Goal: Task Accomplishment & Management: Use online tool/utility

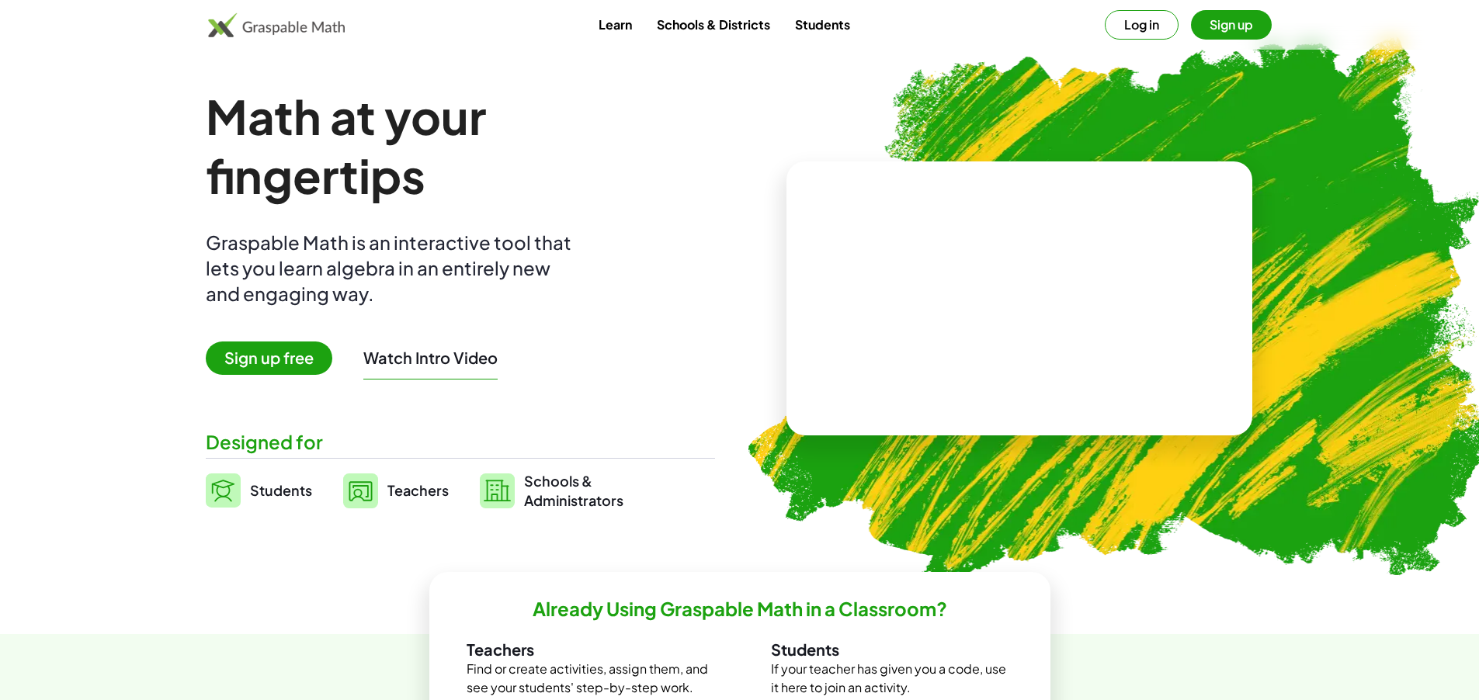
click at [231, 361] on span "Sign up free" at bounding box center [269, 358] width 127 height 33
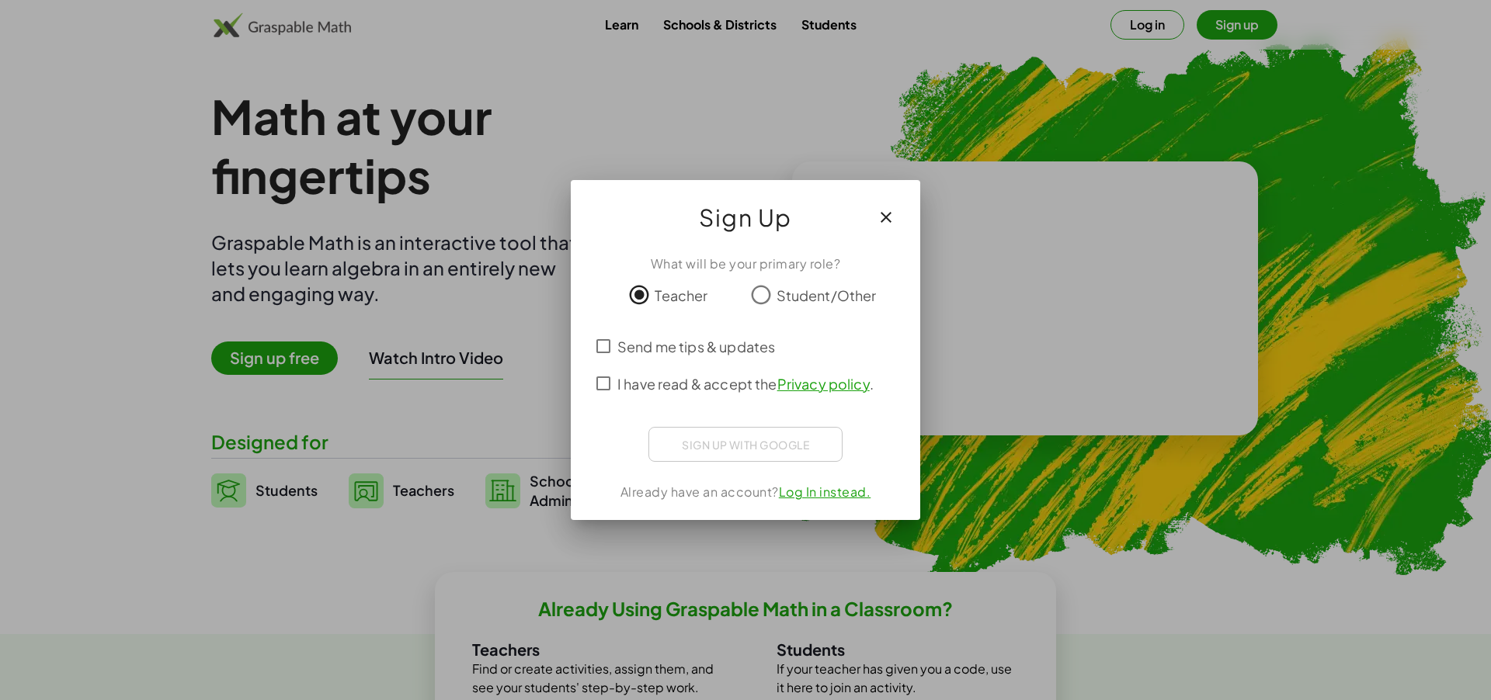
click at [802, 384] on link "Privacy policy" at bounding box center [823, 384] width 92 height 18
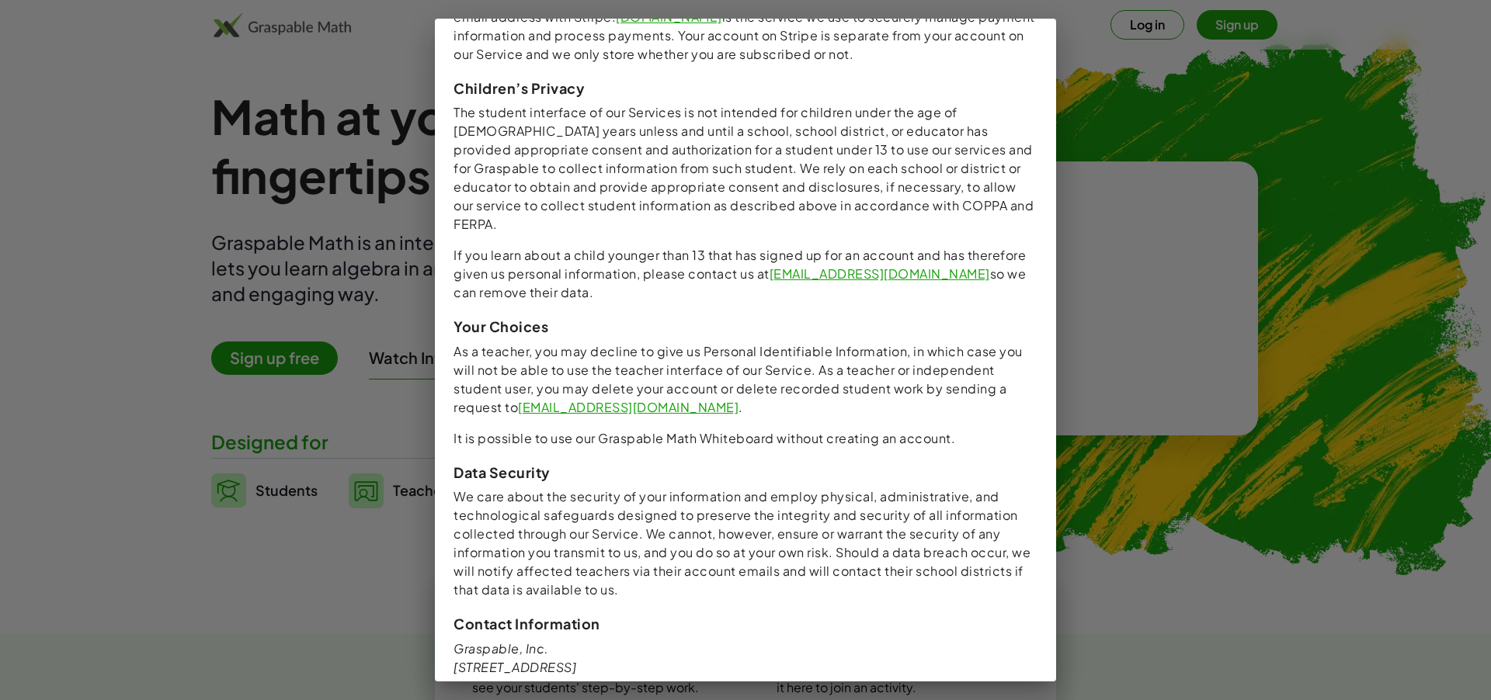
scroll to position [1377, 0]
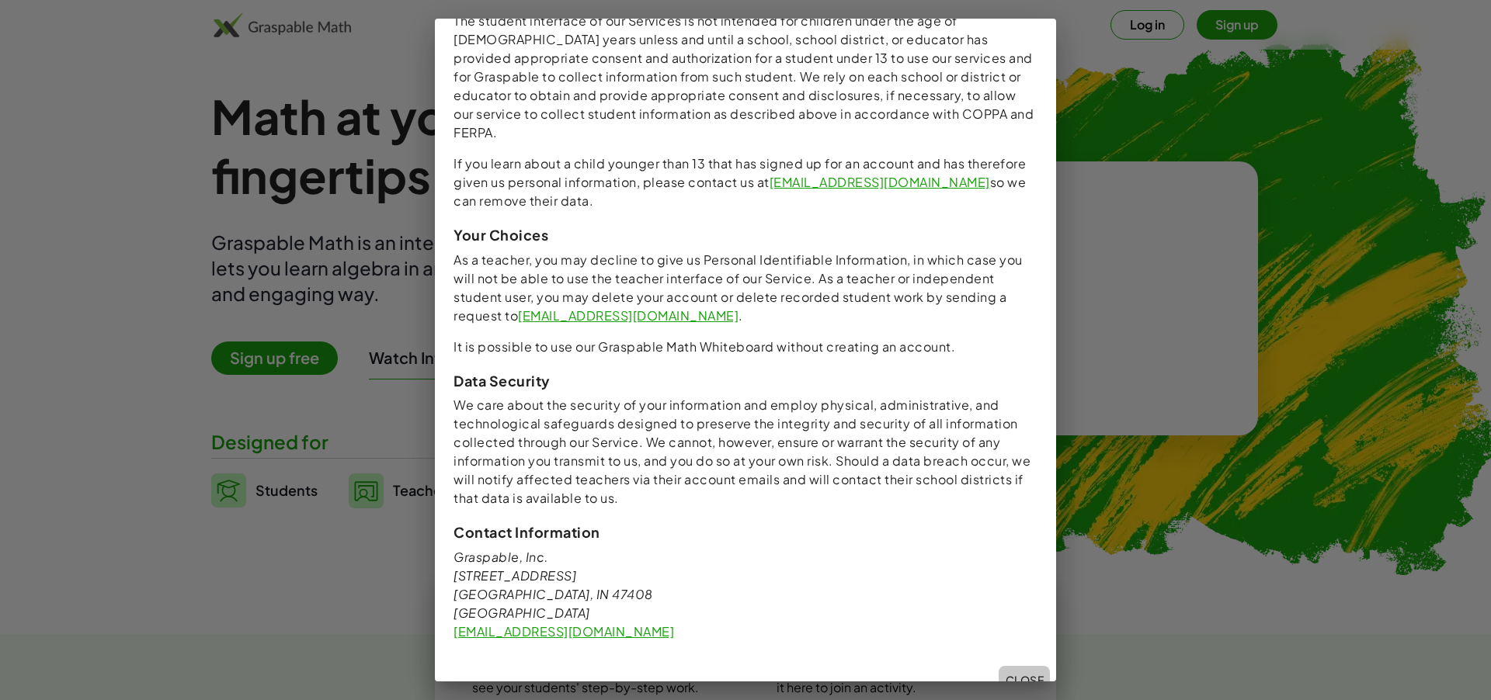
click at [1021, 673] on span "Close" at bounding box center [1024, 680] width 39 height 14
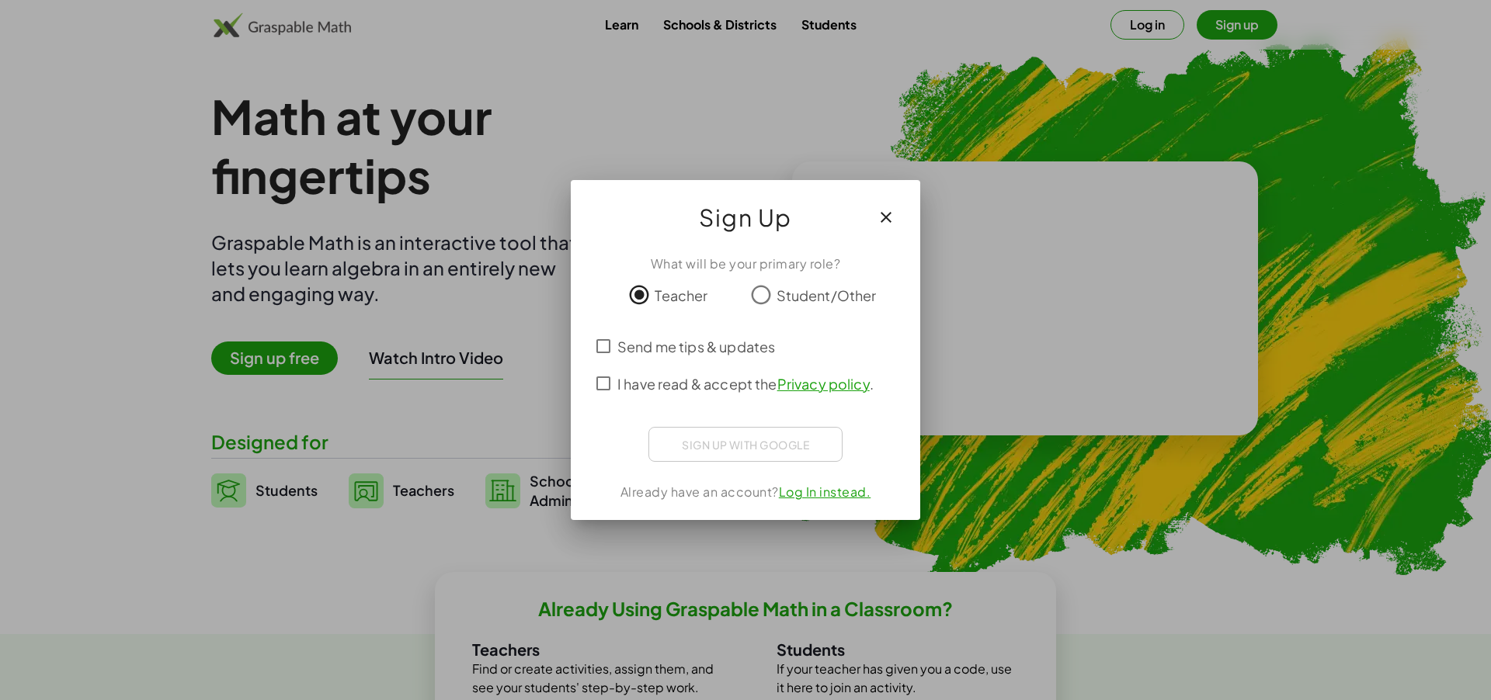
click at [593, 437] on div "Sign up with Google Iniciar sesión con Google Iniciar sesión con Google. Se abr…" at bounding box center [745, 442] width 312 height 31
click at [891, 216] on icon "button" at bounding box center [886, 217] width 19 height 19
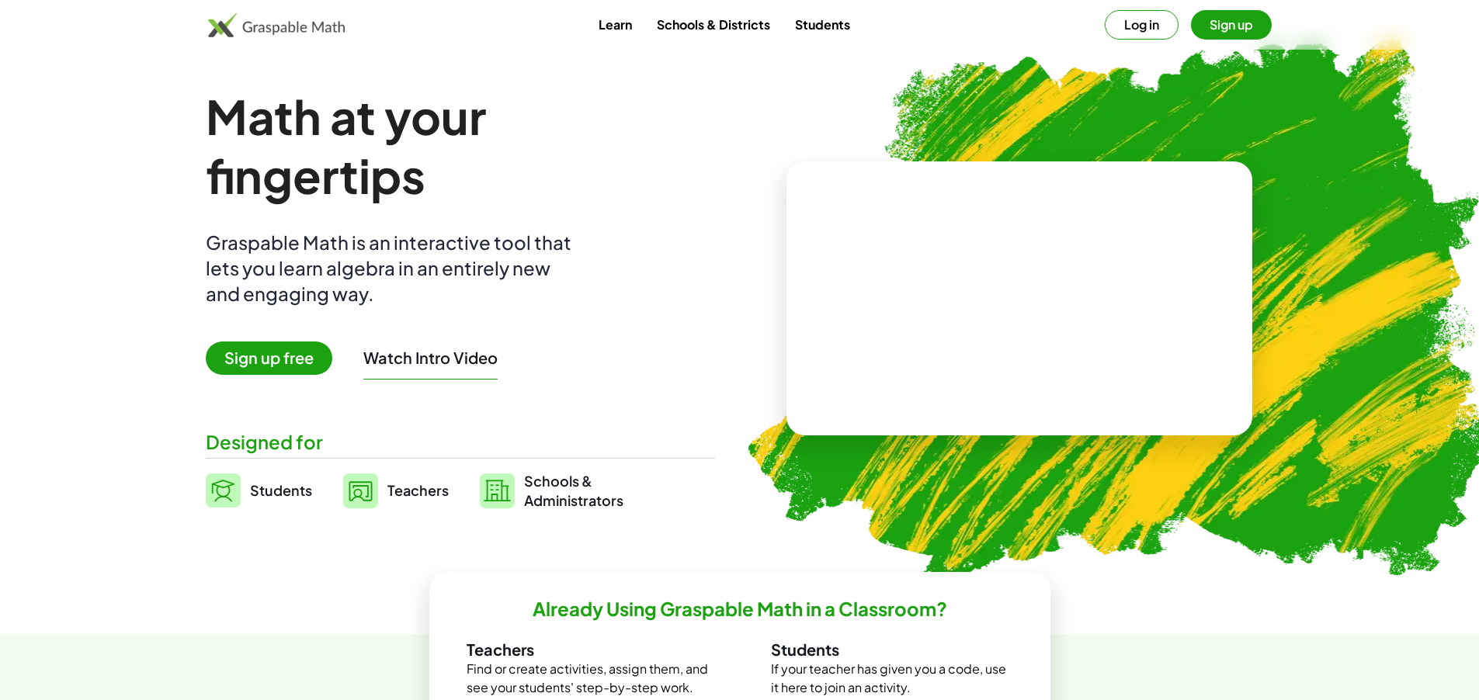
click at [1227, 31] on button "Sign up" at bounding box center [1231, 25] width 81 height 30
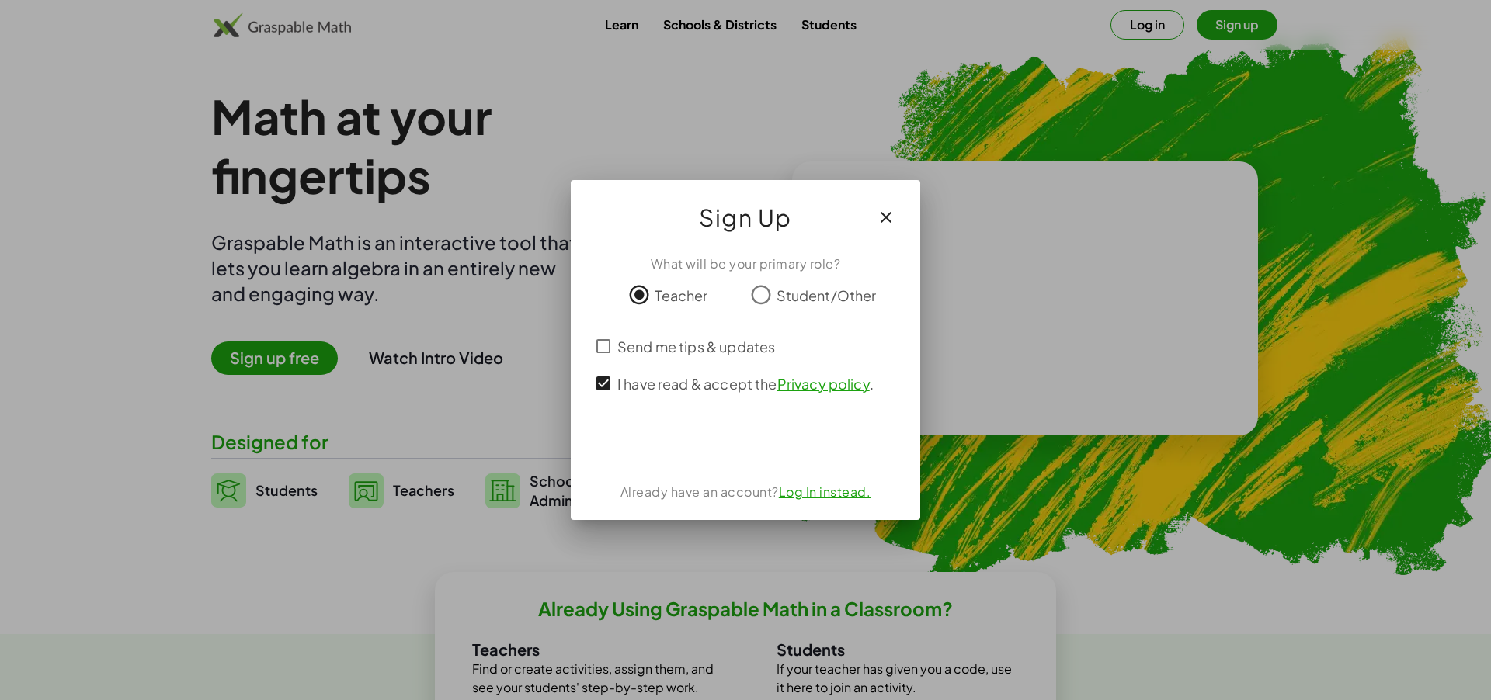
click at [808, 385] on link "Privacy policy" at bounding box center [823, 384] width 92 height 18
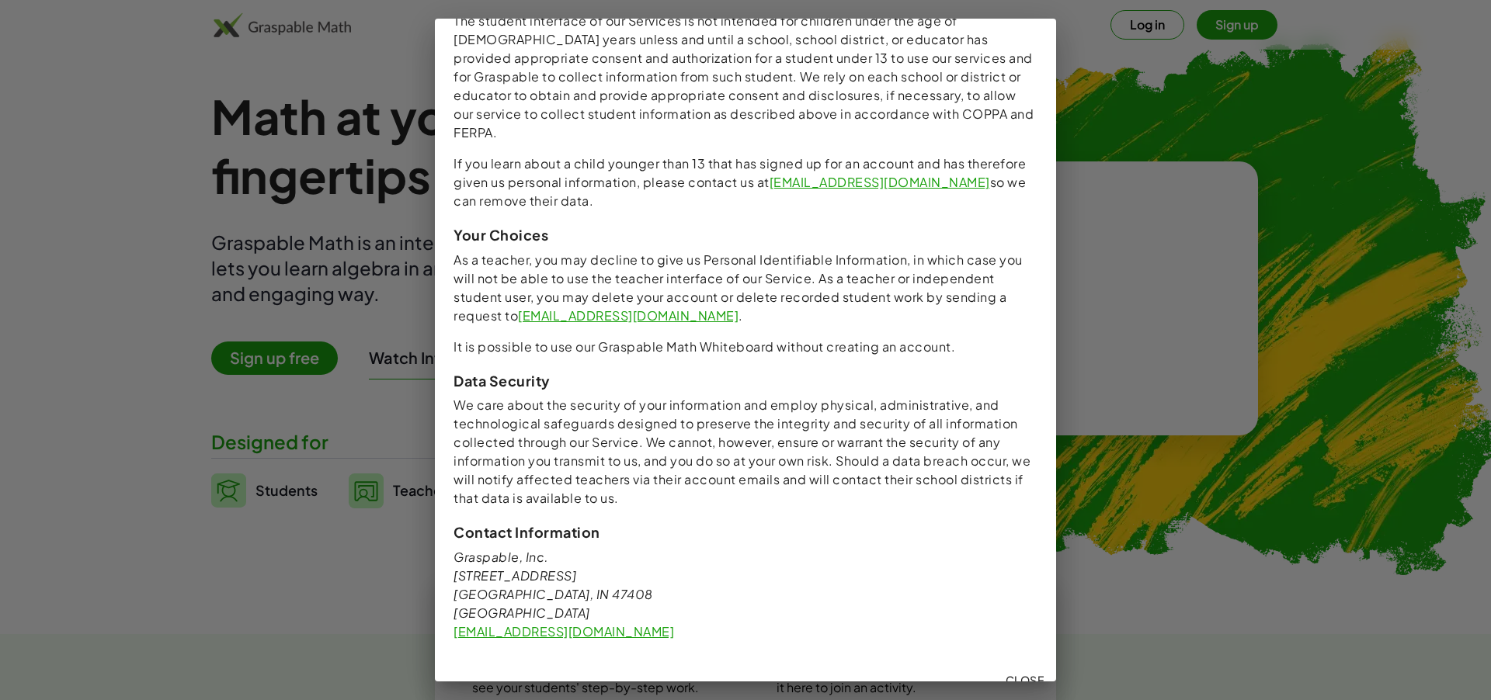
click at [1019, 673] on span "Close" at bounding box center [1024, 680] width 39 height 14
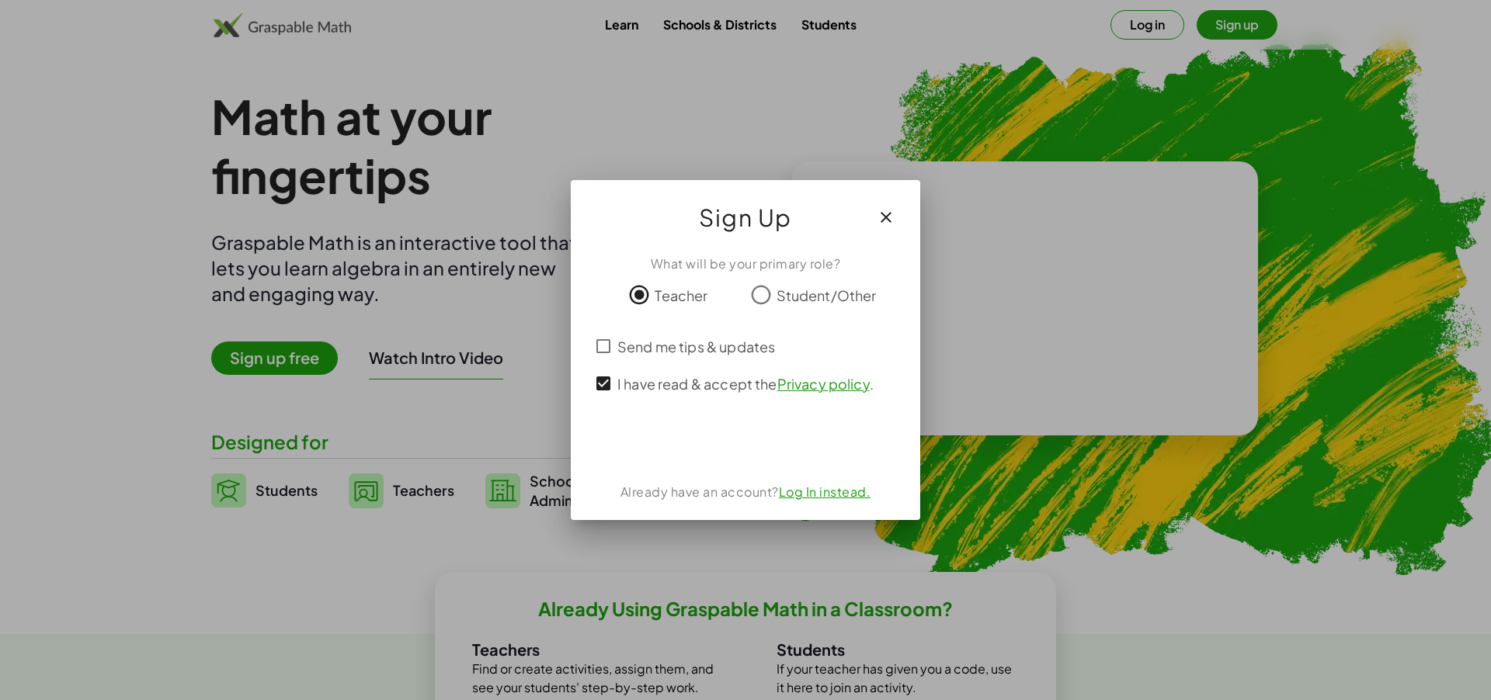
click at [812, 495] on link "Log In instead." at bounding box center [825, 492] width 92 height 16
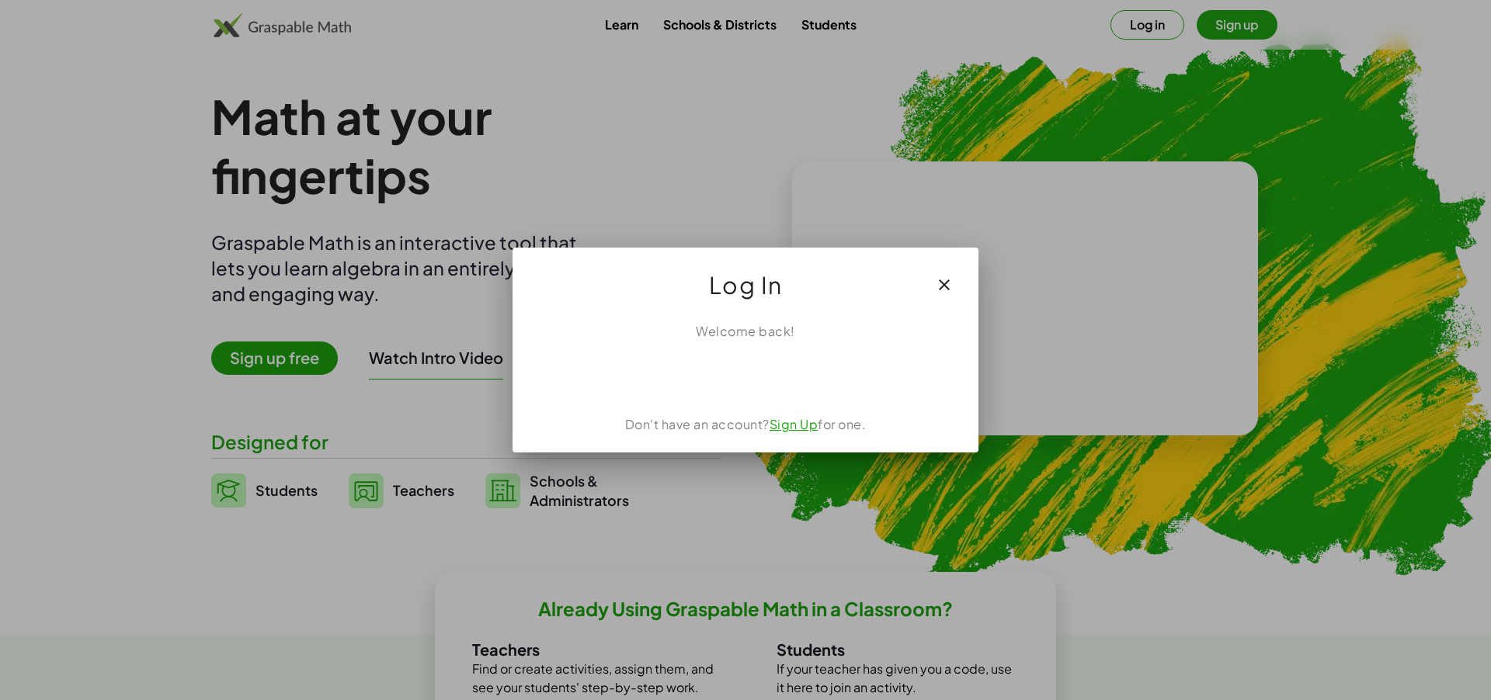
click at [785, 425] on link "Sign Up" at bounding box center [794, 424] width 49 height 16
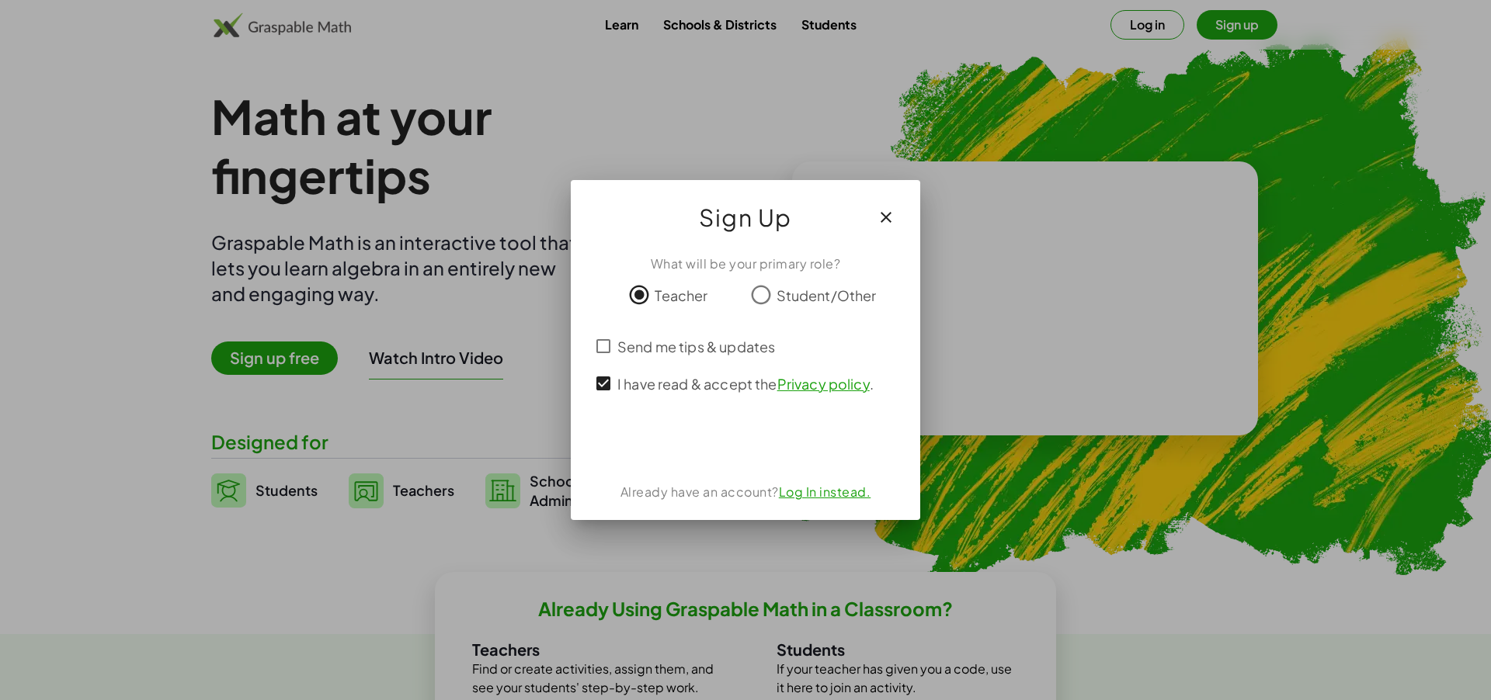
click at [887, 219] on icon "button" at bounding box center [886, 217] width 19 height 19
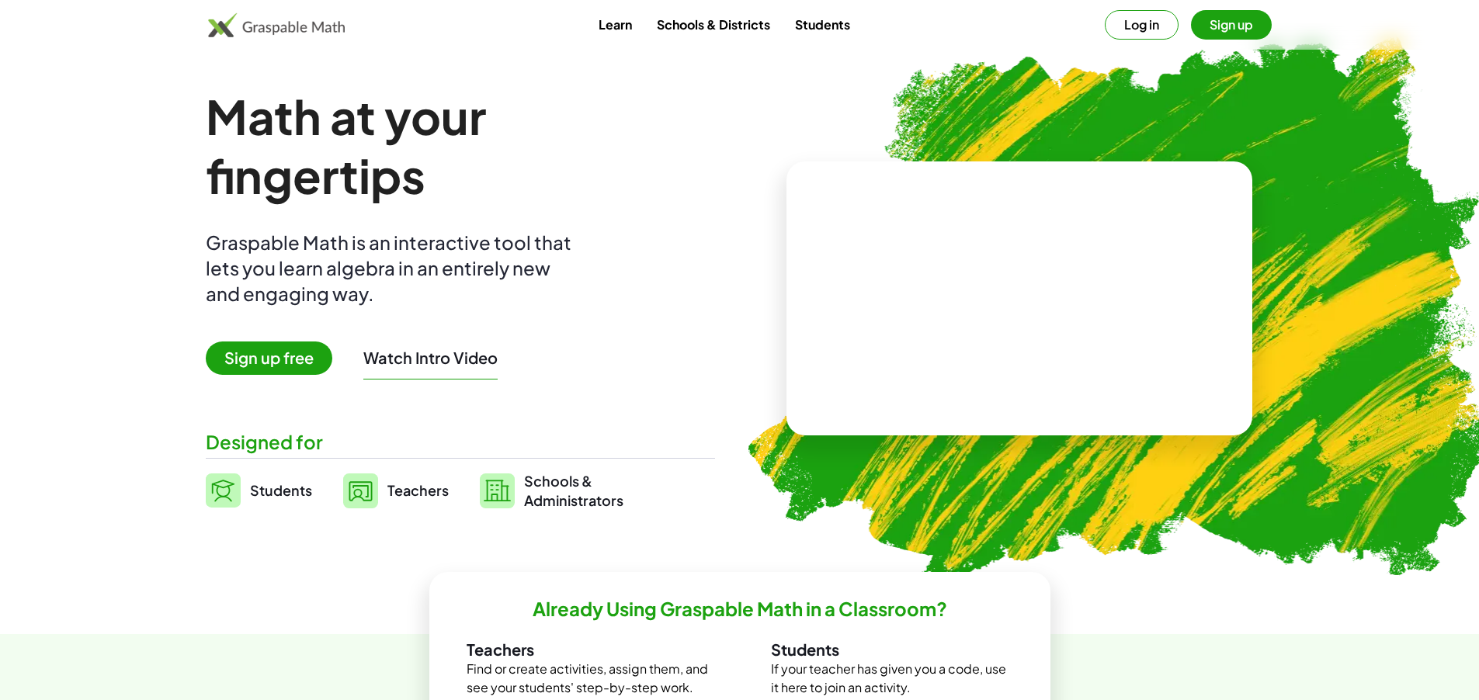
click at [819, 26] on link "Students" at bounding box center [823, 24] width 80 height 29
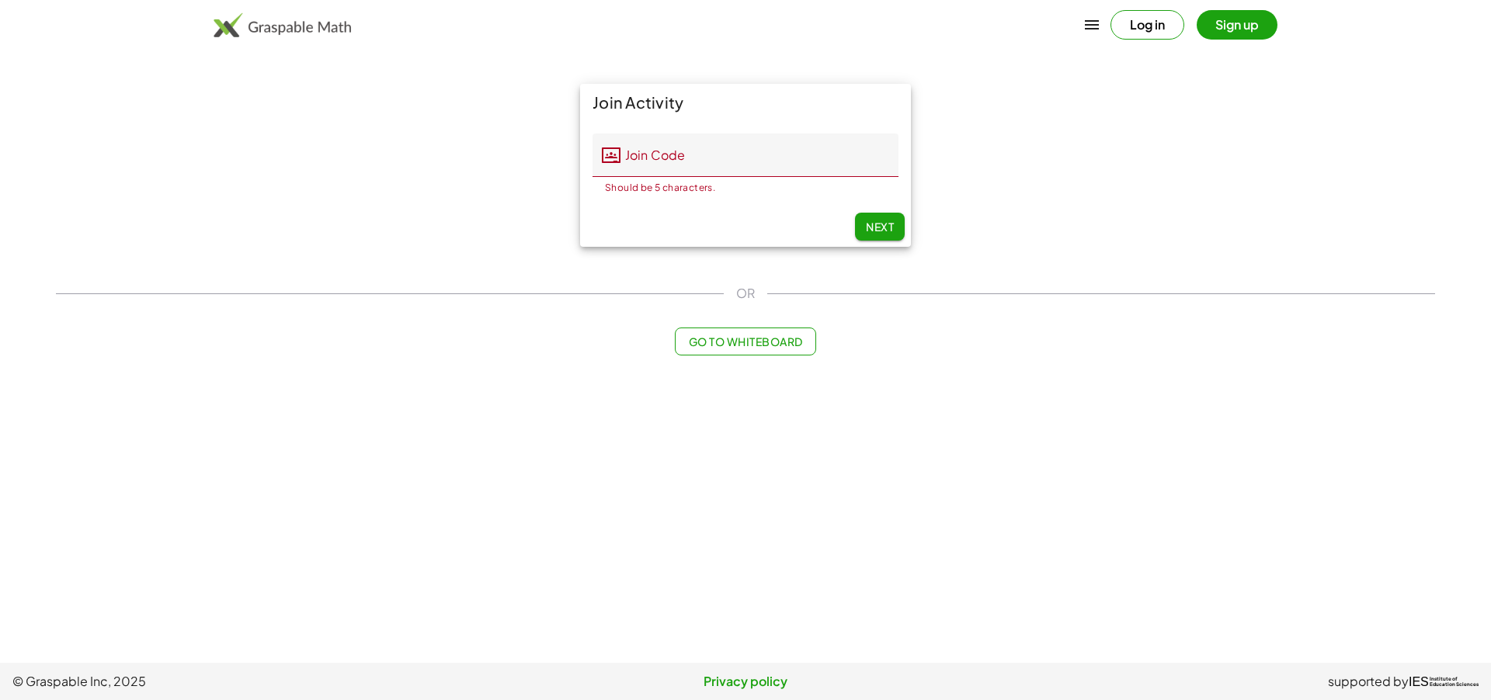
click at [1222, 27] on button "Sign up" at bounding box center [1237, 25] width 81 height 30
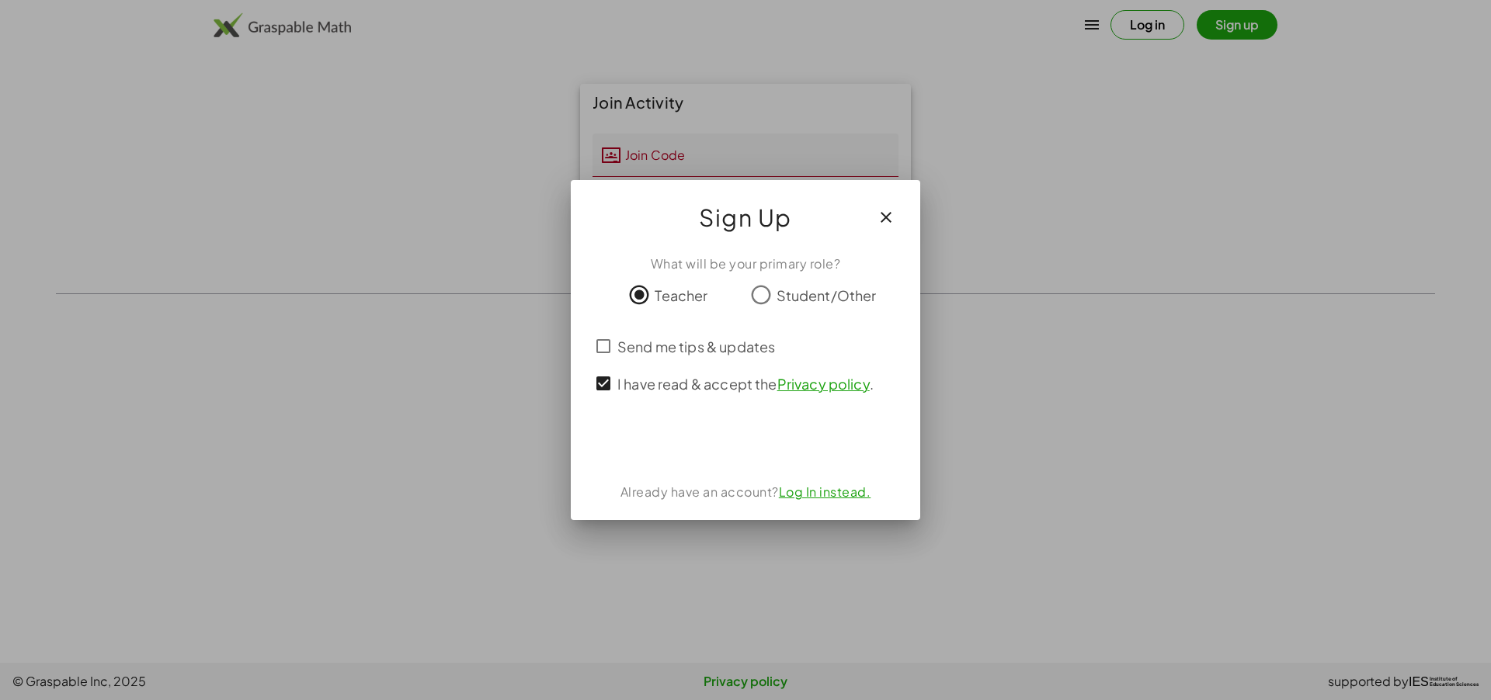
click at [886, 221] on icon "button" at bounding box center [886, 217] width 19 height 19
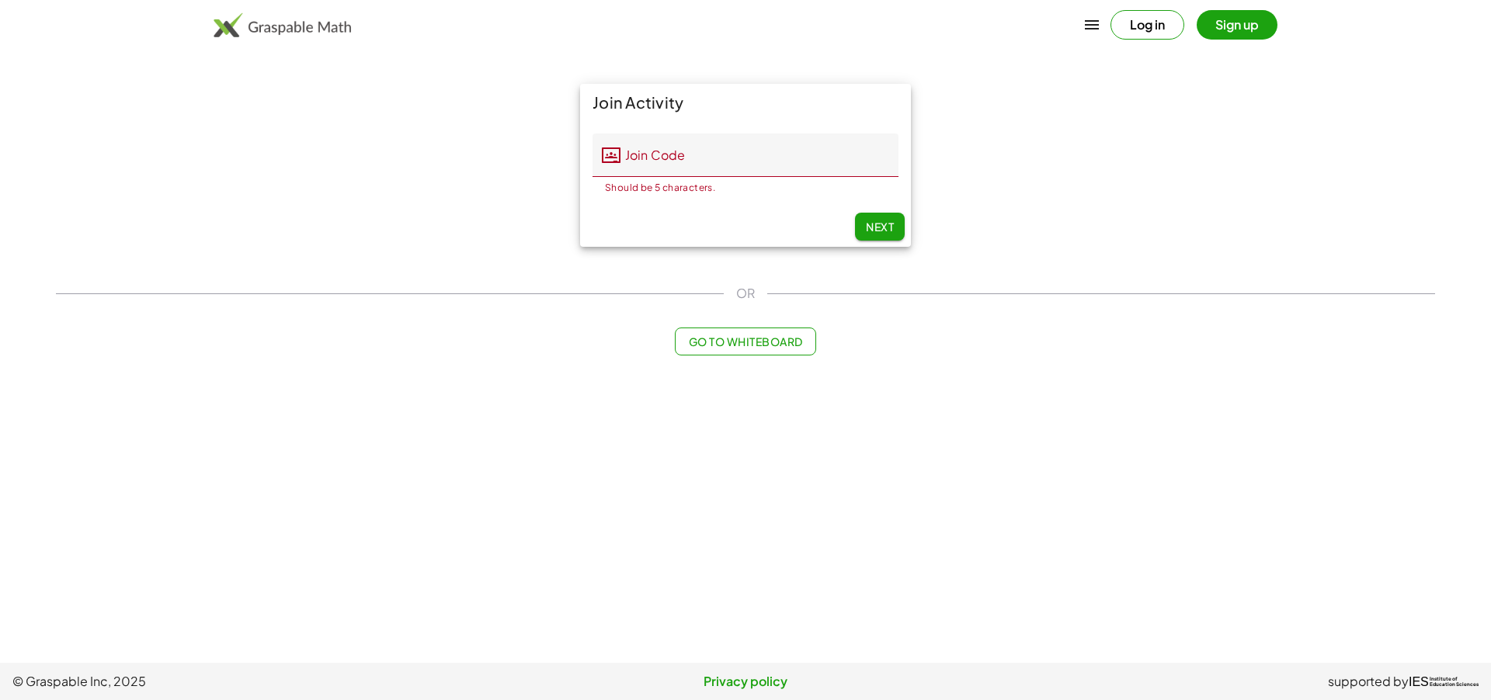
click at [1048, 274] on div "Join Activity Join Code Join Code Should be 5 characters. 0 / 5 Next OR Go to W…" at bounding box center [746, 220] width 1398 height 290
click at [1087, 16] on icon "button" at bounding box center [1092, 25] width 19 height 19
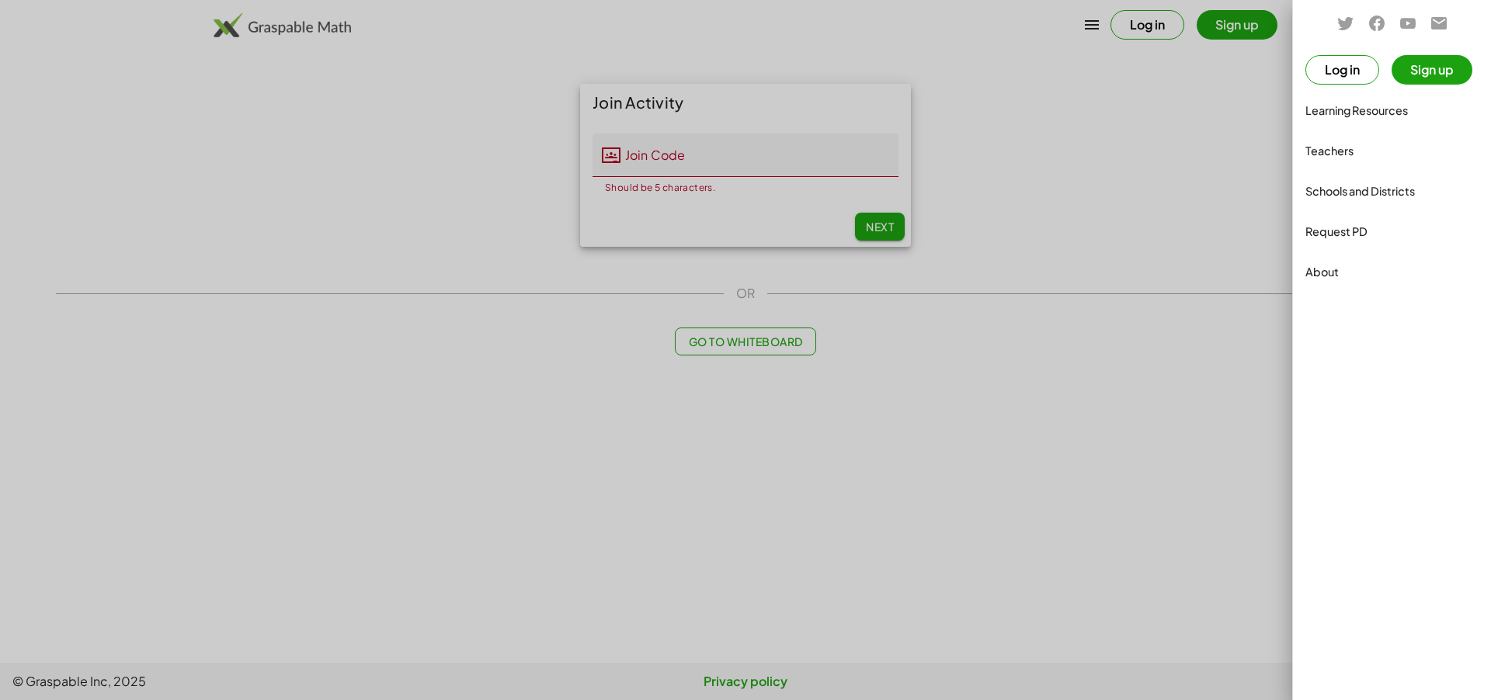
click at [1072, 99] on div at bounding box center [745, 350] width 1491 height 700
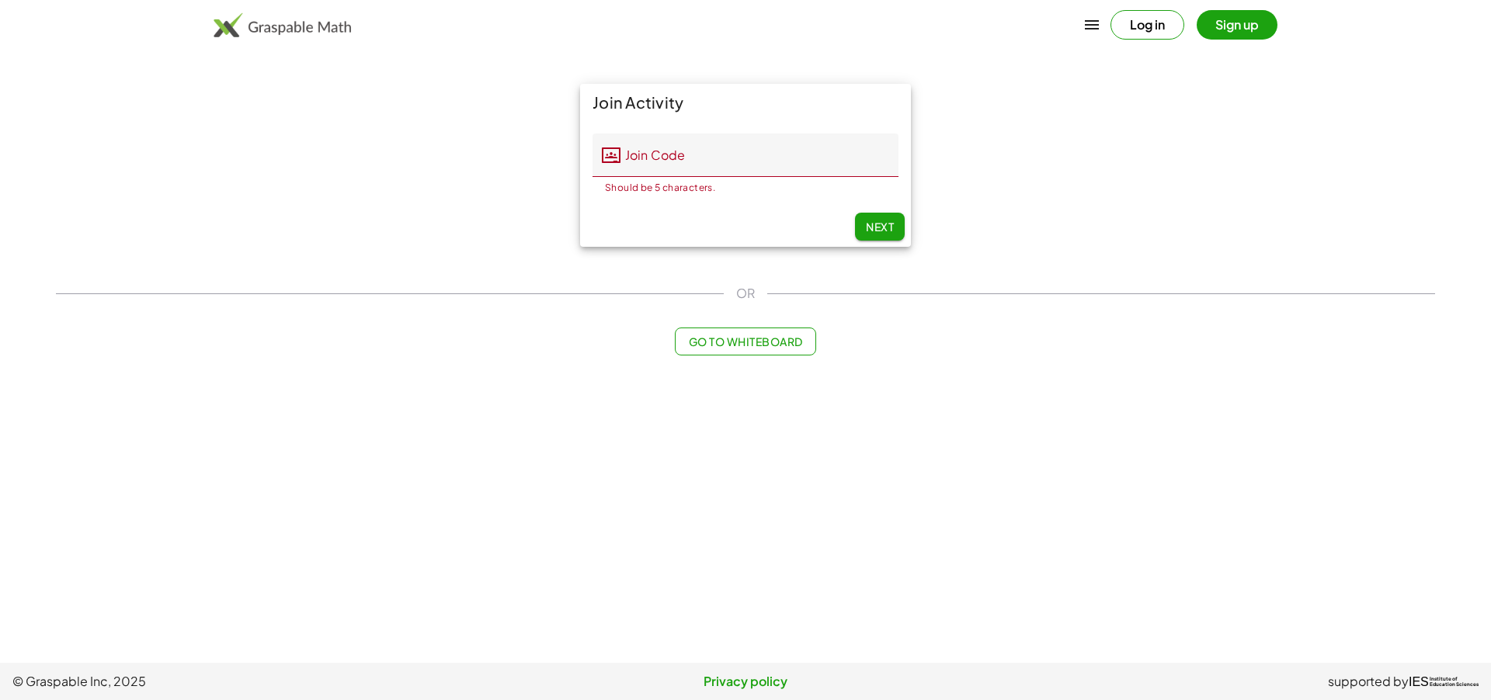
click at [1218, 27] on button "Sign up" at bounding box center [1237, 25] width 81 height 30
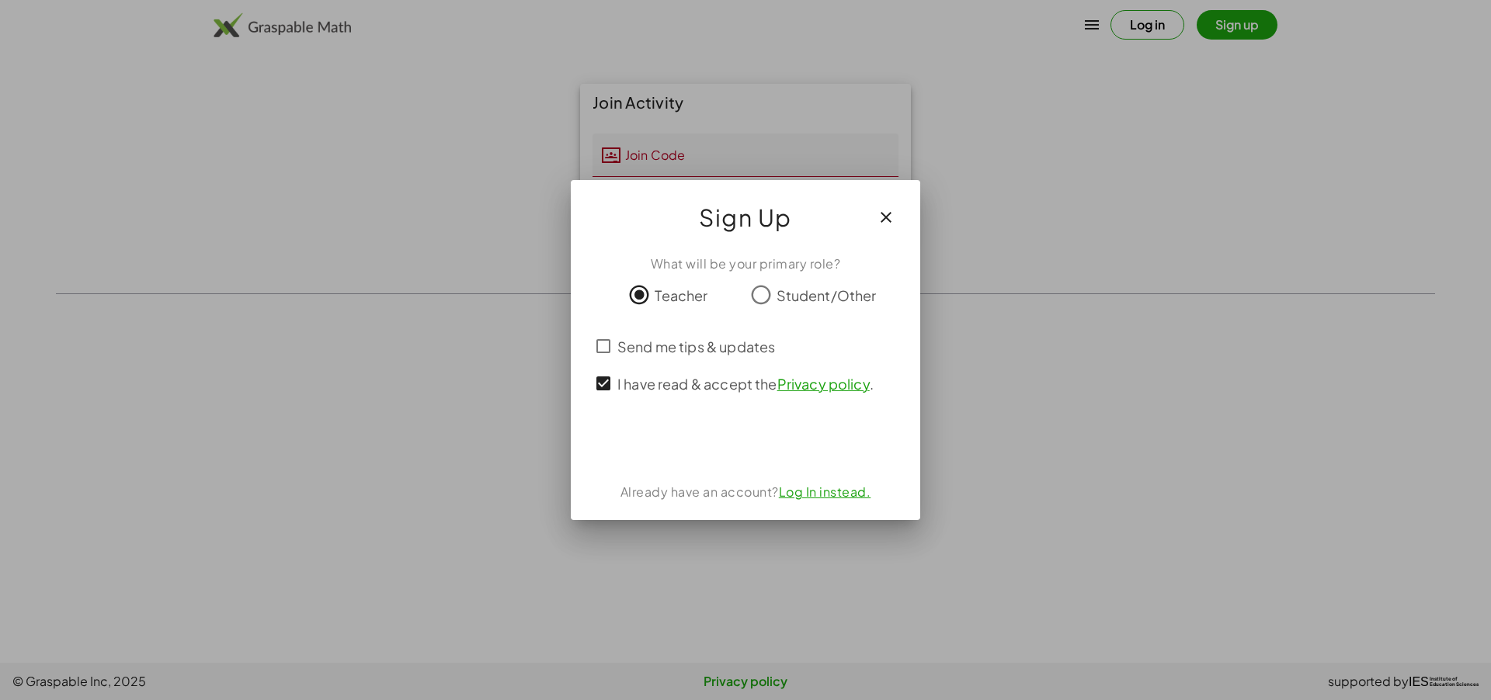
click at [891, 221] on icon "button" at bounding box center [886, 217] width 19 height 19
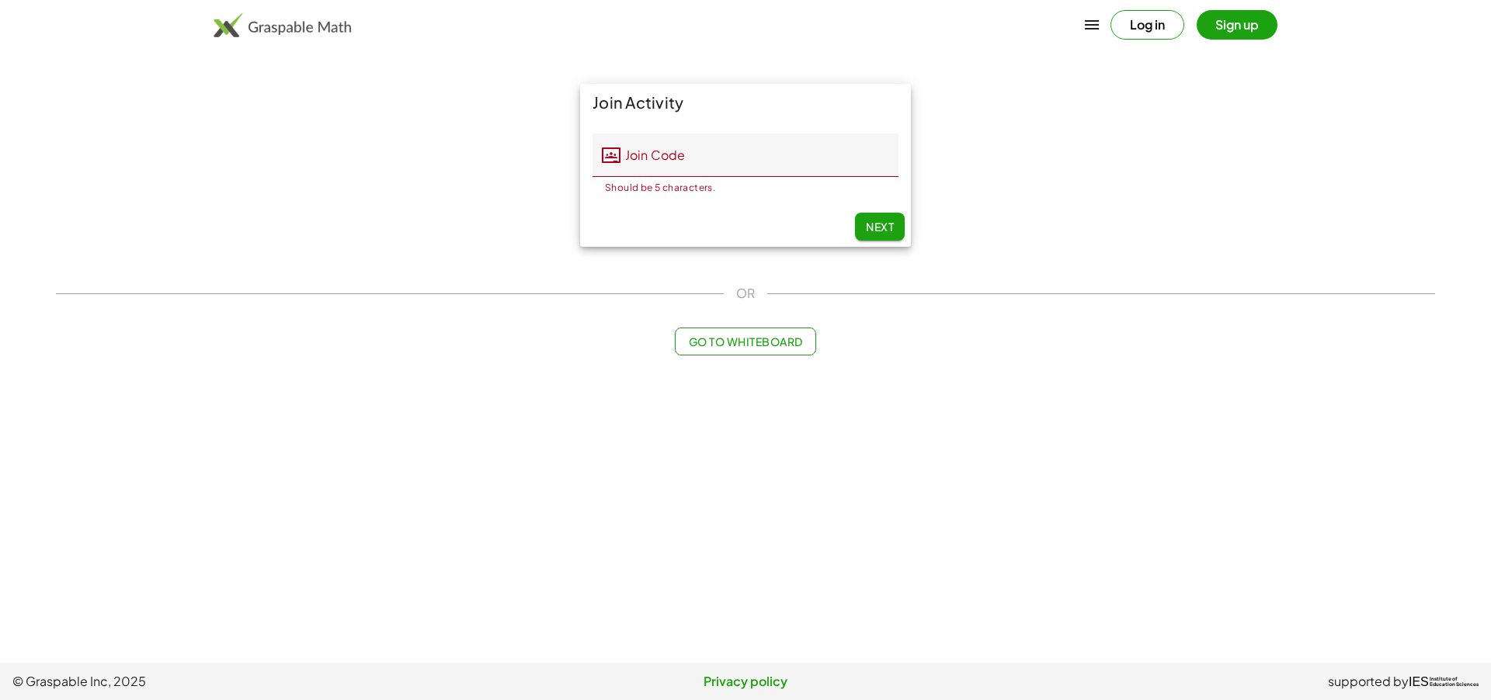
click at [985, 390] on main "Join Activity Join Code Join Code Should be 5 characters. 0 / 5 Next OR Go to W…" at bounding box center [745, 331] width 1491 height 663
click at [788, 344] on span "Go to Whiteboard" at bounding box center [745, 342] width 114 height 14
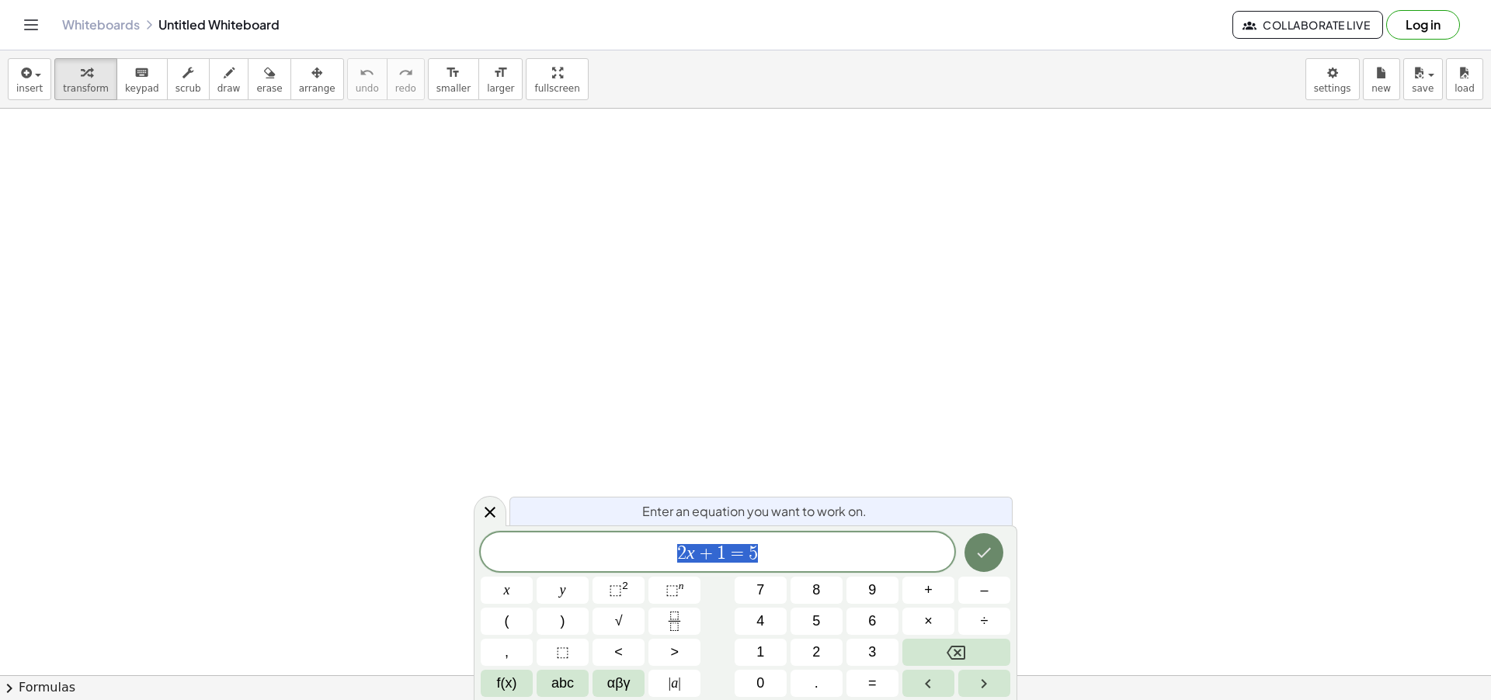
click at [988, 560] on icon "Done" at bounding box center [984, 553] width 19 height 19
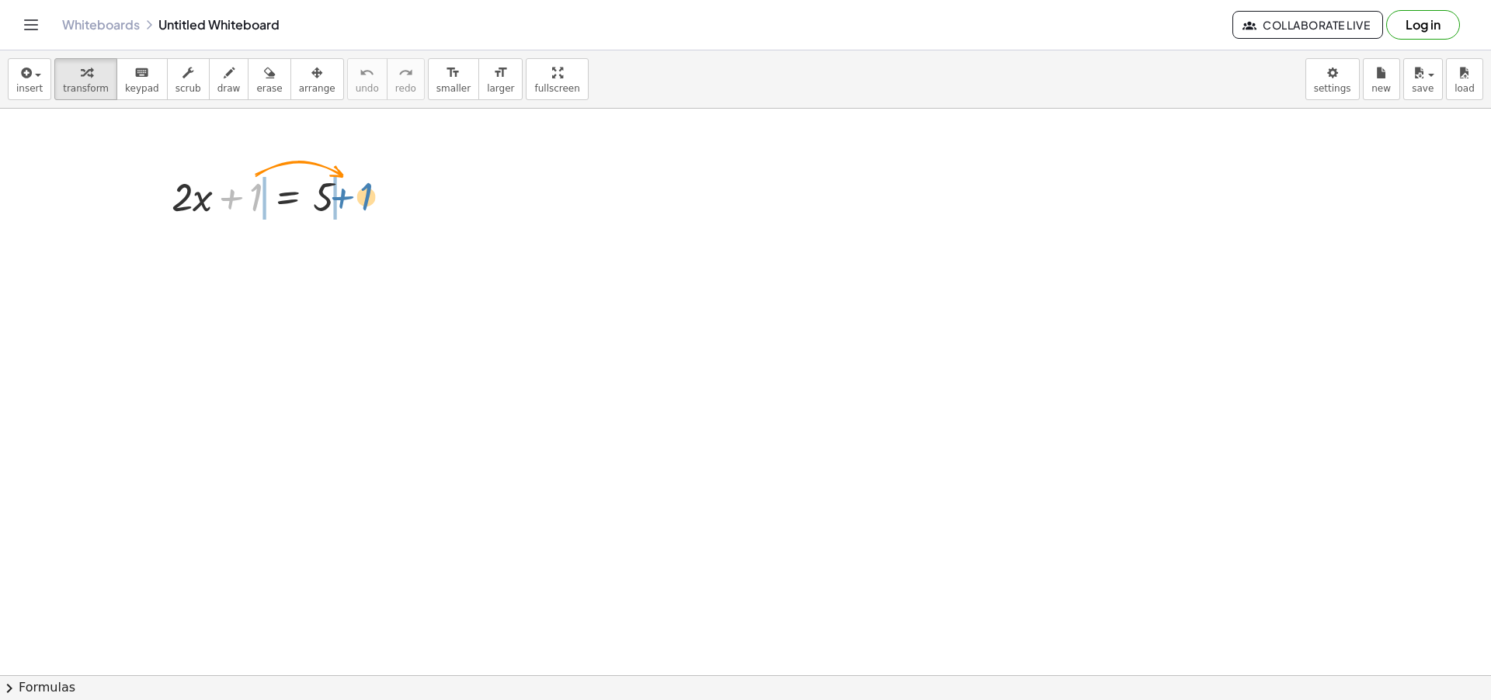
drag, startPoint x: 252, startPoint y: 203, endPoint x: 362, endPoint y: 203, distance: 110.3
click at [362, 203] on div at bounding box center [266, 195] width 205 height 53
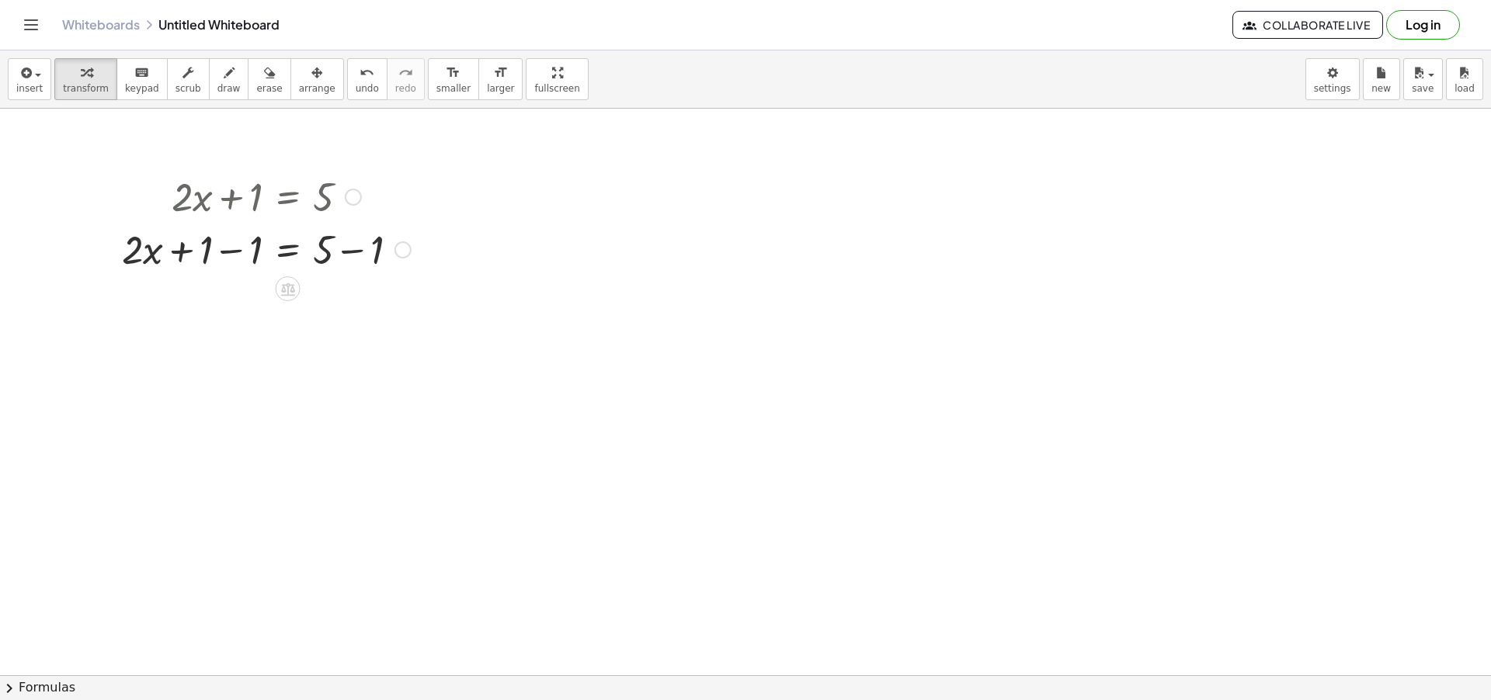
click at [351, 252] on div at bounding box center [266, 248] width 304 height 53
click at [288, 250] on div "+ · 2 · x = 5 + 1 − 1 + − 1 4" at bounding box center [288, 250] width 0 height 0
click at [236, 252] on div at bounding box center [241, 248] width 255 height 53
click at [236, 252] on div at bounding box center [267, 248] width 206 height 53
drag, startPoint x: 255, startPoint y: 197, endPoint x: 365, endPoint y: 196, distance: 110.3
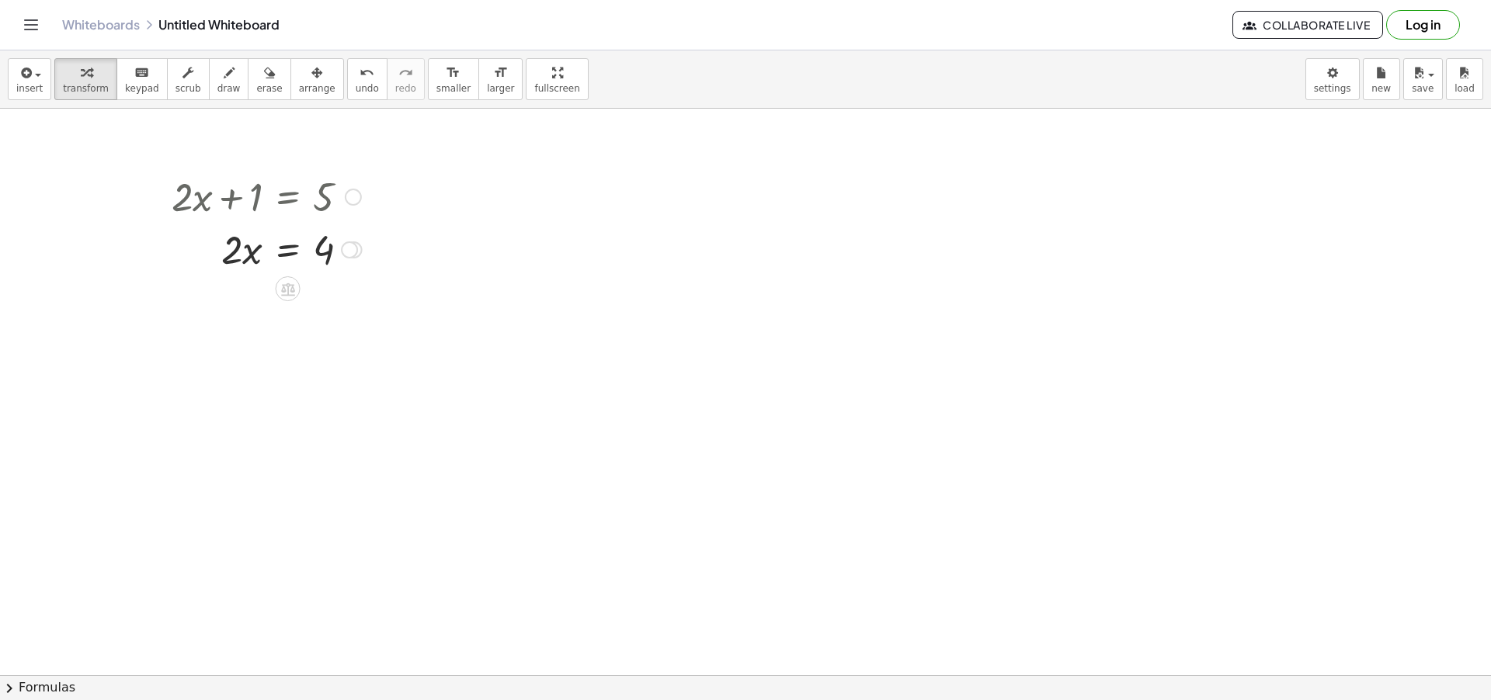
click at [365, 196] on div at bounding box center [267, 195] width 206 height 53
drag, startPoint x: 353, startPoint y: 252, endPoint x: 353, endPoint y: 318, distance: 66.8
click at [288, 287] on icon at bounding box center [288, 289] width 14 height 13
click at [230, 290] on span "+" at bounding box center [225, 289] width 9 height 23
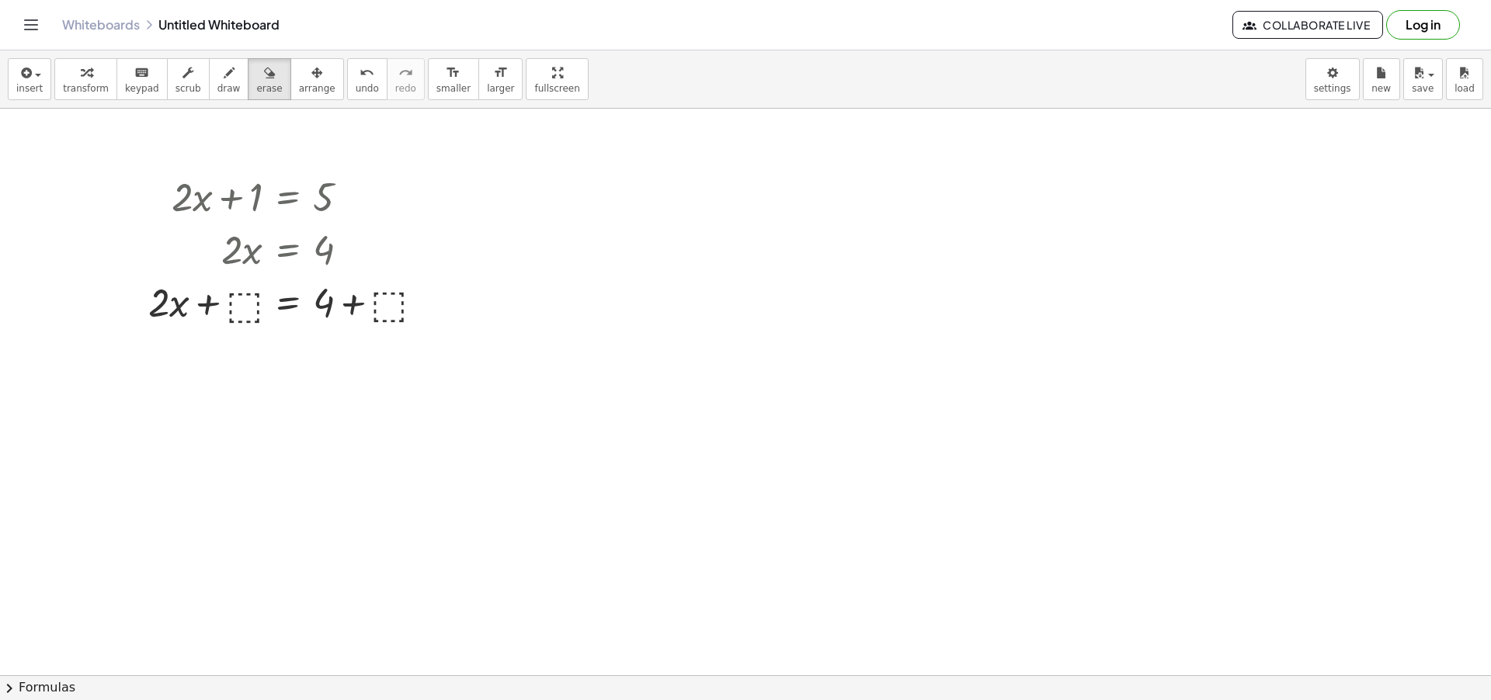
drag, startPoint x: 449, startPoint y: 291, endPoint x: 405, endPoint y: 266, distance: 50.1
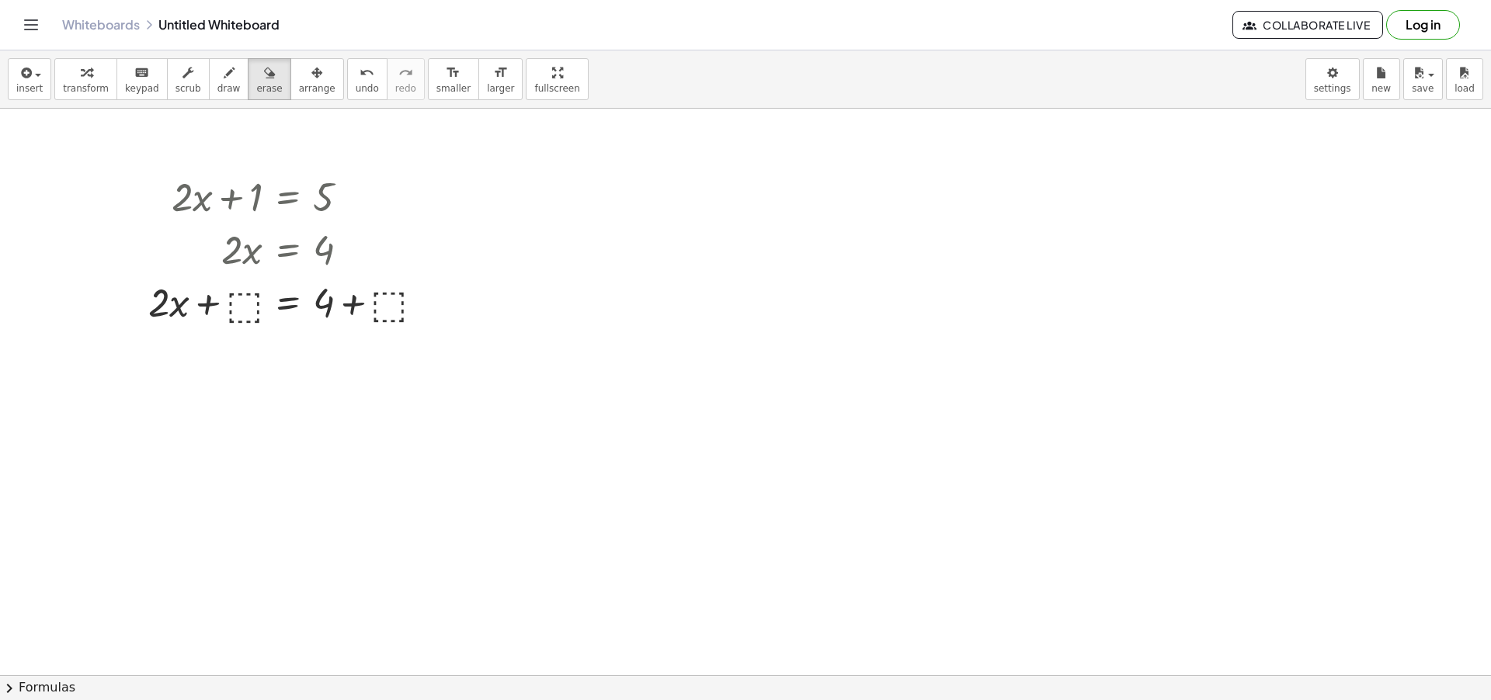
click at [399, 304] on div at bounding box center [291, 301] width 301 height 53
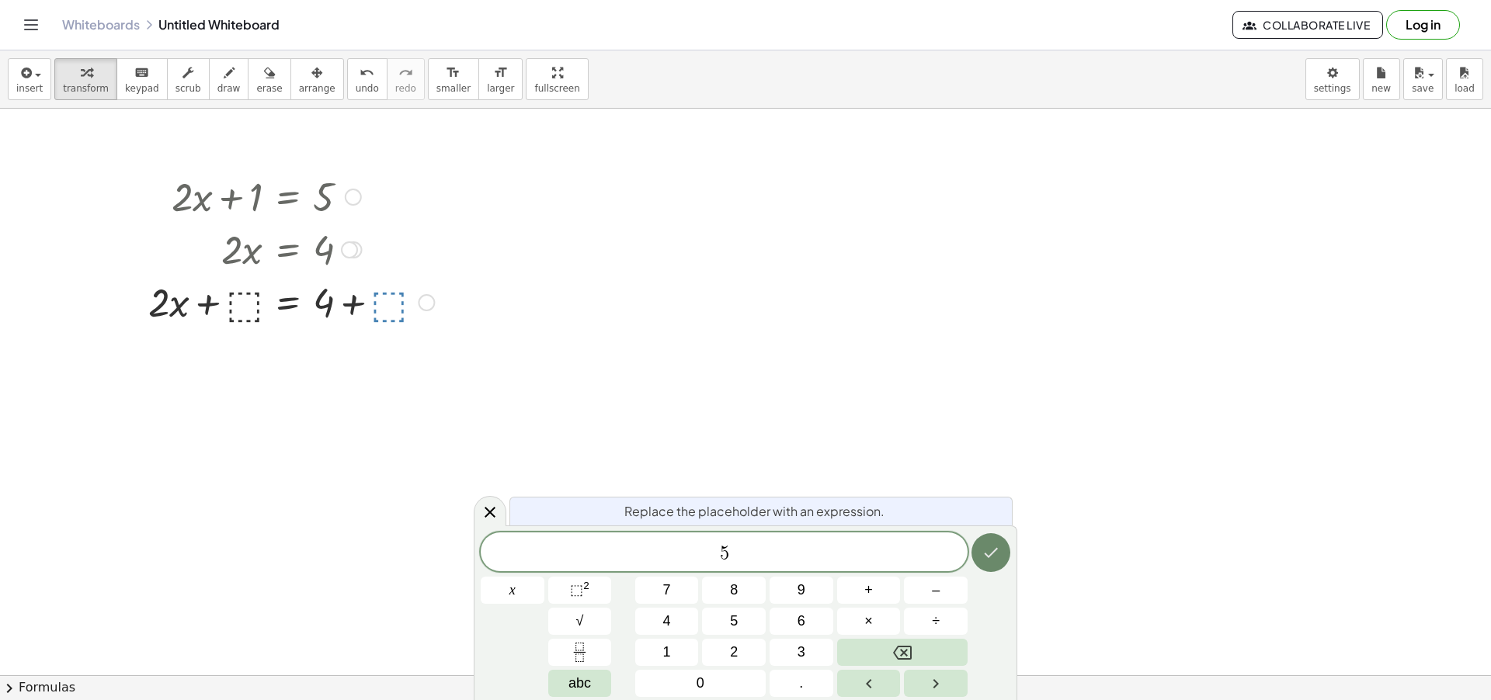
click at [989, 558] on icon "Done" at bounding box center [992, 553] width 14 height 10
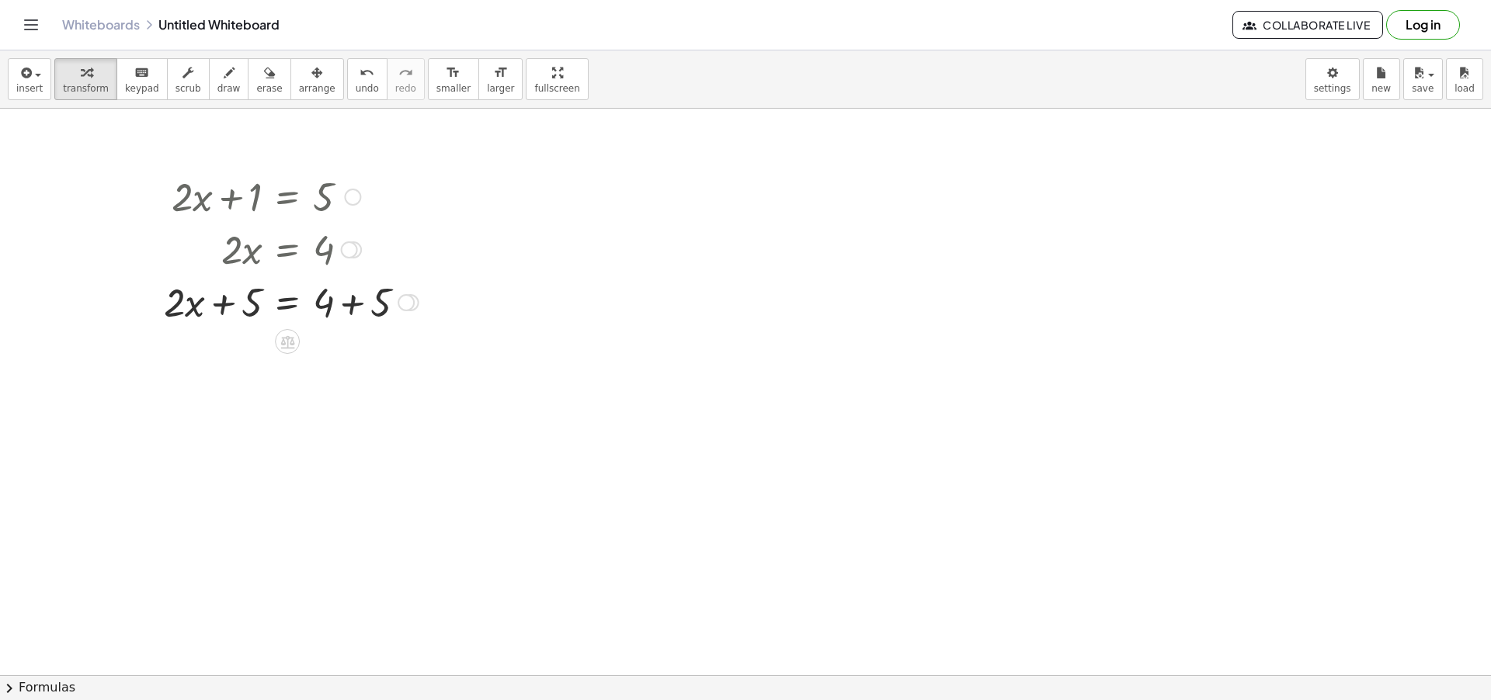
click at [354, 307] on div at bounding box center [291, 301] width 270 height 53
click at [287, 303] on div "· 2 · x = 4 + + + + 5 5 9 Transform line Copy line as LaTeX Copy derivation as …" at bounding box center [287, 303] width 0 height 0
click at [226, 306] on div at bounding box center [262, 301] width 213 height 53
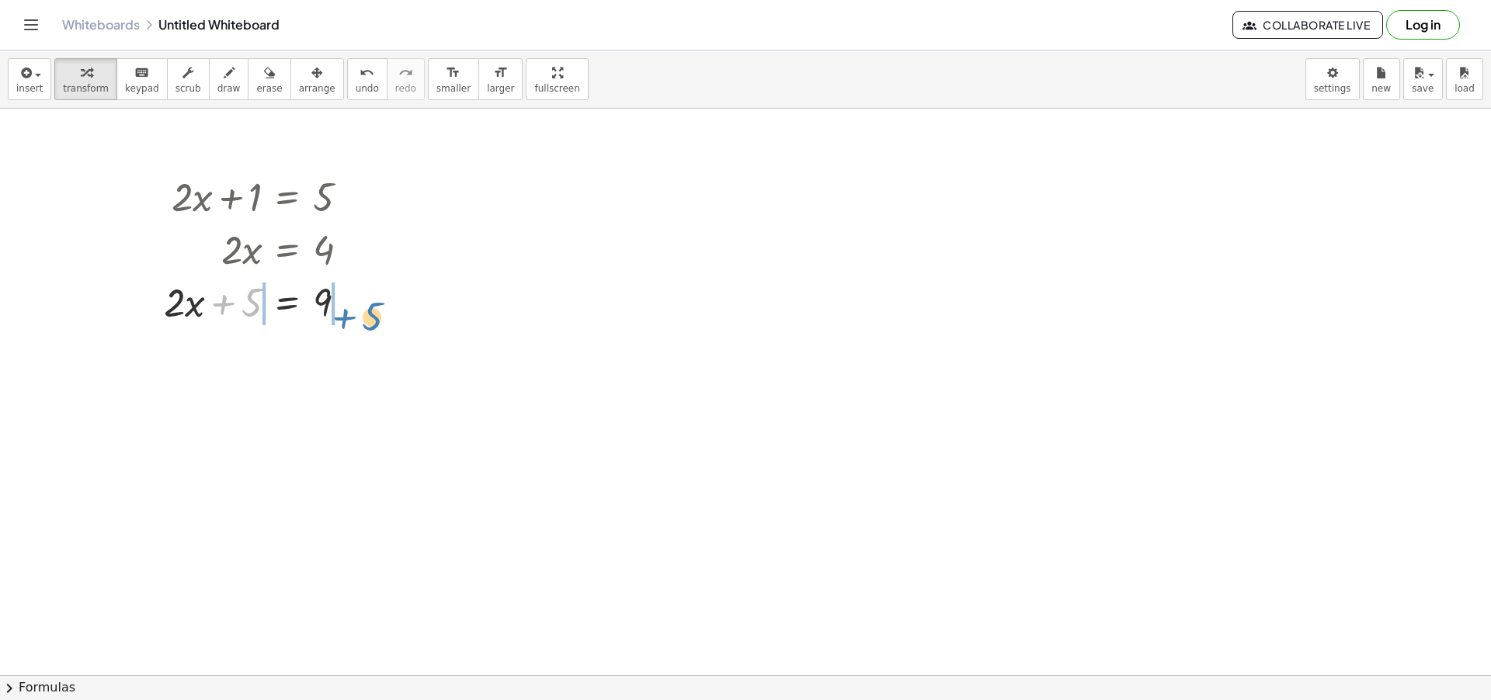
drag, startPoint x: 223, startPoint y: 301, endPoint x: 343, endPoint y: 315, distance: 121.2
click at [343, 315] on div at bounding box center [262, 301] width 213 height 53
click at [354, 355] on div at bounding box center [261, 354] width 325 height 53
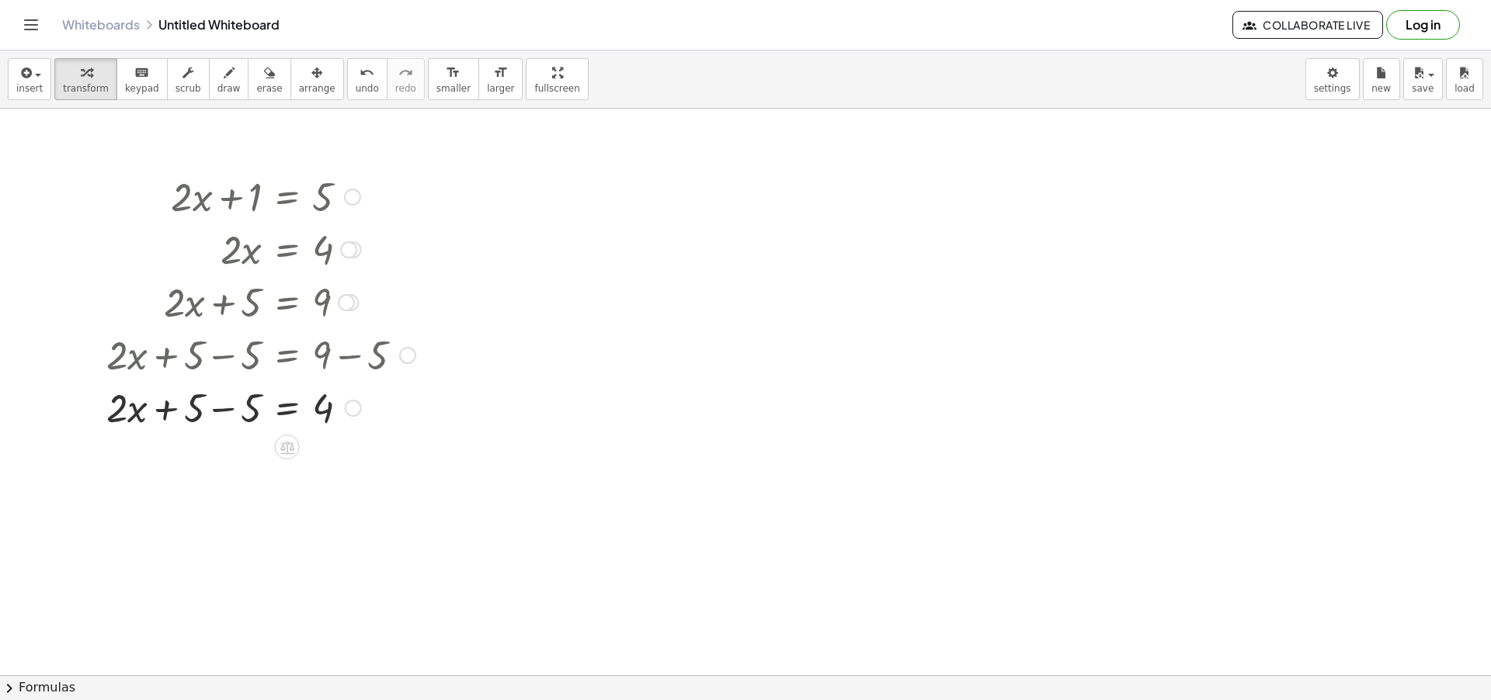
click at [221, 409] on div at bounding box center [261, 407] width 325 height 53
click at [292, 453] on icon at bounding box center [287, 447] width 14 height 13
click at [353, 450] on icon at bounding box center [349, 447] width 14 height 14
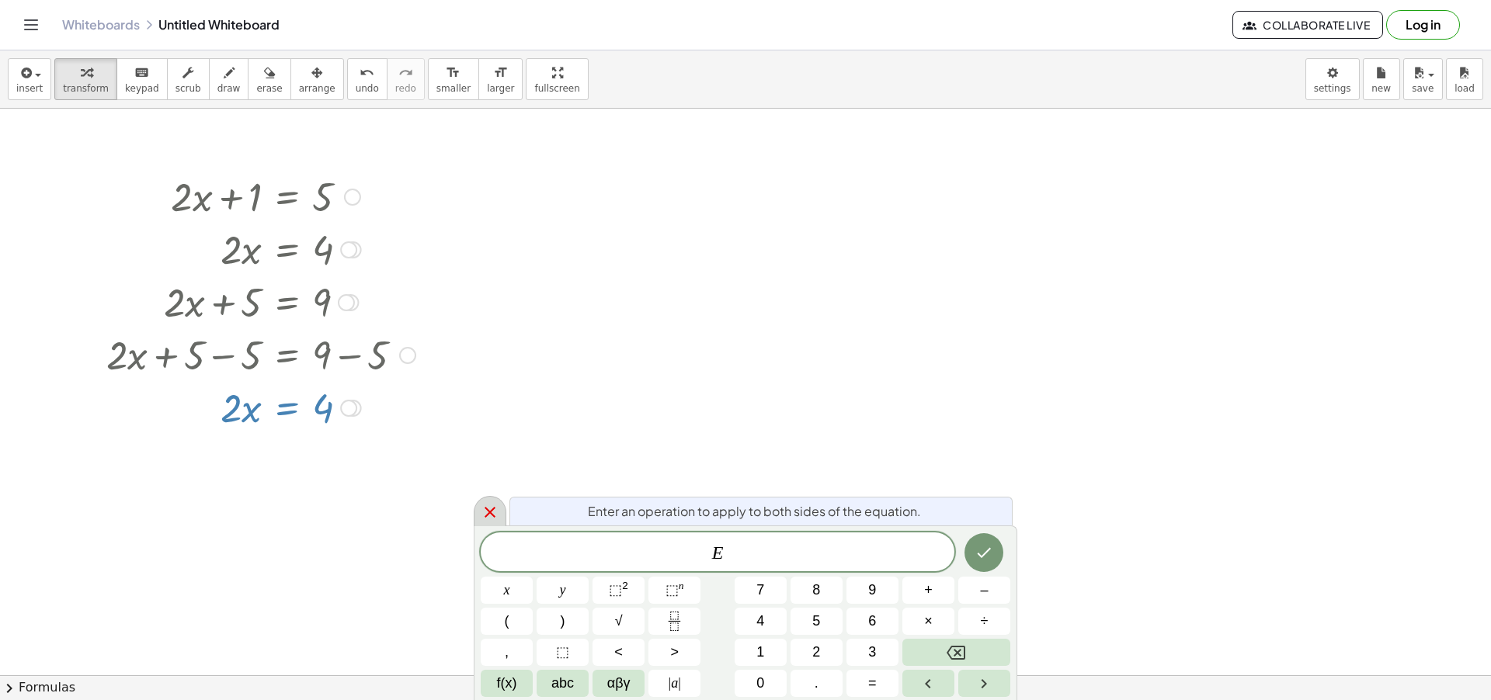
click at [488, 510] on icon at bounding box center [490, 512] width 11 height 11
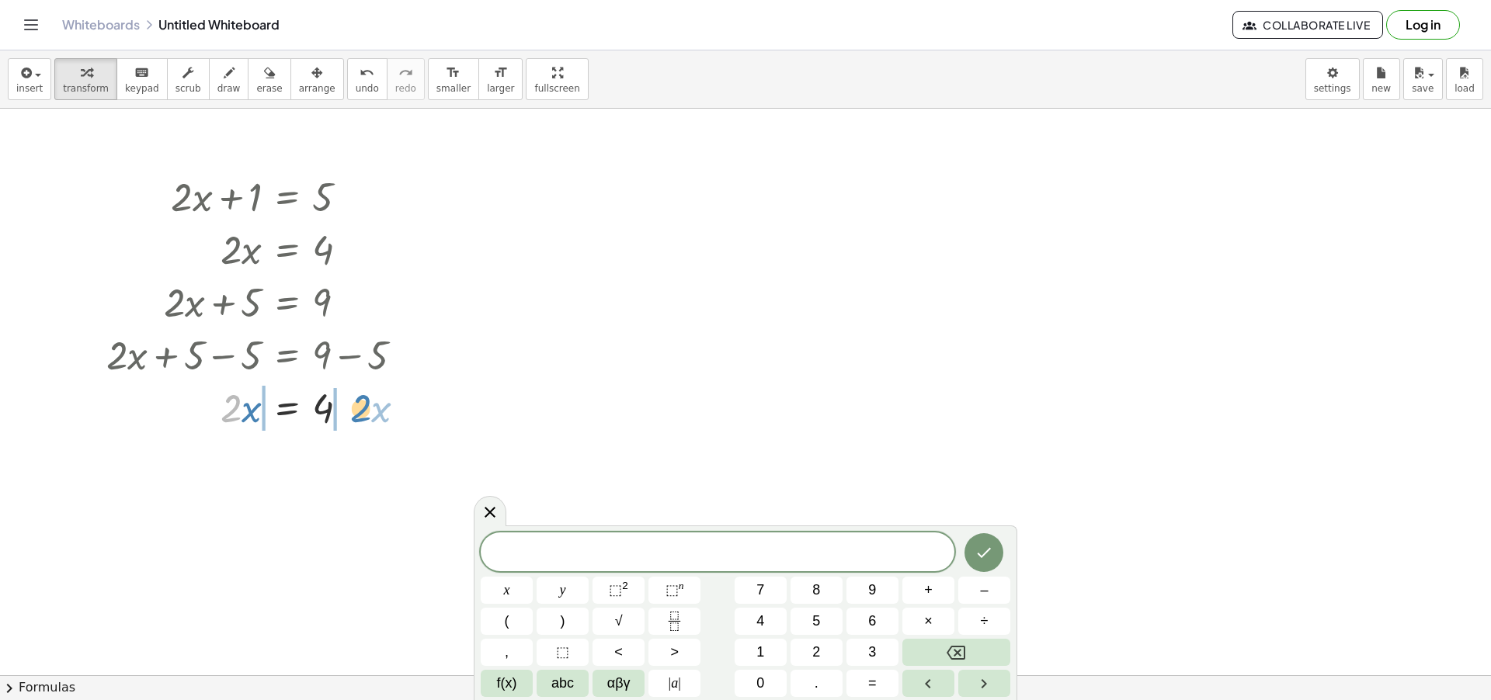
drag, startPoint x: 231, startPoint y: 418, endPoint x: 360, endPoint y: 418, distance: 129.7
click at [360, 418] on div at bounding box center [261, 407] width 325 height 53
click at [203, 460] on div at bounding box center [272, 459] width 347 height 53
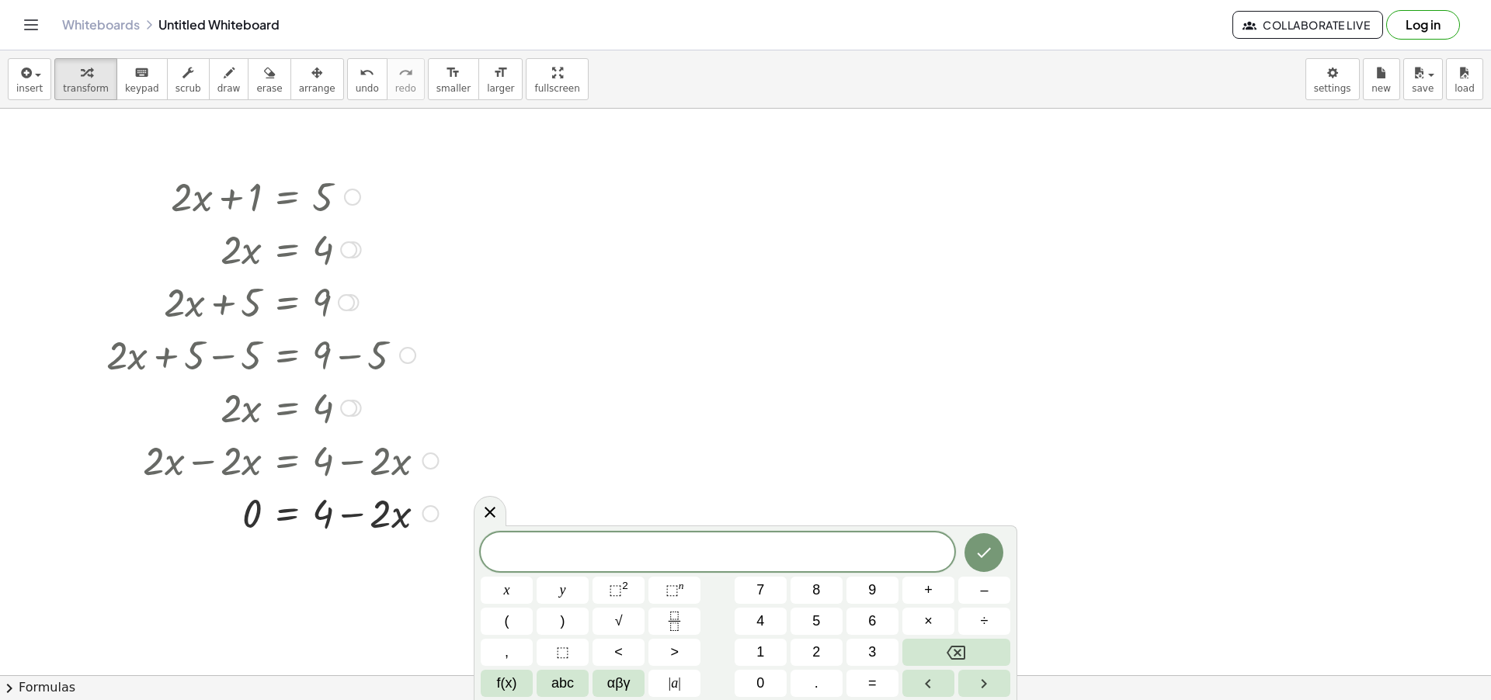
click at [432, 514] on div at bounding box center [430, 514] width 17 height 17
click at [484, 508] on icon at bounding box center [490, 512] width 19 height 19
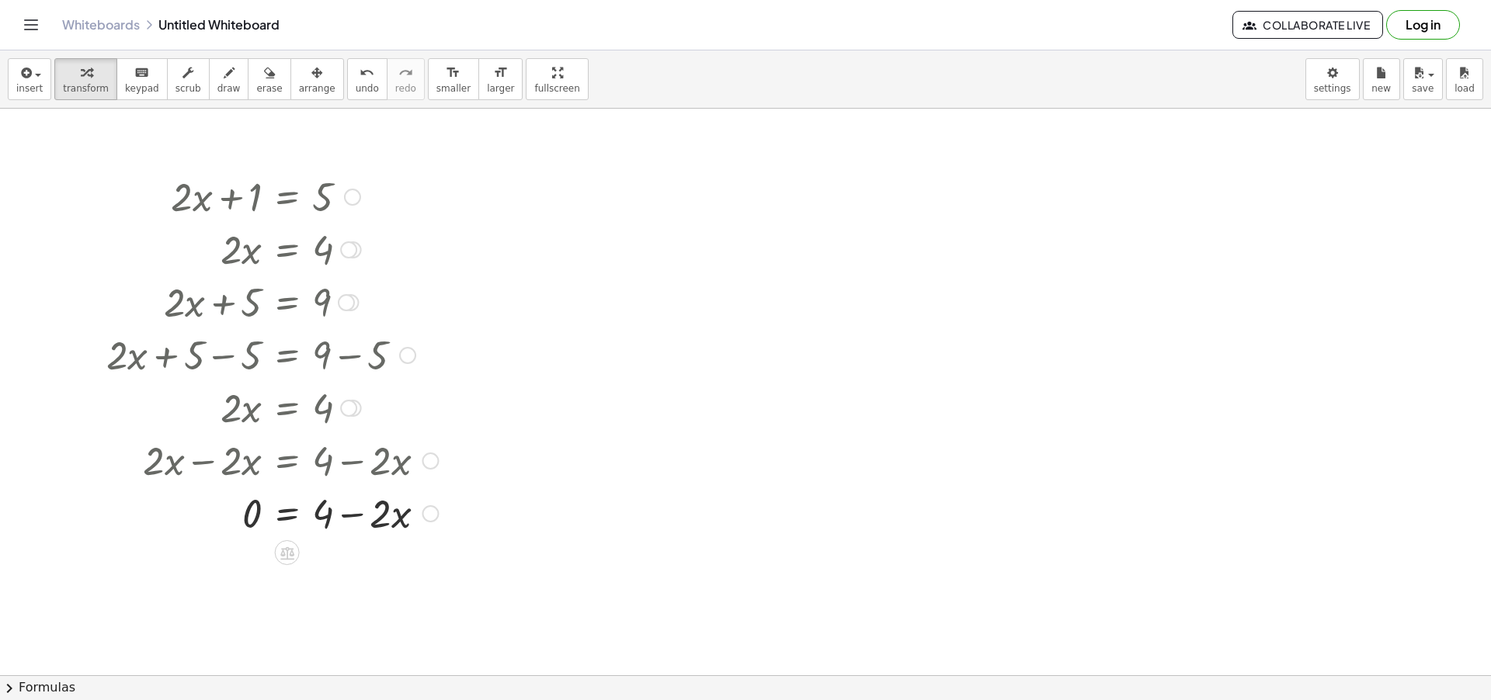
click at [431, 514] on div "Transform line Copy line as LaTeX Copy derivation as LaTeX Expand new lines: On" at bounding box center [430, 514] width 17 height 17
click at [287, 509] on div at bounding box center [272, 512] width 347 height 53
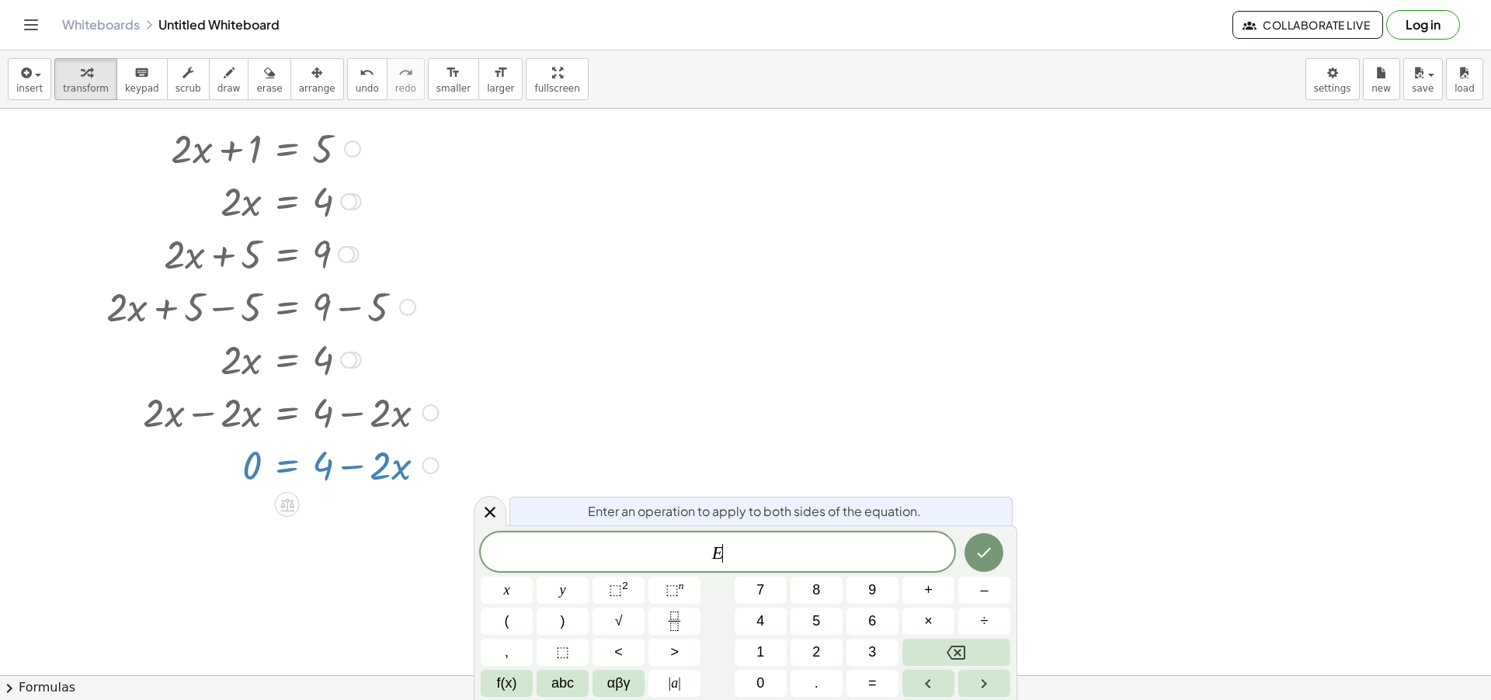
scroll to position [49, 0]
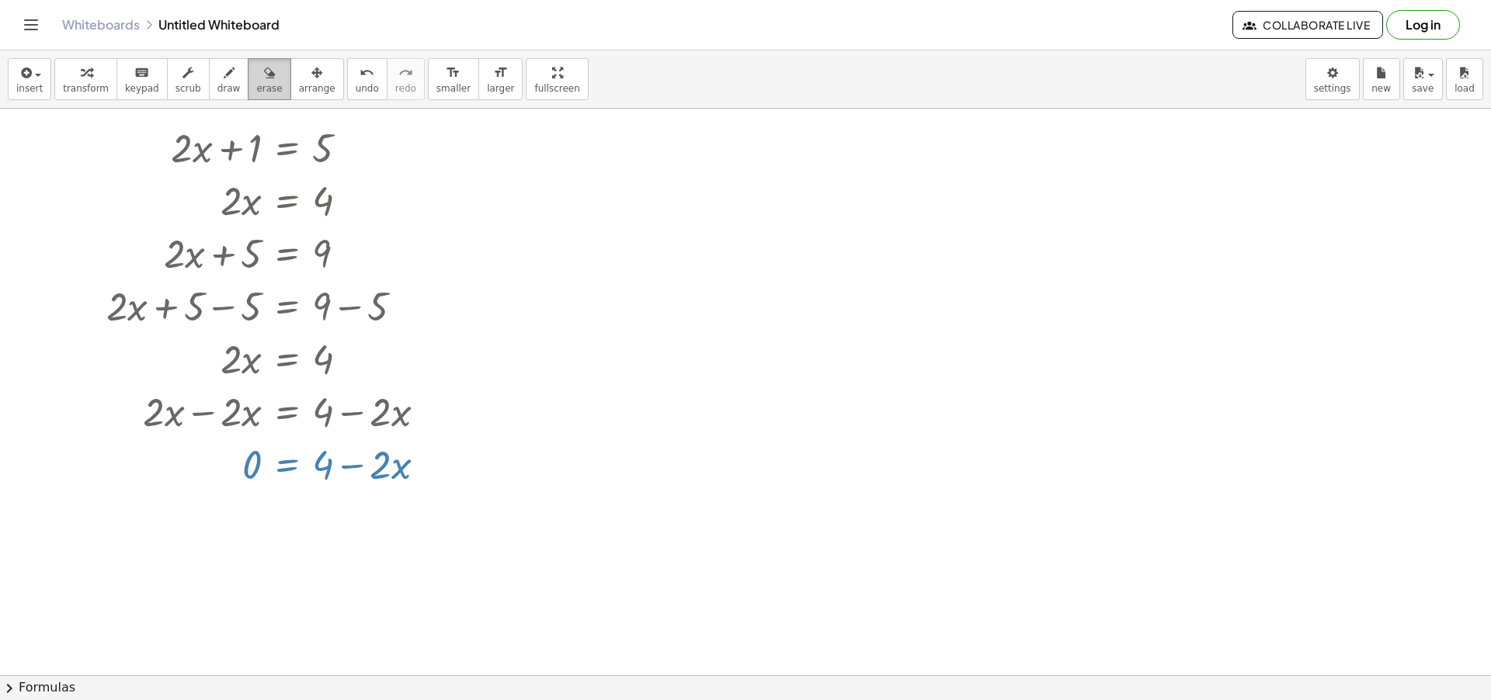
click at [264, 76] on icon "button" at bounding box center [269, 73] width 11 height 19
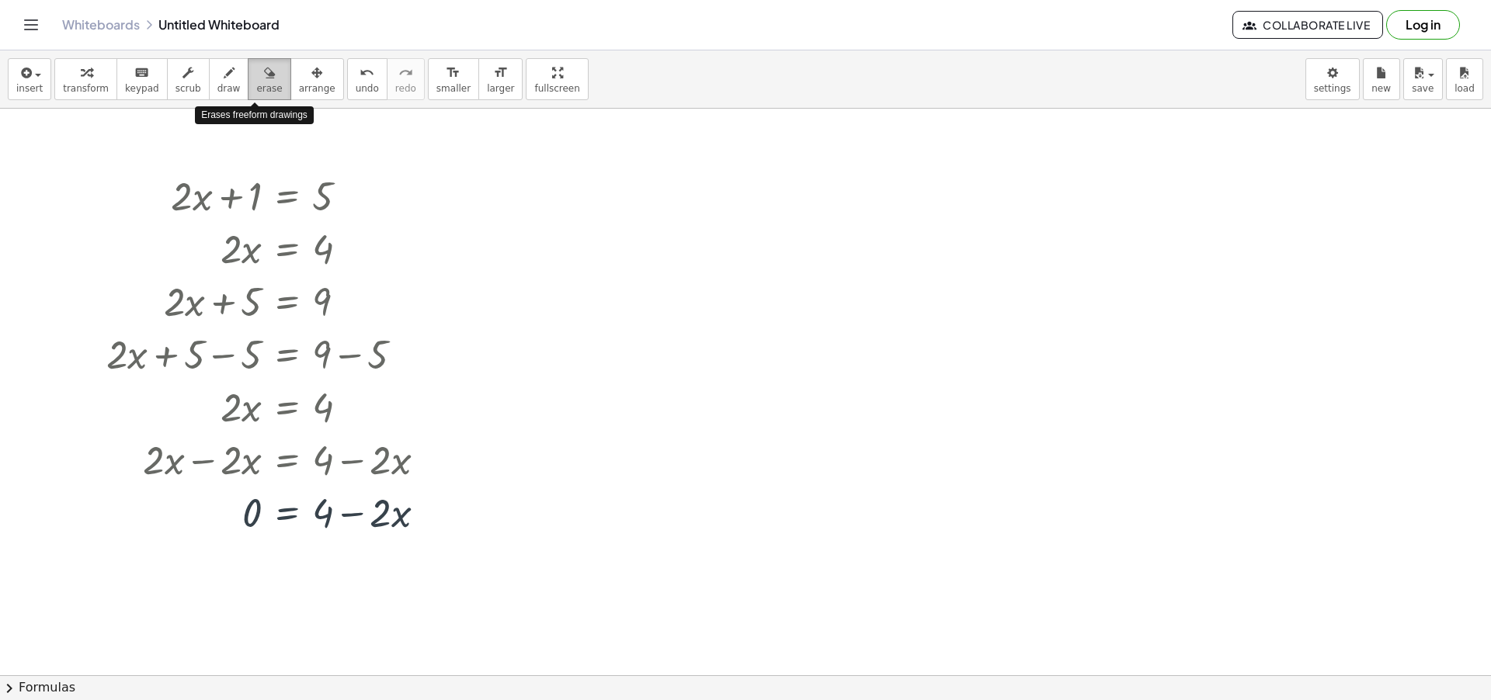
scroll to position [0, 0]
drag, startPoint x: 331, startPoint y: 522, endPoint x: 486, endPoint y: 540, distance: 156.3
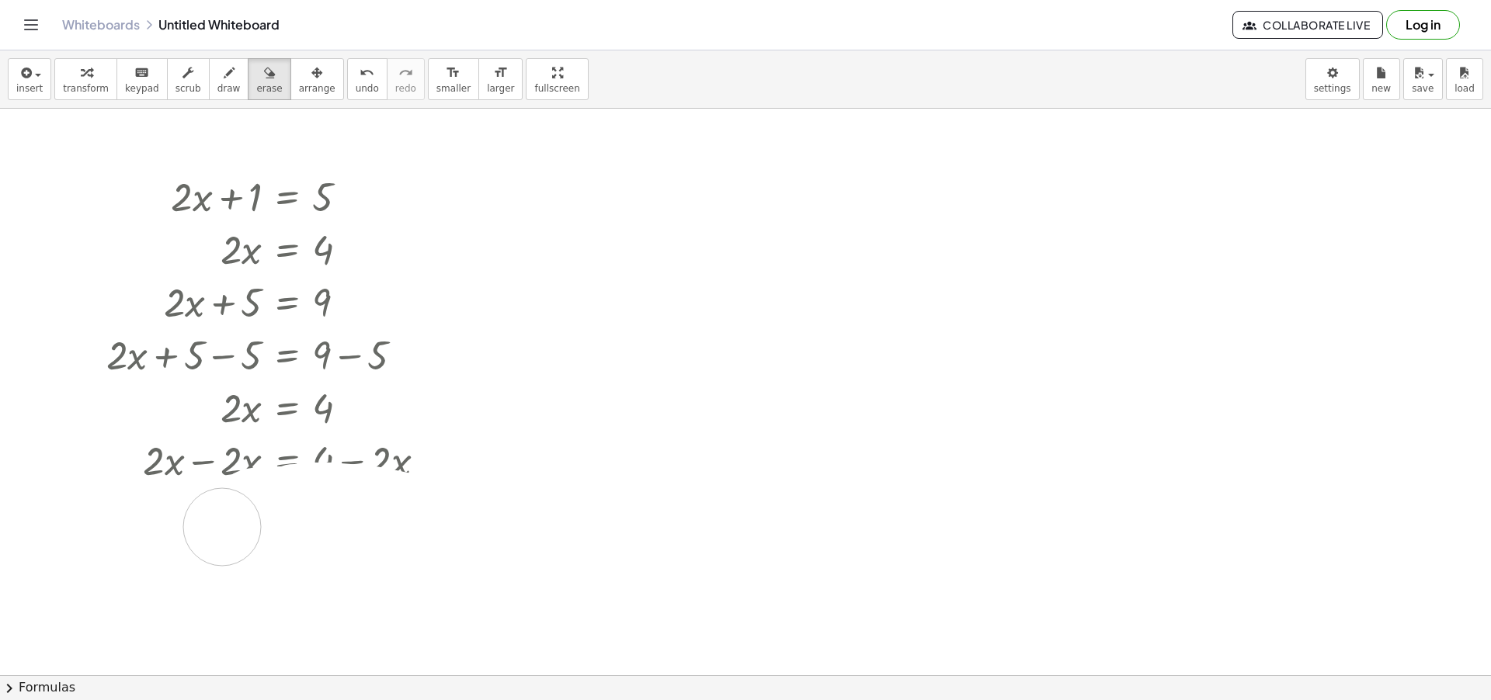
drag, startPoint x: 349, startPoint y: 503, endPoint x: 222, endPoint y: 527, distance: 129.6
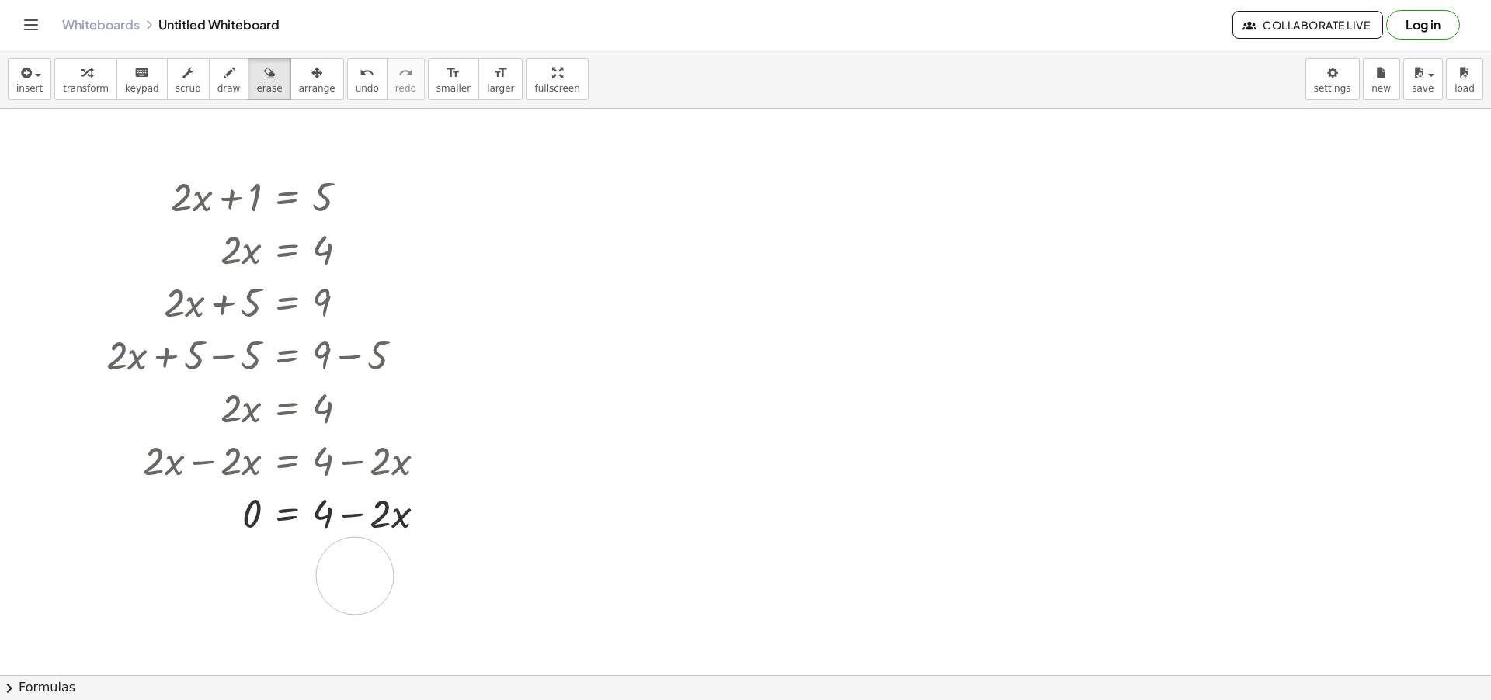
drag, startPoint x: 390, startPoint y: 527, endPoint x: 242, endPoint y: 514, distance: 148.1
click at [176, 85] on span "scrub" at bounding box center [189, 88] width 26 height 11
click at [90, 86] on span "transform" at bounding box center [86, 88] width 46 height 11
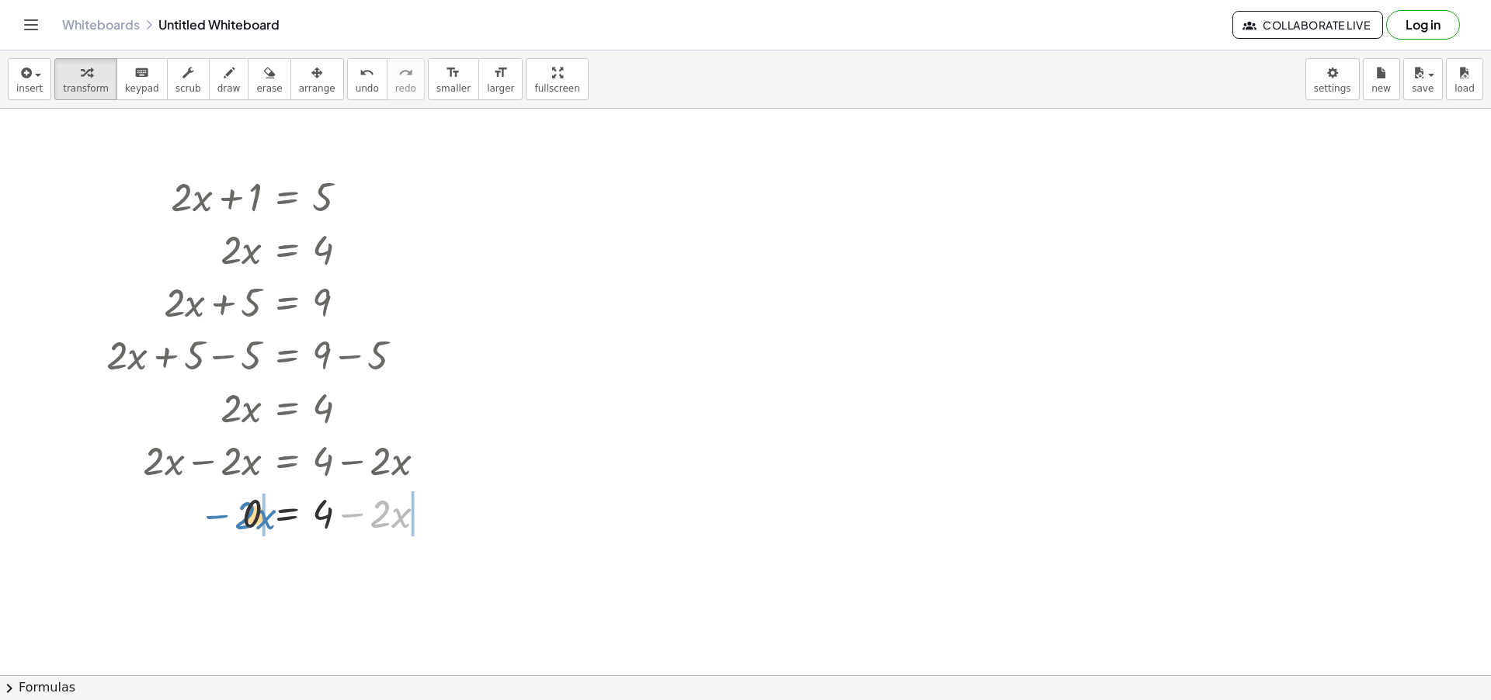
drag, startPoint x: 354, startPoint y: 517, endPoint x: 182, endPoint y: 518, distance: 172.4
click at [182, 518] on div at bounding box center [272, 512] width 347 height 53
click at [431, 570] on div at bounding box center [311, 565] width 425 height 53
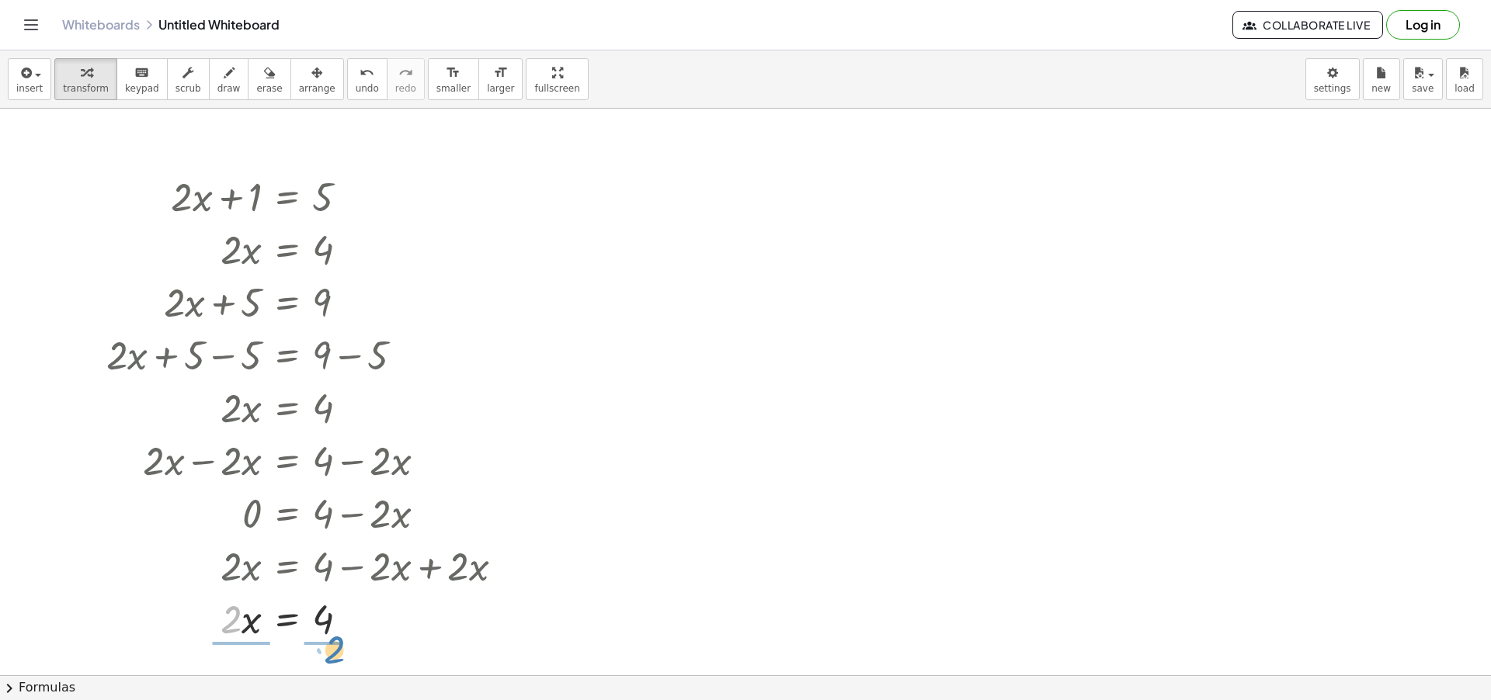
drag, startPoint x: 226, startPoint y: 626, endPoint x: 329, endPoint y: 656, distance: 107.6
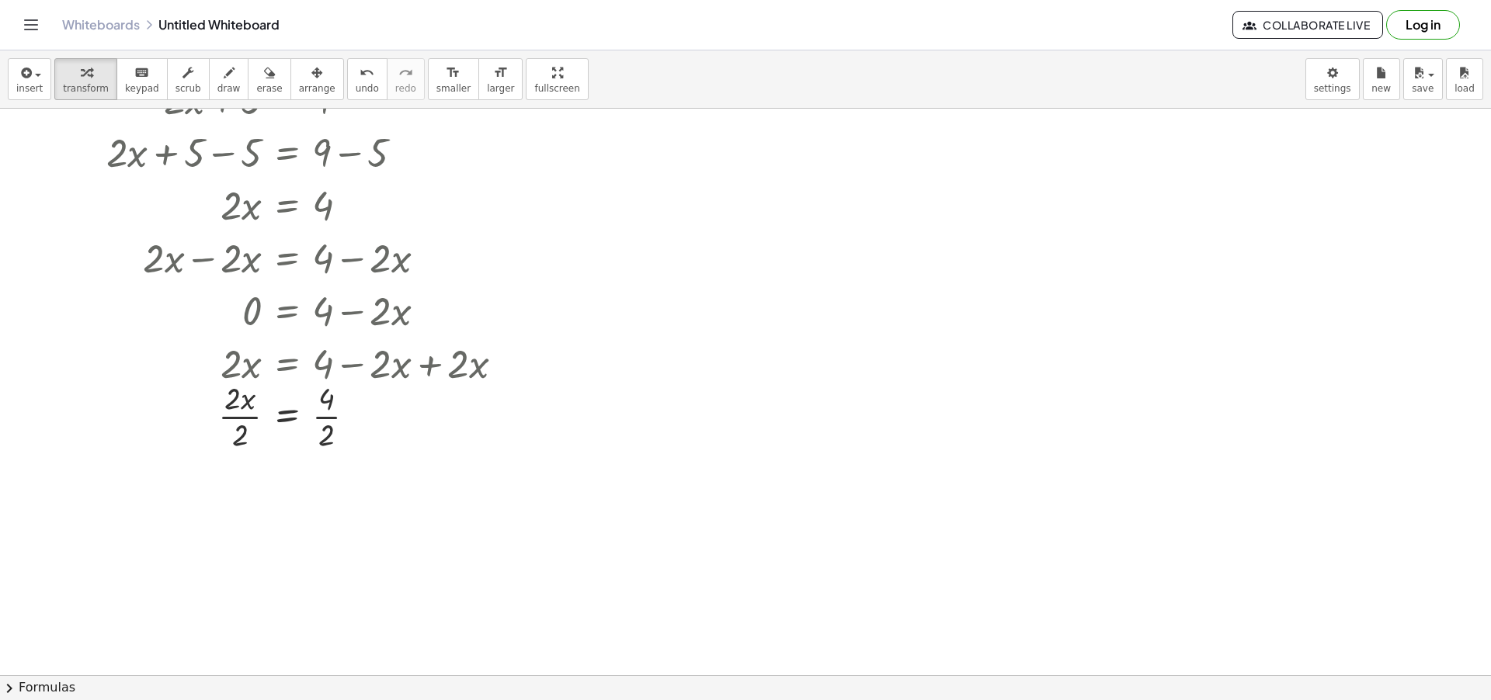
scroll to position [280, 0]
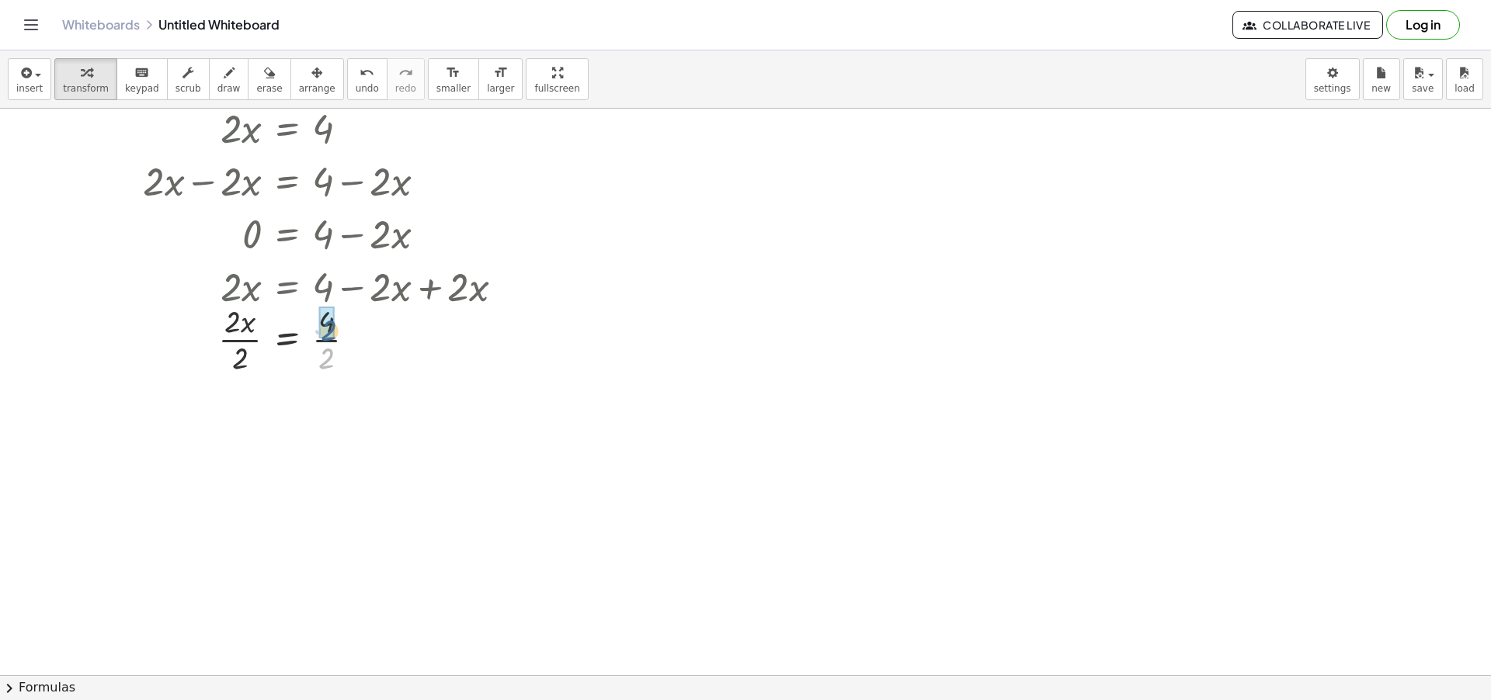
drag, startPoint x: 326, startPoint y: 354, endPoint x: 328, endPoint y: 326, distance: 28.1
drag, startPoint x: 242, startPoint y: 435, endPoint x: 228, endPoint y: 390, distance: 47.4
click at [602, 487] on div at bounding box center [745, 446] width 1491 height 1235
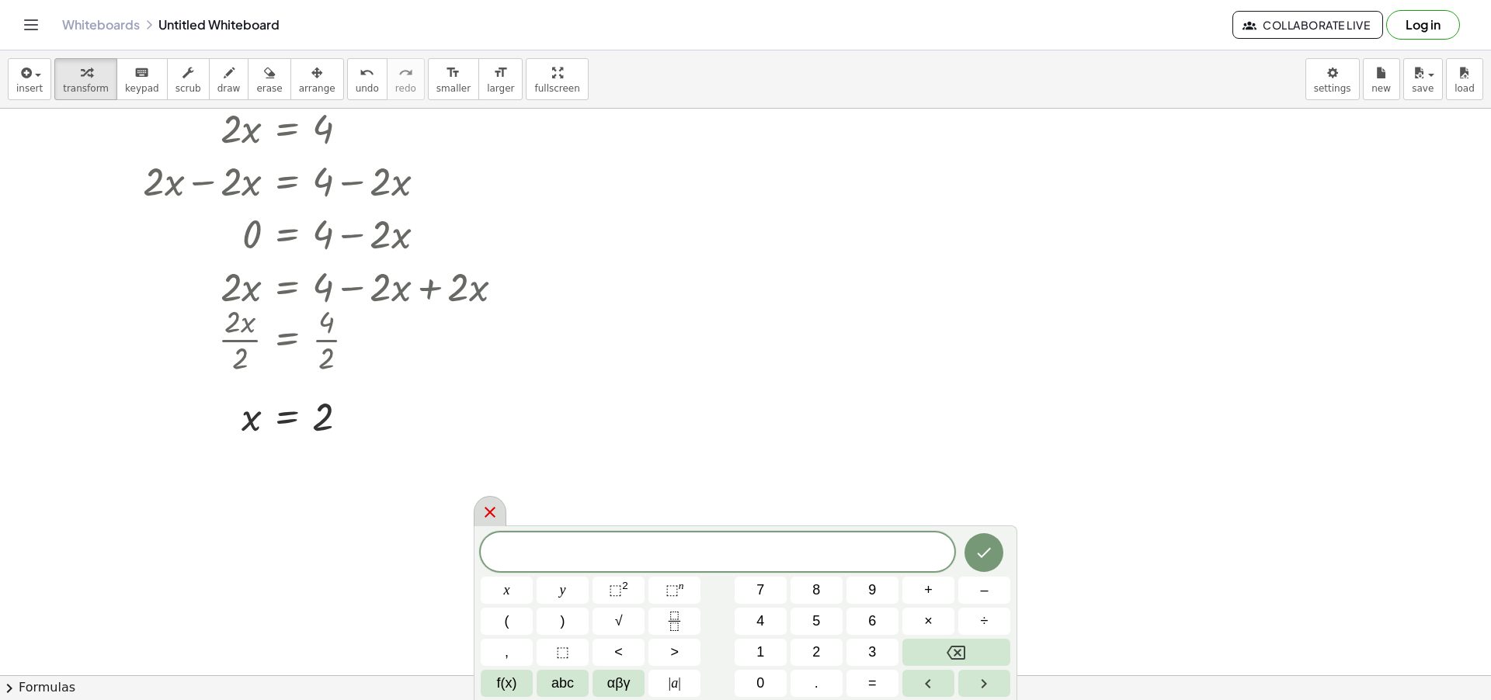
click at [492, 506] on icon at bounding box center [490, 512] width 19 height 19
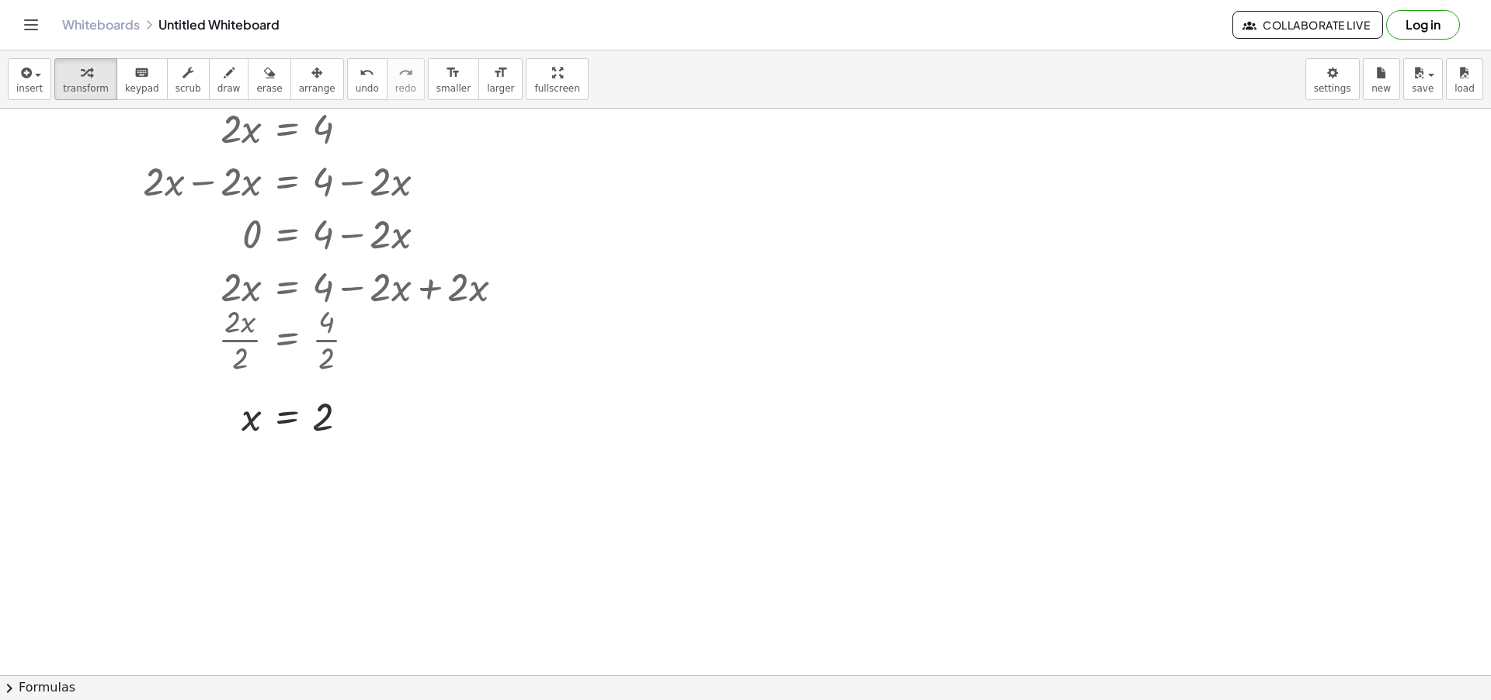
scroll to position [0, 0]
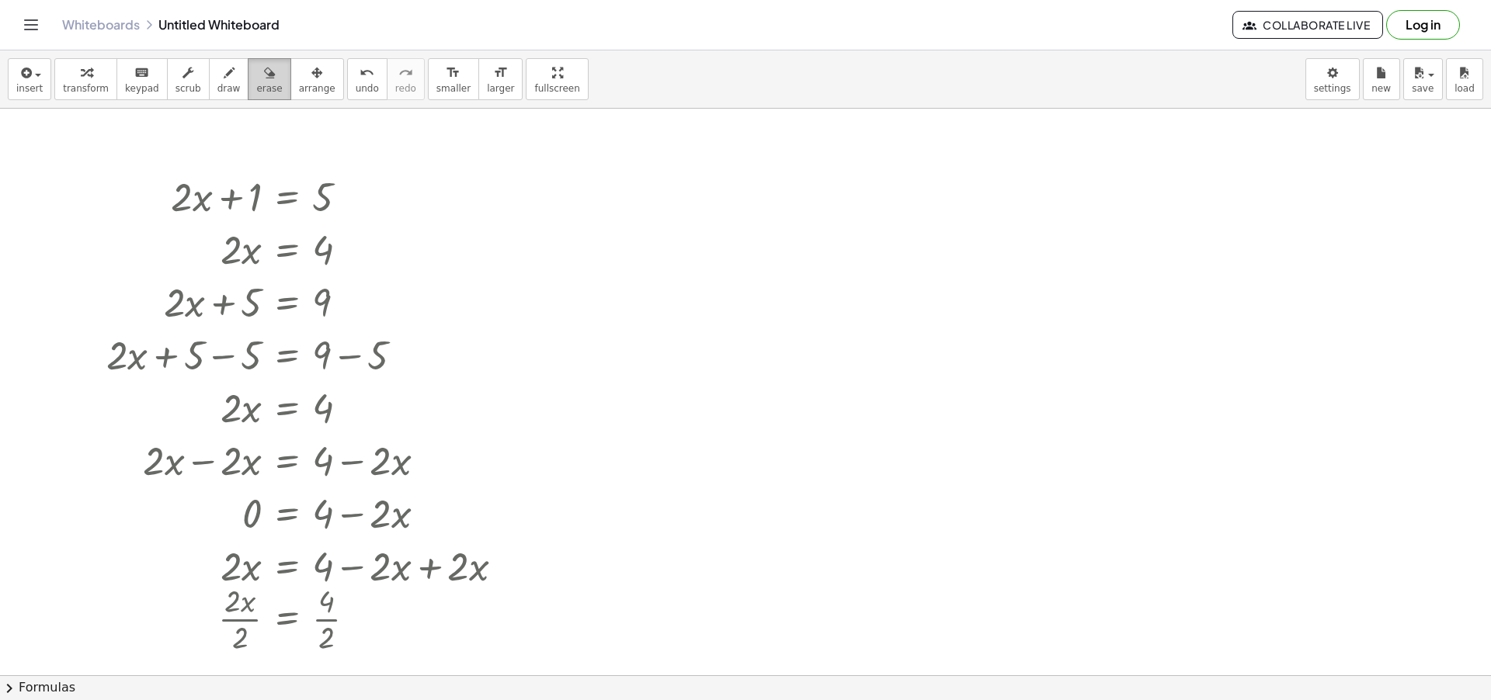
click at [253, 82] on button "erase" at bounding box center [269, 79] width 43 height 42
click at [227, 431] on div at bounding box center [745, 676] width 1491 height 1134
click at [228, 469] on div at bounding box center [745, 676] width 1491 height 1134
click at [247, 474] on div at bounding box center [745, 676] width 1491 height 1134
click at [593, 230] on div at bounding box center [745, 676] width 1491 height 1134
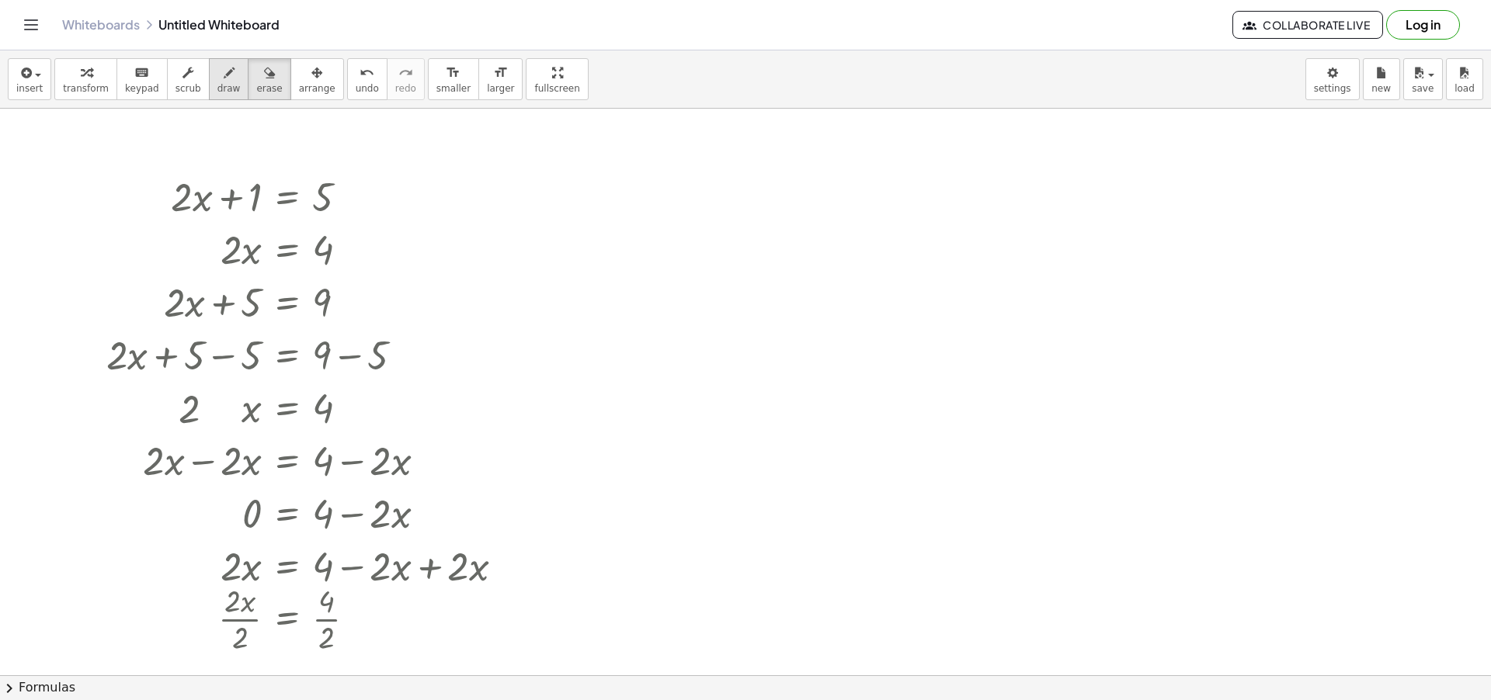
click at [224, 80] on icon "button" at bounding box center [229, 73] width 11 height 19
drag, startPoint x: 495, startPoint y: 228, endPoint x: 574, endPoint y: 179, distance: 92.4
click at [574, 179] on div at bounding box center [745, 676] width 1491 height 1134
click at [260, 85] on span "erase" at bounding box center [269, 88] width 26 height 11
click at [327, 638] on div at bounding box center [745, 676] width 1491 height 1134
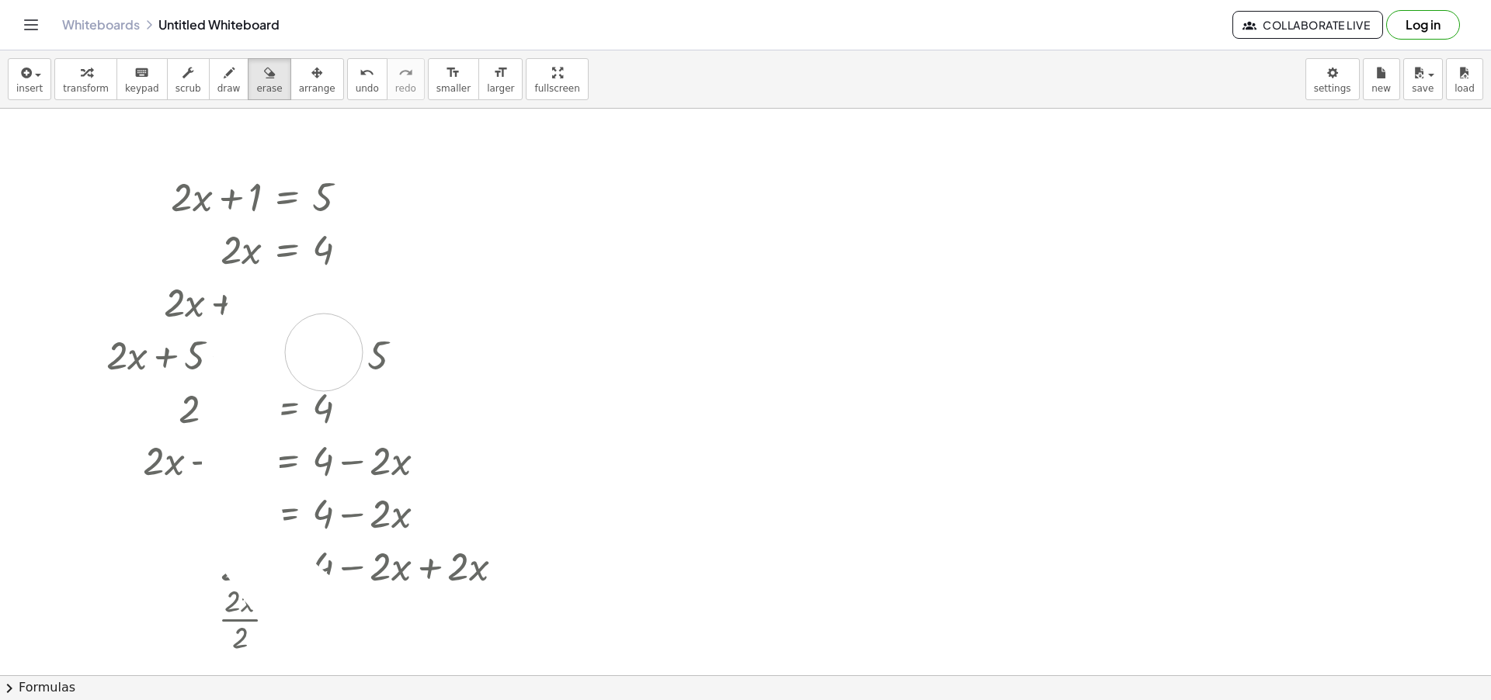
drag, startPoint x: 325, startPoint y: 643, endPoint x: 329, endPoint y: 405, distance: 237.7
click at [329, 405] on div at bounding box center [745, 676] width 1491 height 1134
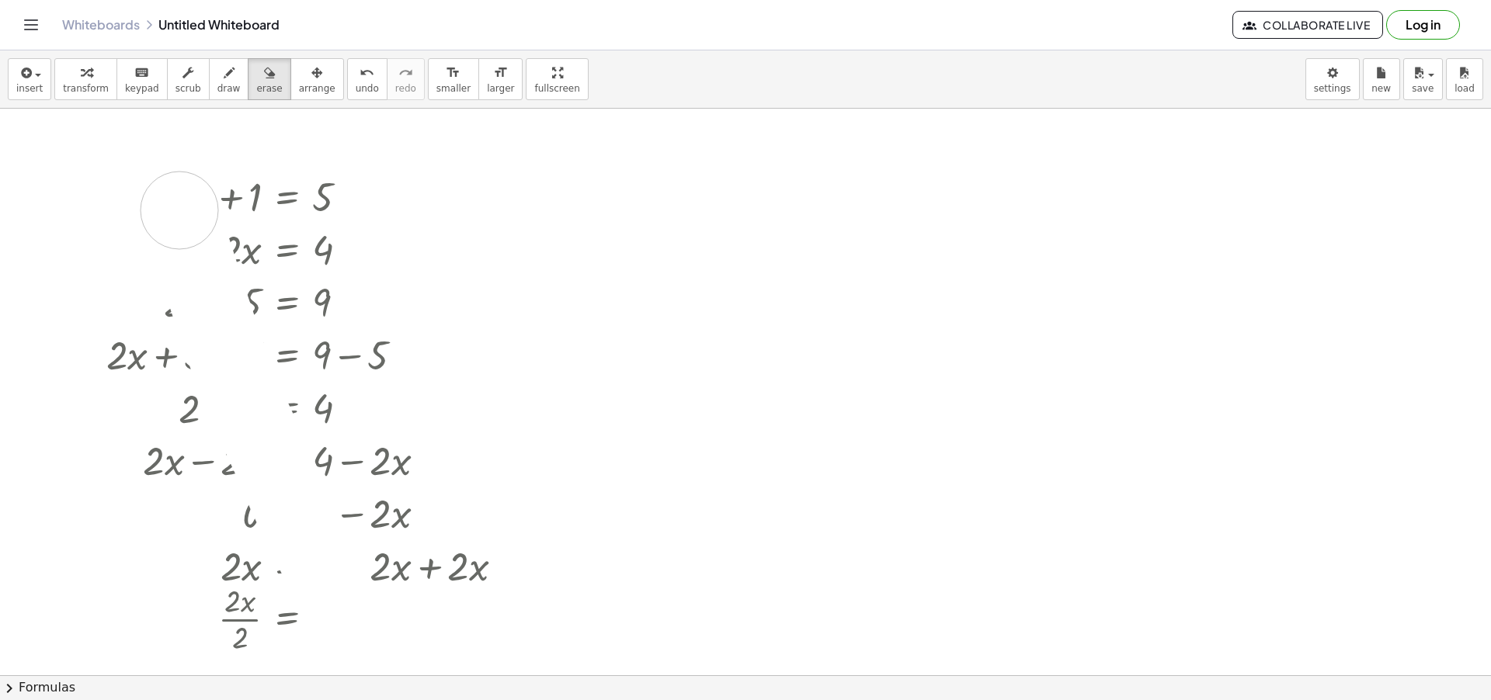
drag, startPoint x: 356, startPoint y: 644, endPoint x: 179, endPoint y: 210, distance: 468.1
click at [179, 210] on div at bounding box center [745, 676] width 1491 height 1134
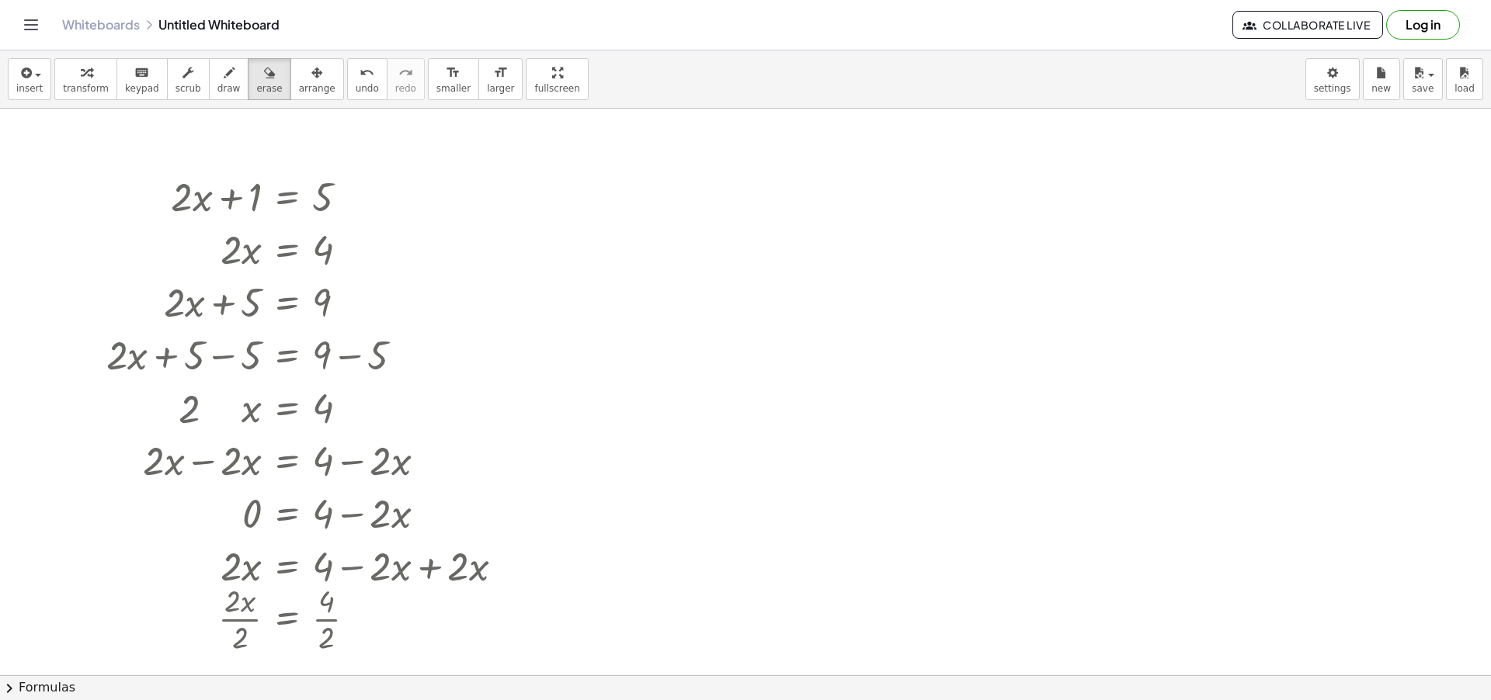
click at [203, 199] on div at bounding box center [745, 676] width 1491 height 1134
click at [266, 175] on div at bounding box center [745, 676] width 1491 height 1134
click at [290, 615] on div at bounding box center [745, 676] width 1491 height 1134
click at [290, 614] on div at bounding box center [745, 676] width 1491 height 1134
drag, startPoint x: 290, startPoint y: 614, endPoint x: 266, endPoint y: 612, distance: 25.0
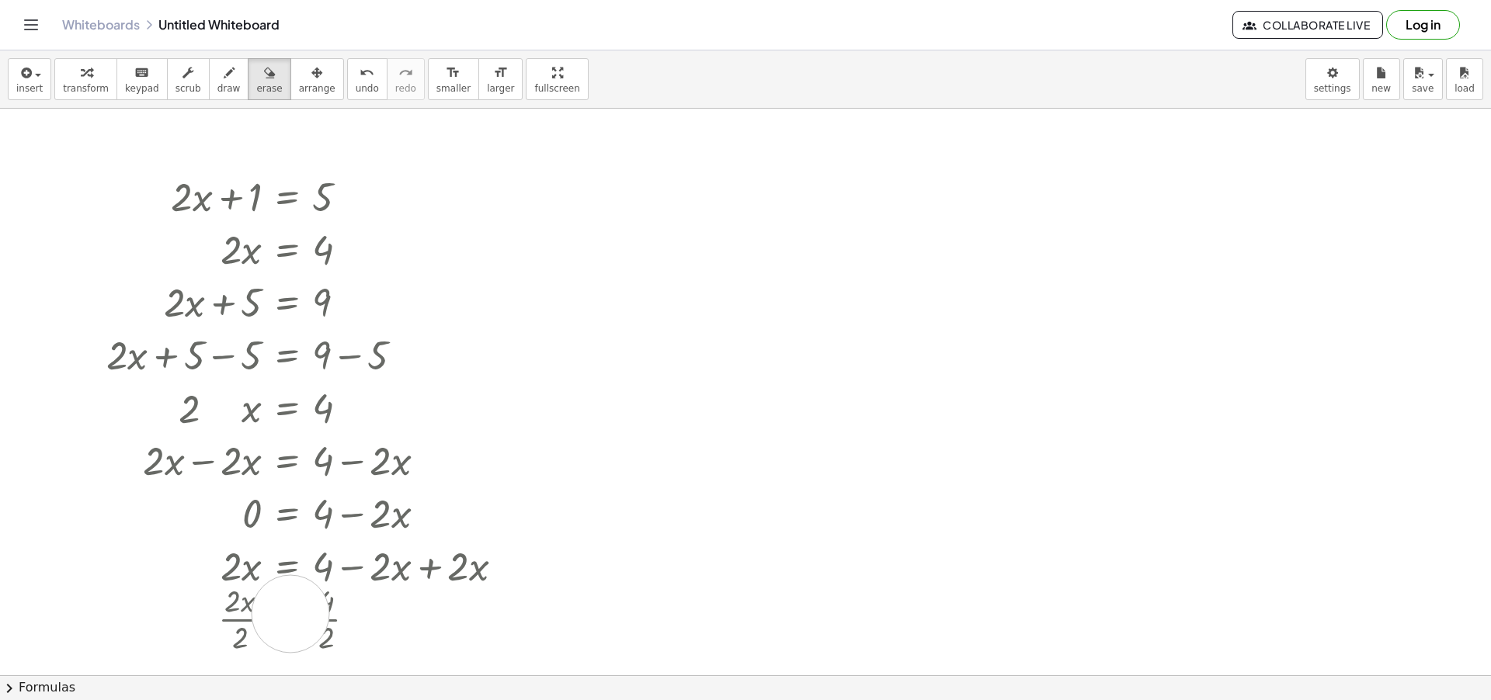
click at [287, 614] on div at bounding box center [745, 676] width 1491 height 1134
click at [238, 640] on div at bounding box center [745, 676] width 1491 height 1134
click at [240, 606] on div at bounding box center [745, 676] width 1491 height 1134
click at [362, 625] on div at bounding box center [745, 676] width 1491 height 1134
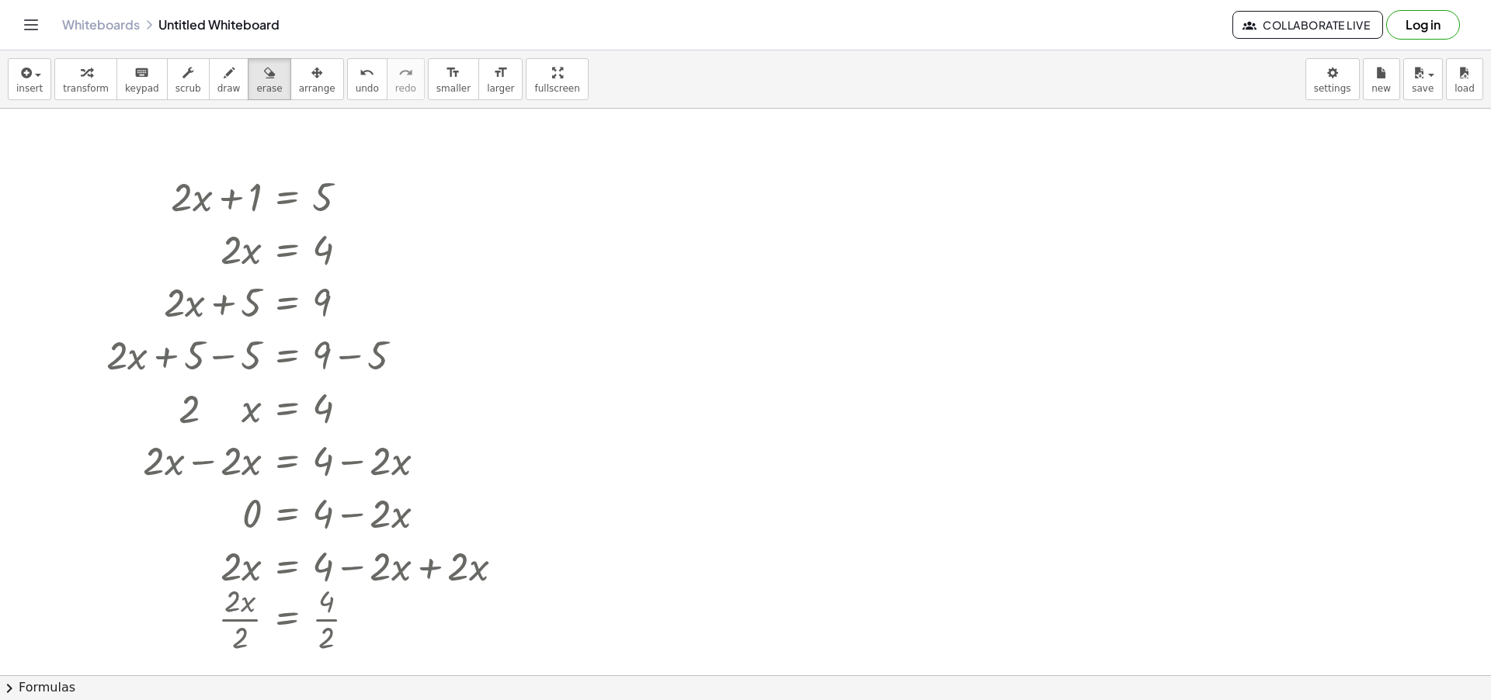
click at [362, 625] on div at bounding box center [745, 676] width 1491 height 1134
click at [362, 621] on div at bounding box center [745, 676] width 1491 height 1134
drag, startPoint x: 363, startPoint y: 627, endPoint x: 354, endPoint y: 627, distance: 8.6
click at [362, 629] on div at bounding box center [745, 676] width 1491 height 1134
click at [344, 610] on div at bounding box center [745, 676] width 1491 height 1134
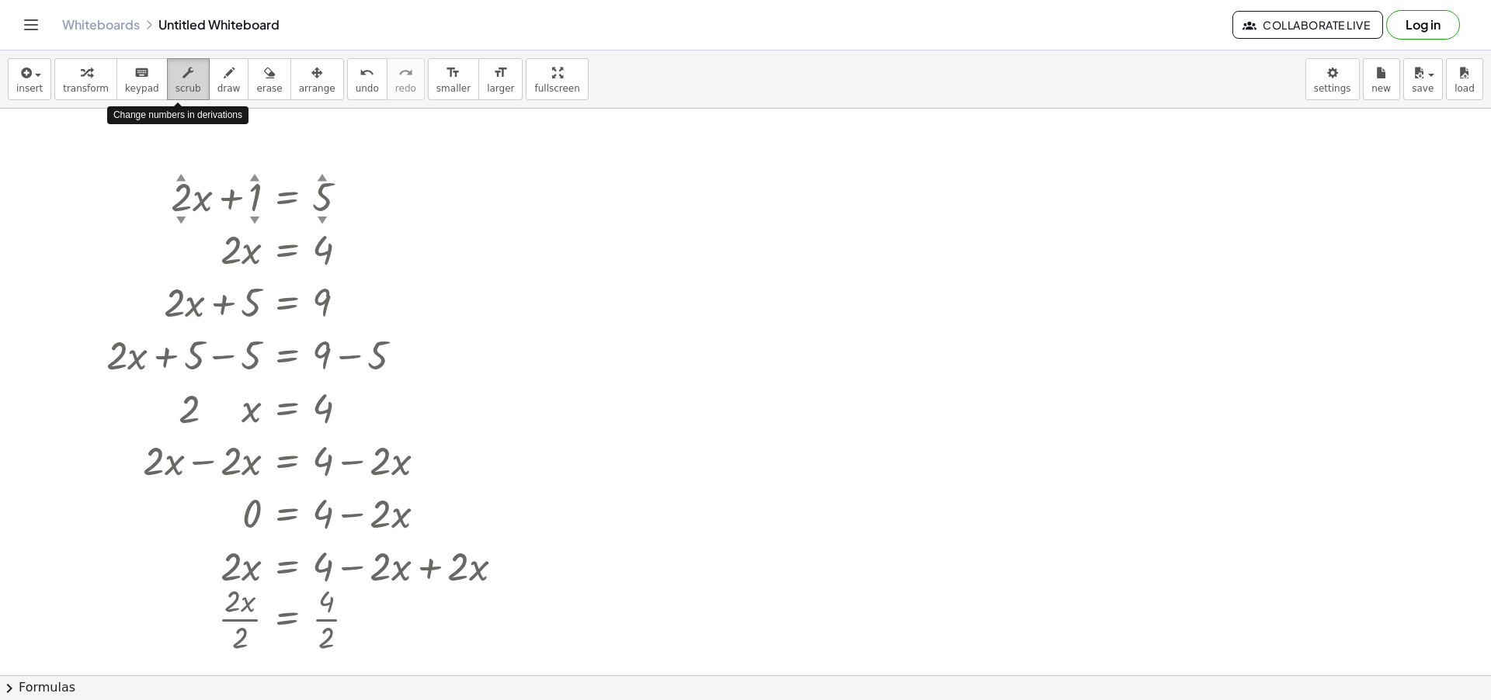
click at [179, 84] on span "scrub" at bounding box center [189, 88] width 26 height 11
click at [355, 624] on div at bounding box center [355, 619] width 17 height 17
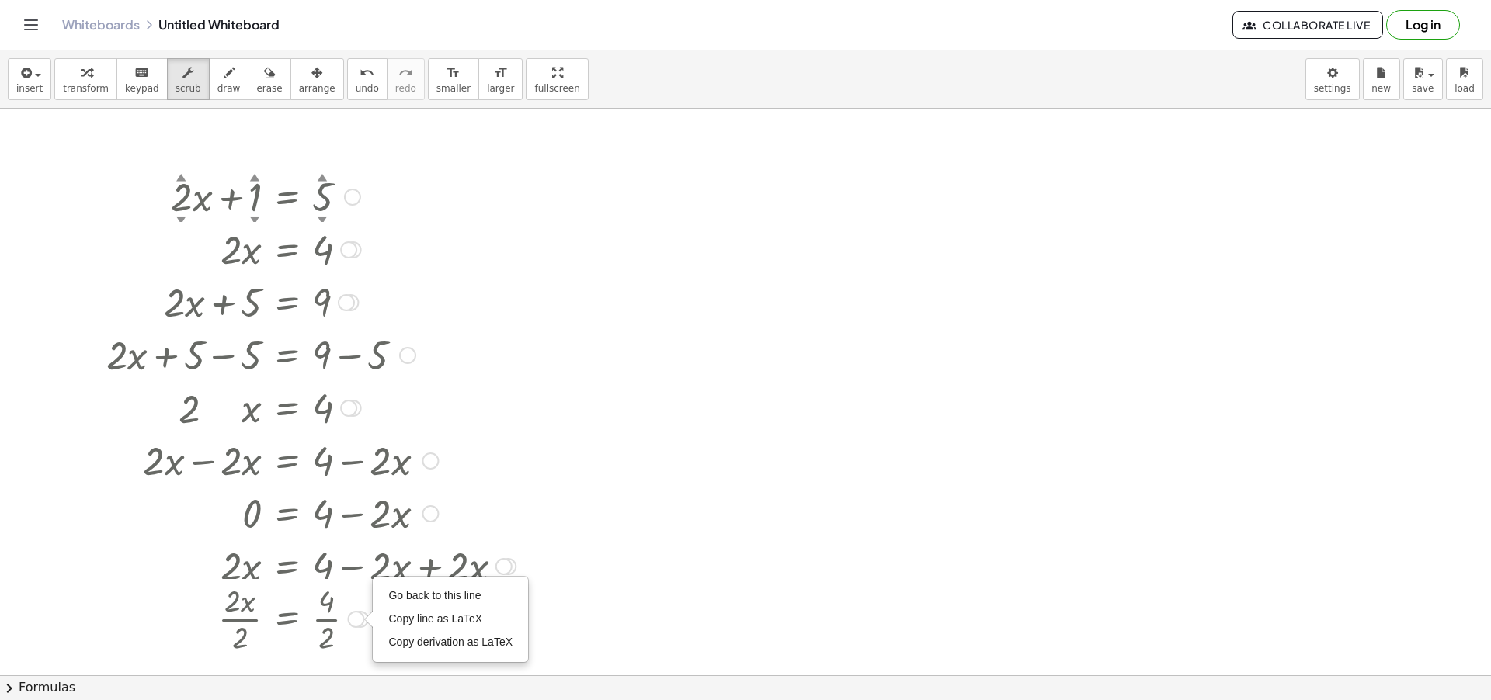
click at [355, 624] on div "Go back to this line Copy line as LaTeX Copy derivation as LaTeX" at bounding box center [355, 619] width 17 height 17
click at [350, 402] on div at bounding box center [348, 408] width 17 height 17
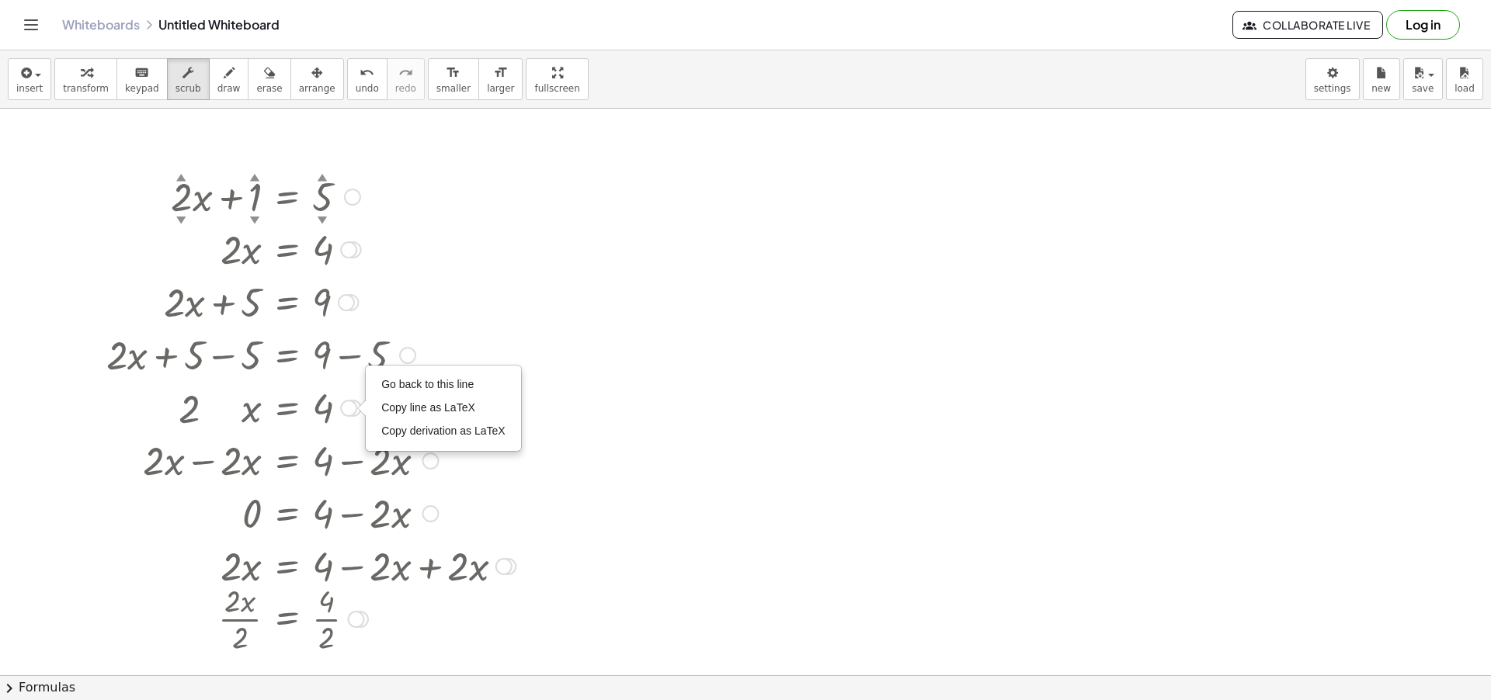
click at [348, 410] on div "Go back to this line Copy line as LaTeX Copy derivation as LaTeX" at bounding box center [348, 408] width 17 height 17
click at [320, 220] on div "▼" at bounding box center [323, 220] width 10 height 14
click at [322, 173] on div "▲" at bounding box center [323, 177] width 10 height 14
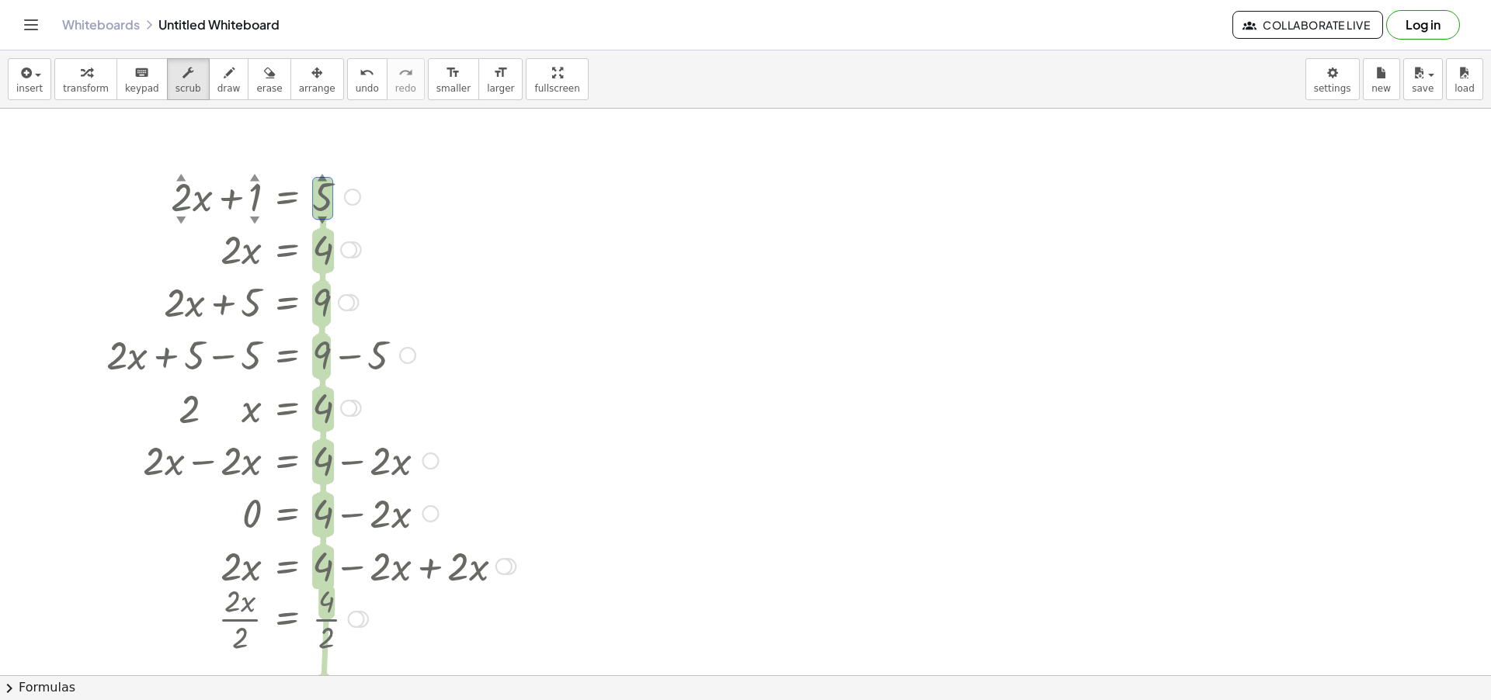
click at [322, 173] on div "▲" at bounding box center [323, 177] width 10 height 14
click at [350, 195] on div at bounding box center [352, 197] width 17 height 17
click at [350, 195] on div "Go back to this line Copy line as LaTeX Copy derivation as LaTeX" at bounding box center [352, 197] width 17 height 17
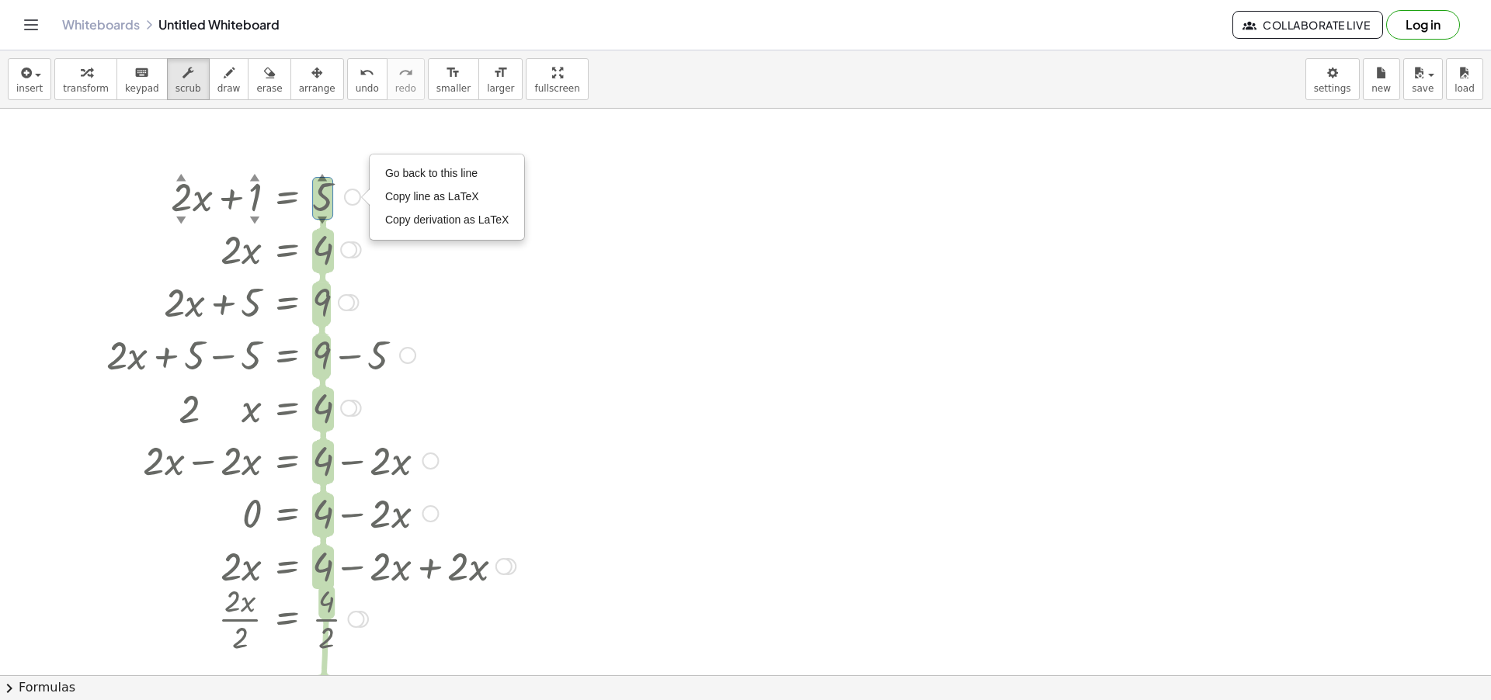
click at [350, 195] on div "Go back to this line Copy line as LaTeX Copy derivation as LaTeX" at bounding box center [352, 197] width 17 height 17
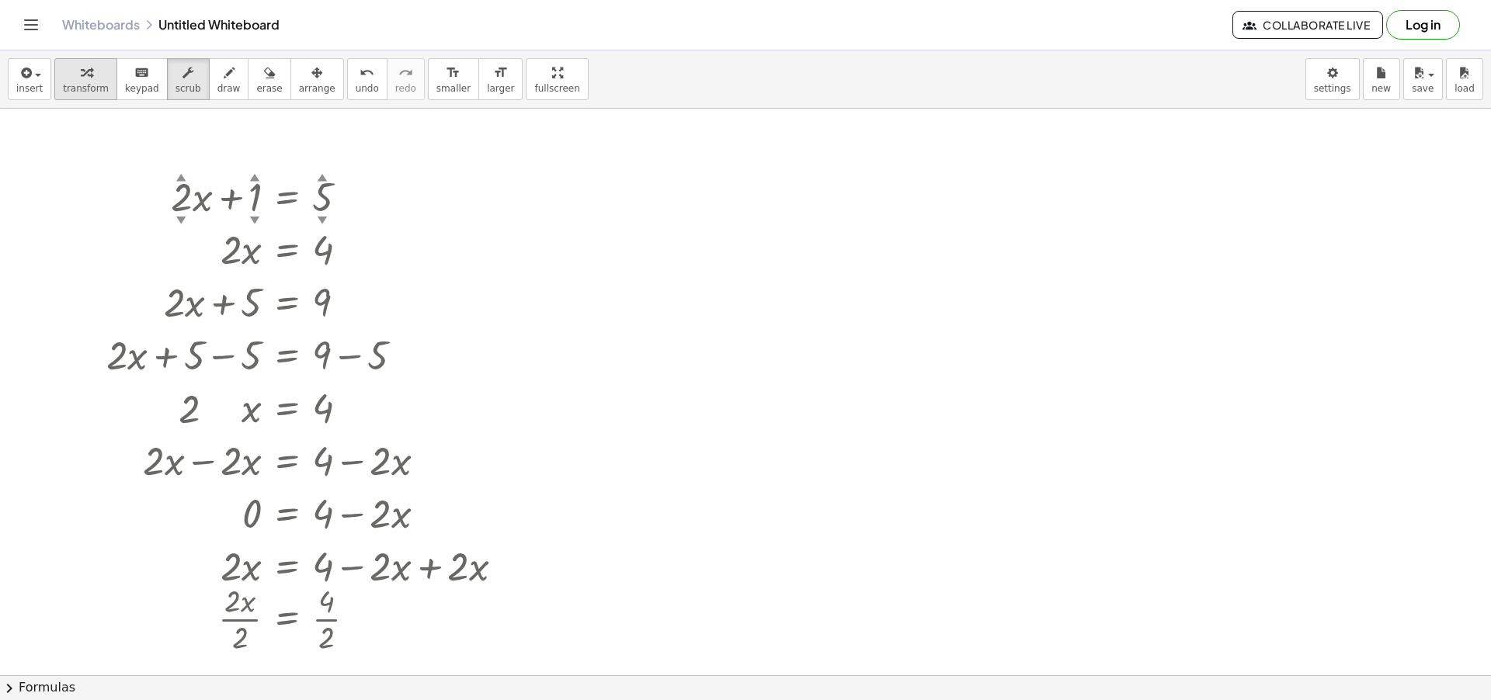
click at [84, 82] on icon "button" at bounding box center [86, 73] width 11 height 19
click at [351, 202] on div "Go back to this line Copy line as LaTeX Copy derivation as LaTeX" at bounding box center [352, 197] width 17 height 17
drag, startPoint x: 351, startPoint y: 193, endPoint x: 420, endPoint y: 280, distance: 111.1
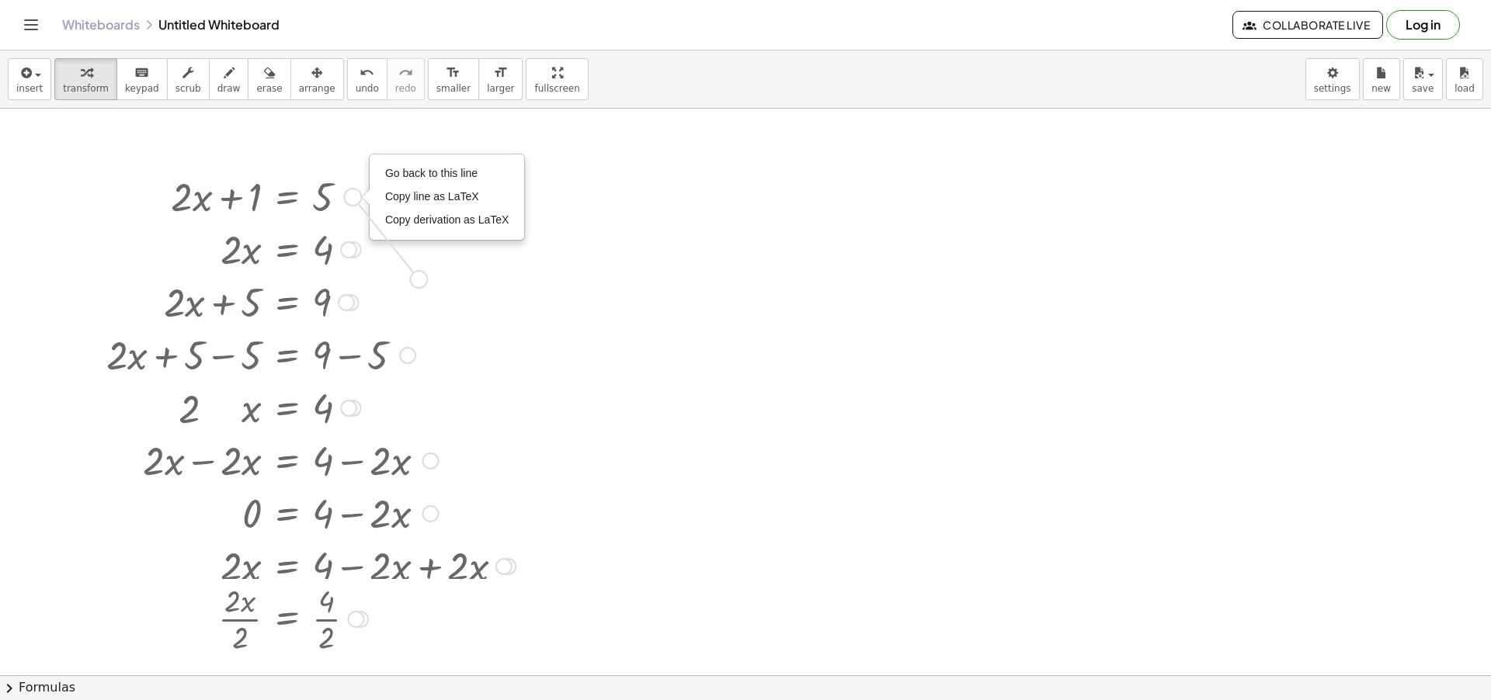
click at [287, 197] on div "+ · 2 · x + 1 = 5 Go back to this line Copy line as LaTeX Copy derivation as La…" at bounding box center [287, 197] width 0 height 0
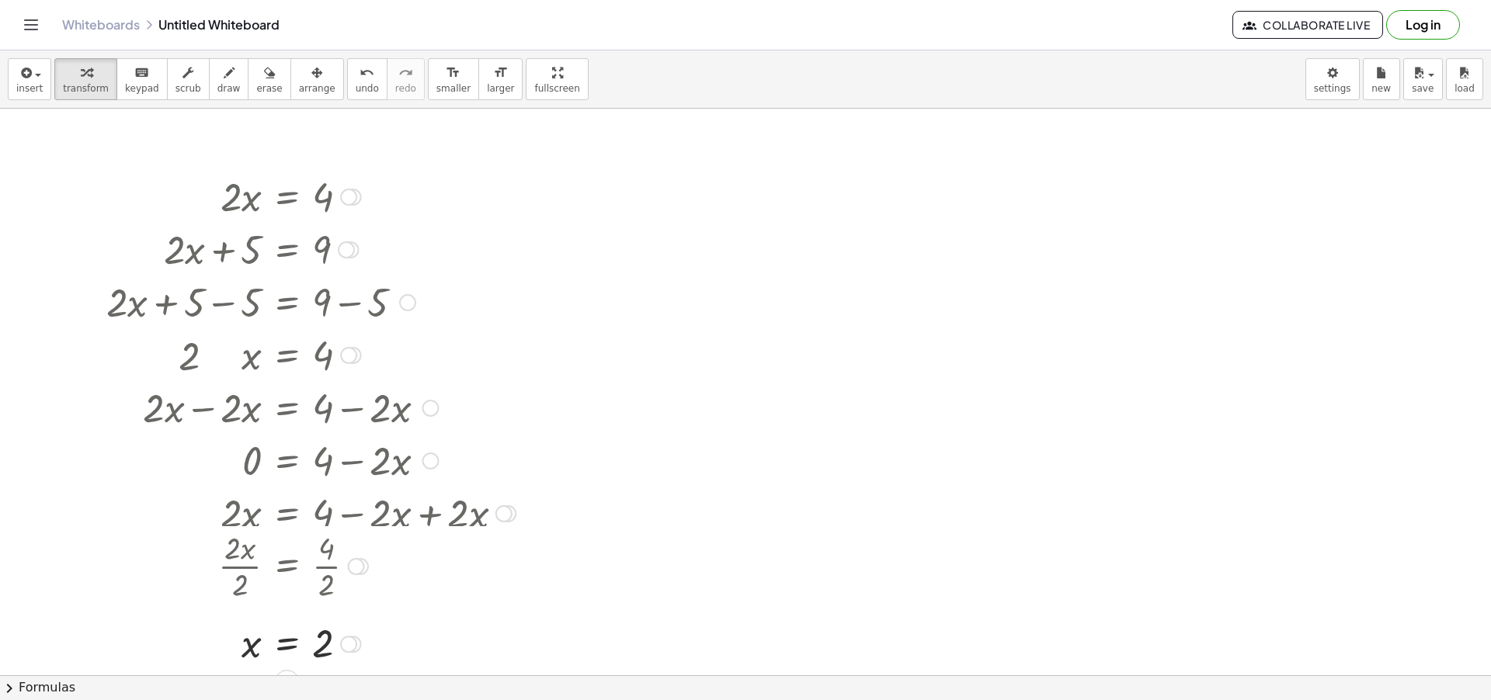
drag, startPoint x: 346, startPoint y: 249, endPoint x: 391, endPoint y: 259, distance: 46.2
click at [287, 197] on div "+ · 2 · x + 1 = 5 Go back to this line Copy line as LaTeX Copy derivation as La…" at bounding box center [287, 197] width 0 height 0
drag, startPoint x: 341, startPoint y: 584, endPoint x: 348, endPoint y: 556, distance: 28.8
drag, startPoint x: 287, startPoint y: 644, endPoint x: 288, endPoint y: 556, distance: 87.8
drag, startPoint x: 359, startPoint y: 604, endPoint x: 368, endPoint y: 555, distance: 49.8
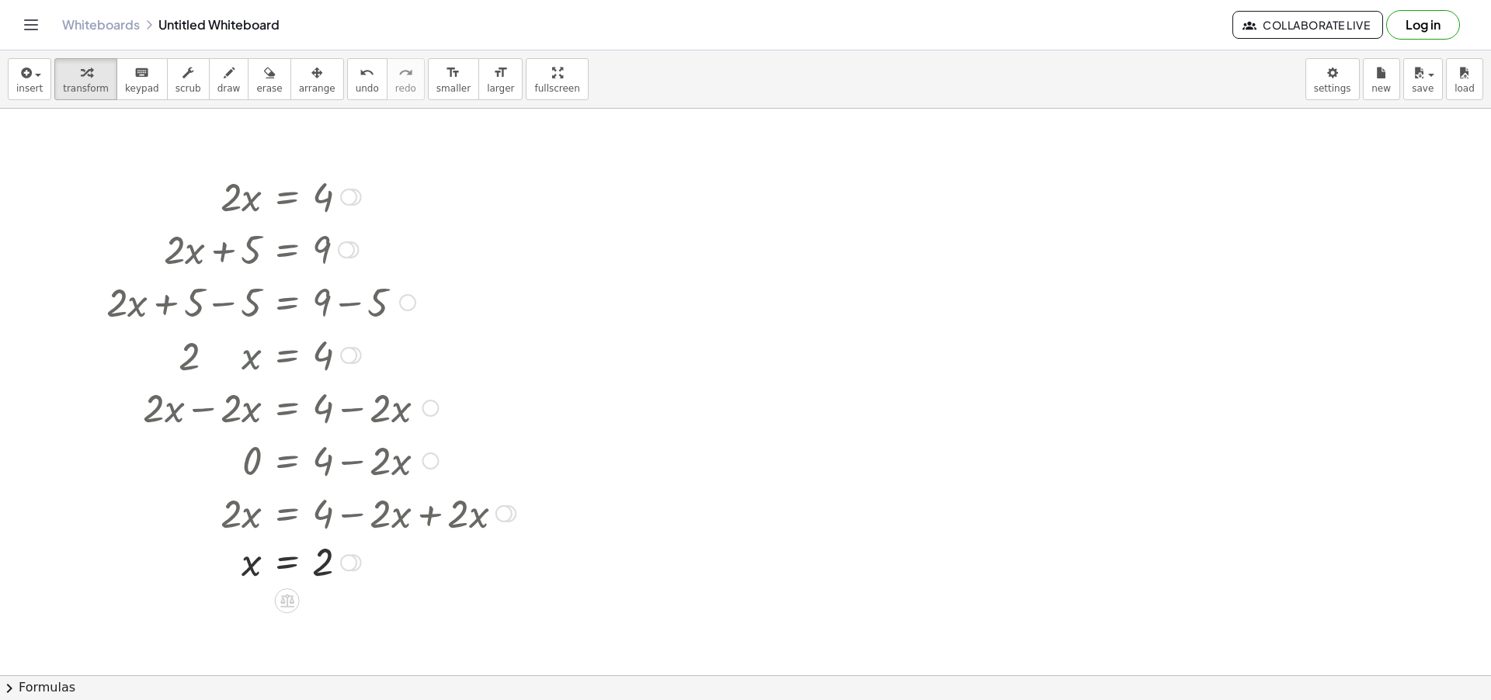
click at [287, 563] on div "= x 2 Transform line Copy line as LaTeX Copy derivation as LaTeX Expand new lin…" at bounding box center [287, 563] width 0 height 0
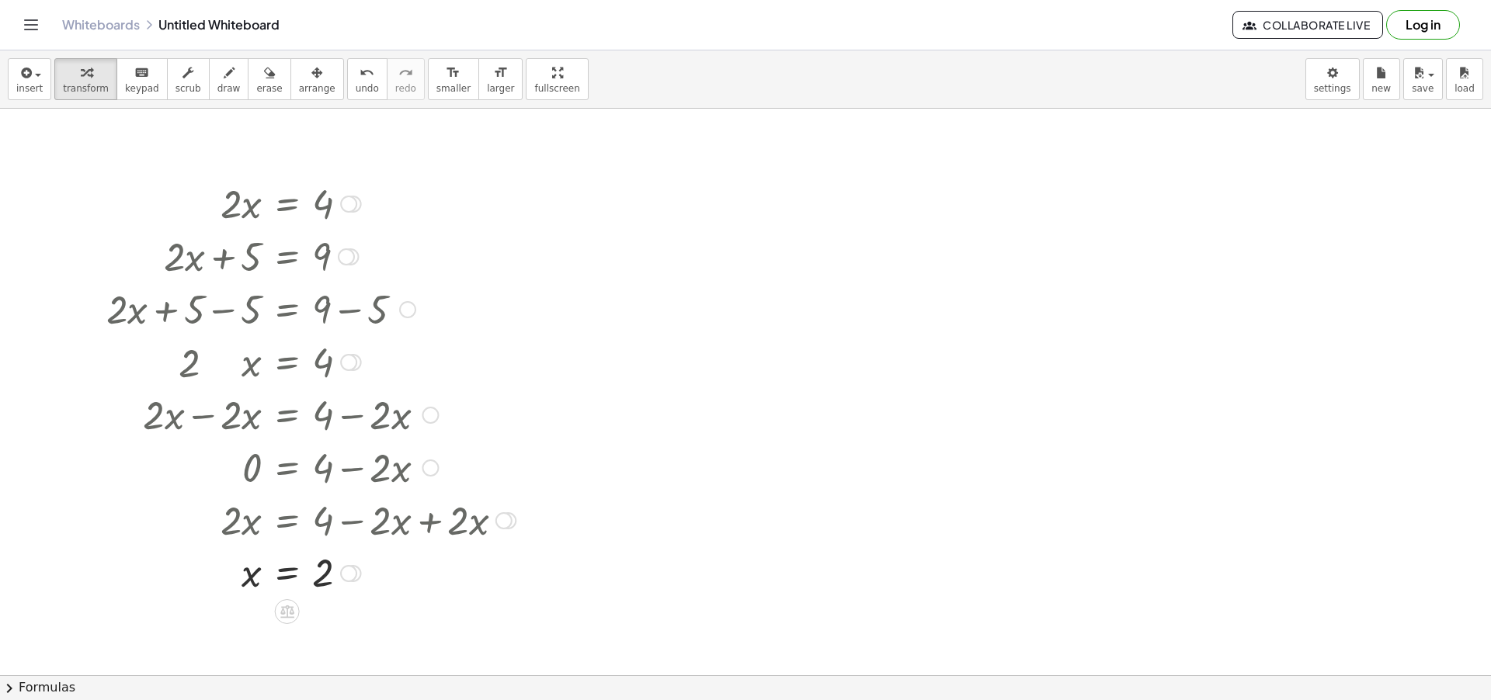
click at [506, 519] on div at bounding box center [503, 521] width 17 height 17
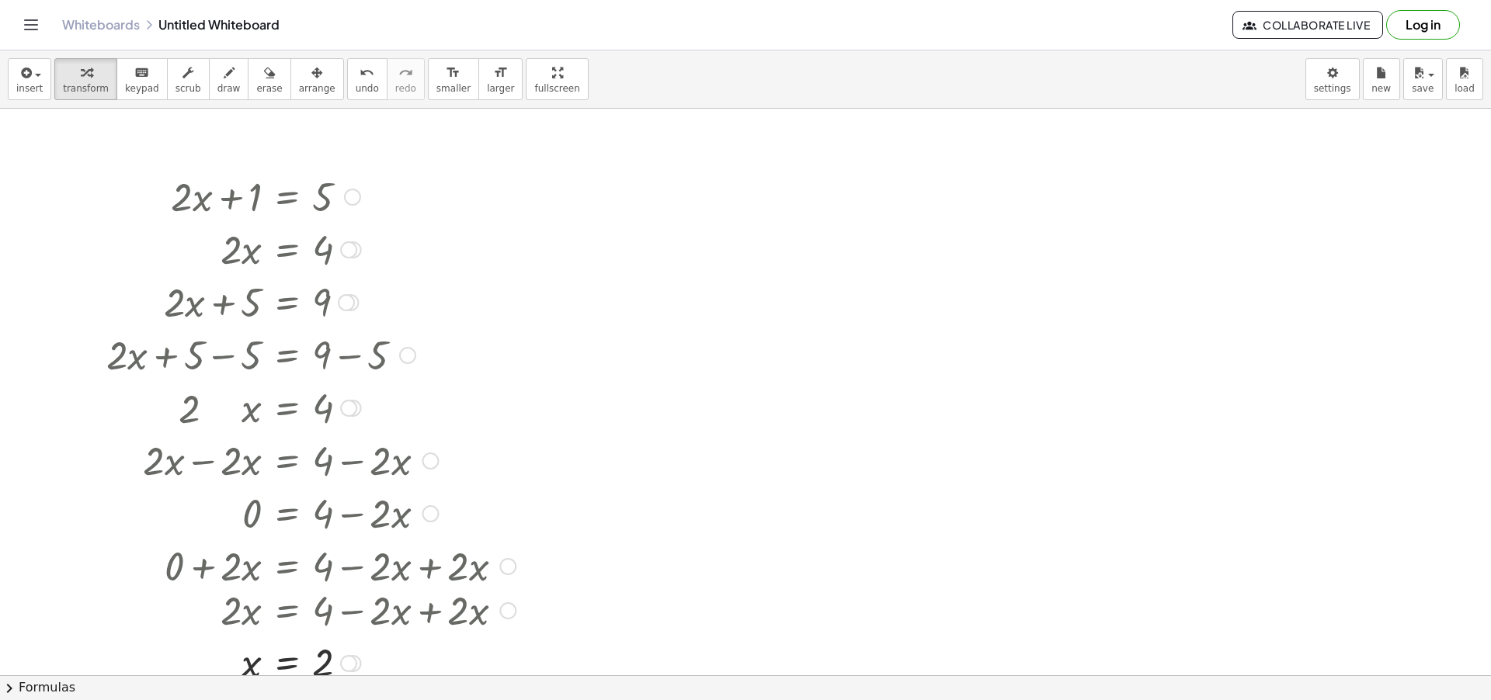
drag, startPoint x: 513, startPoint y: 517, endPoint x: 496, endPoint y: 605, distance: 89.3
click at [287, 611] on div "· 2 · x = + 4 − · 2 · x + · 2 · x" at bounding box center [287, 611] width 0 height 0
drag, startPoint x: 252, startPoint y: 199, endPoint x: 388, endPoint y: 207, distance: 136.9
click at [388, 207] on div at bounding box center [311, 195] width 425 height 53
click at [328, 201] on div at bounding box center [311, 195] width 425 height 53
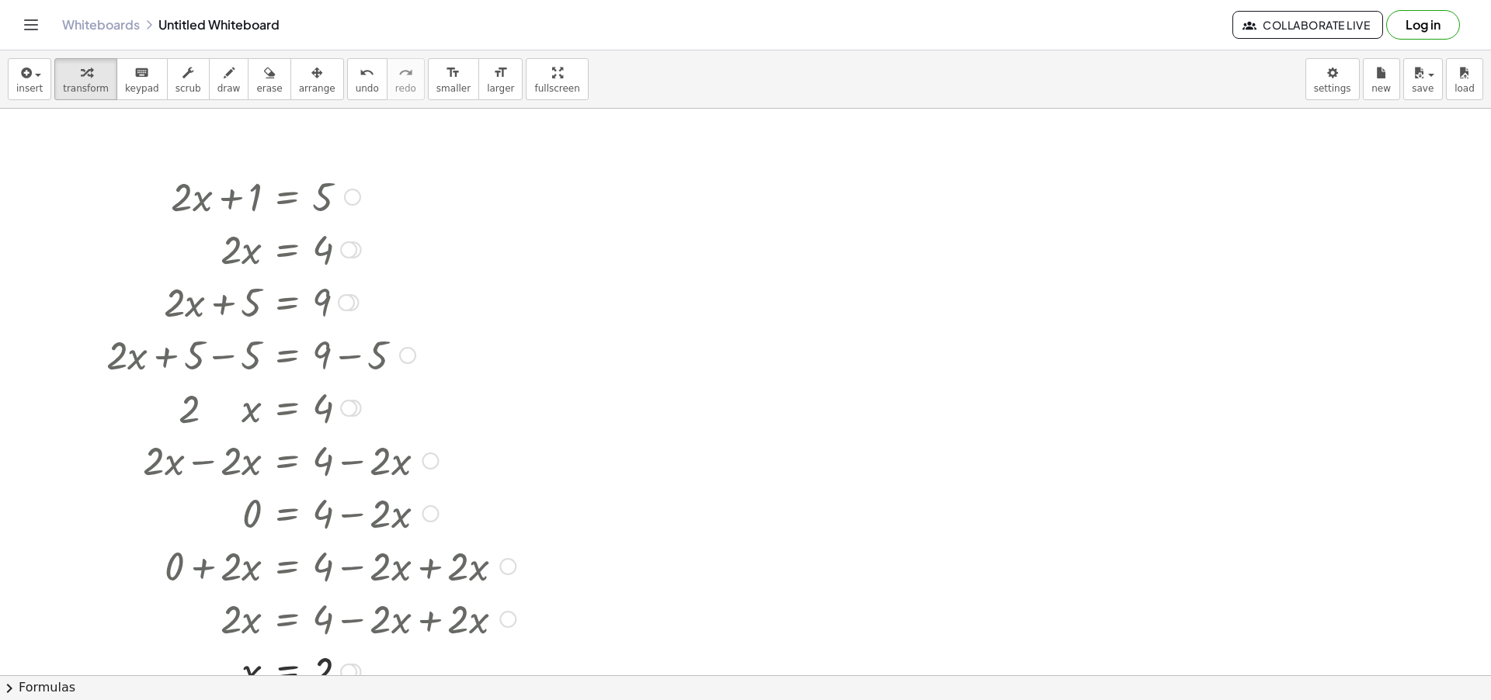
click at [356, 193] on div "Go back to this line Copy line as LaTeX Copy derivation as LaTeX" at bounding box center [352, 197] width 17 height 17
click at [471, 360] on div at bounding box center [311, 354] width 425 height 53
click at [256, 89] on span "erase" at bounding box center [269, 88] width 26 height 11
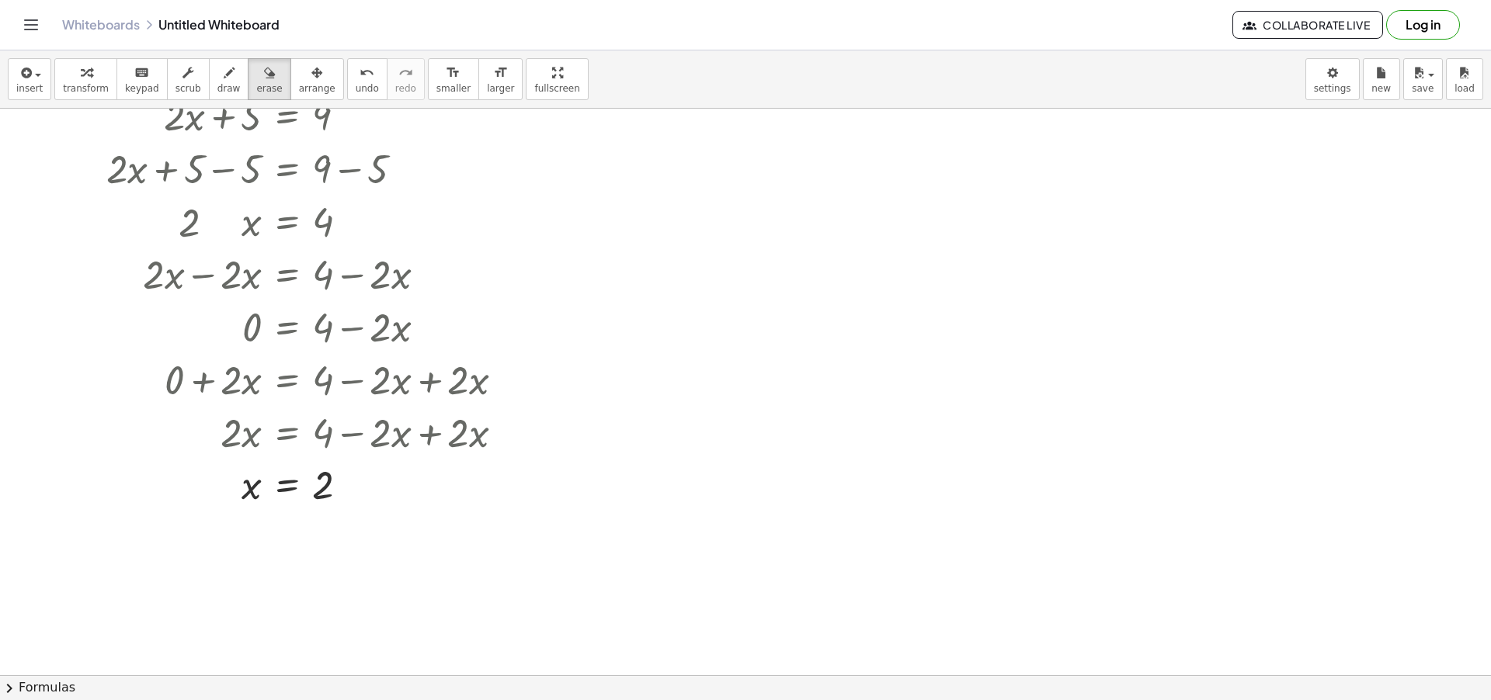
drag, startPoint x: 300, startPoint y: 480, endPoint x: 323, endPoint y: 491, distance: 25.7
click at [304, 481] on div at bounding box center [745, 489] width 1491 height 1134
click at [335, 499] on div at bounding box center [745, 489] width 1491 height 1134
click at [288, 488] on div at bounding box center [745, 489] width 1491 height 1134
click at [288, 489] on div at bounding box center [745, 489] width 1491 height 1134
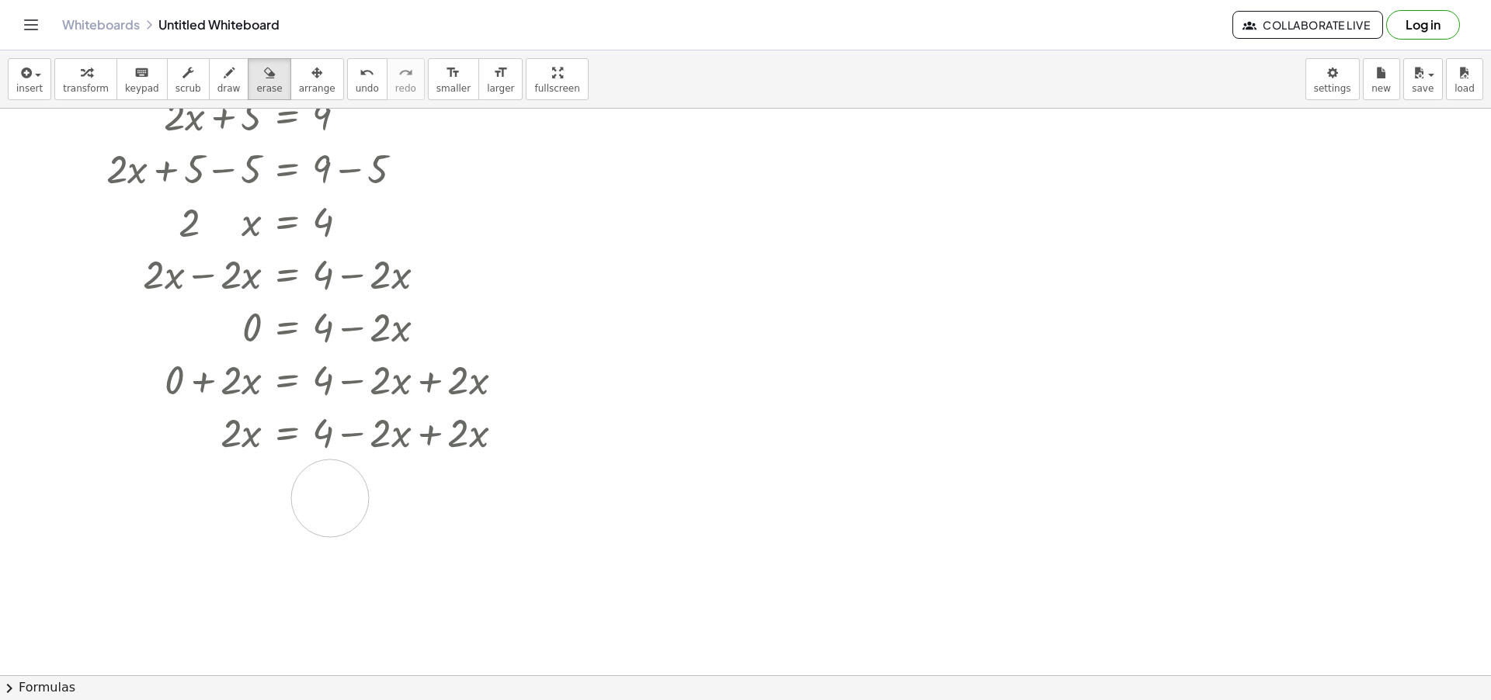
drag, startPoint x: 248, startPoint y: 488, endPoint x: 330, endPoint y: 499, distance: 83.0
click at [330, 499] on div at bounding box center [745, 489] width 1491 height 1134
drag, startPoint x: 202, startPoint y: 494, endPoint x: 887, endPoint y: 527, distance: 685.7
click at [887, 527] on div at bounding box center [745, 489] width 1491 height 1134
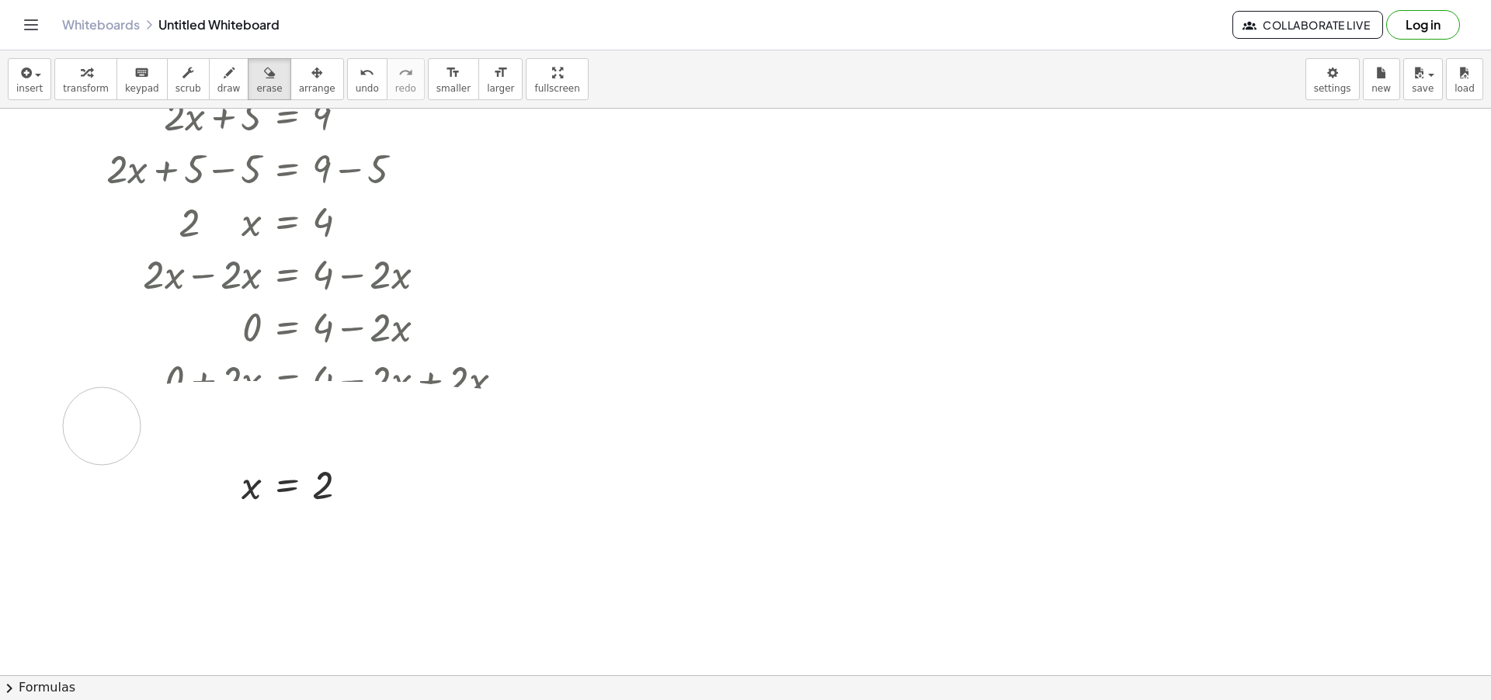
drag, startPoint x: 725, startPoint y: 467, endPoint x: 102, endPoint y: 426, distance: 624.9
click at [102, 426] on div at bounding box center [745, 489] width 1491 height 1134
drag, startPoint x: 139, startPoint y: 388, endPoint x: 584, endPoint y: 390, distance: 445.0
click at [584, 390] on div at bounding box center [745, 489] width 1491 height 1134
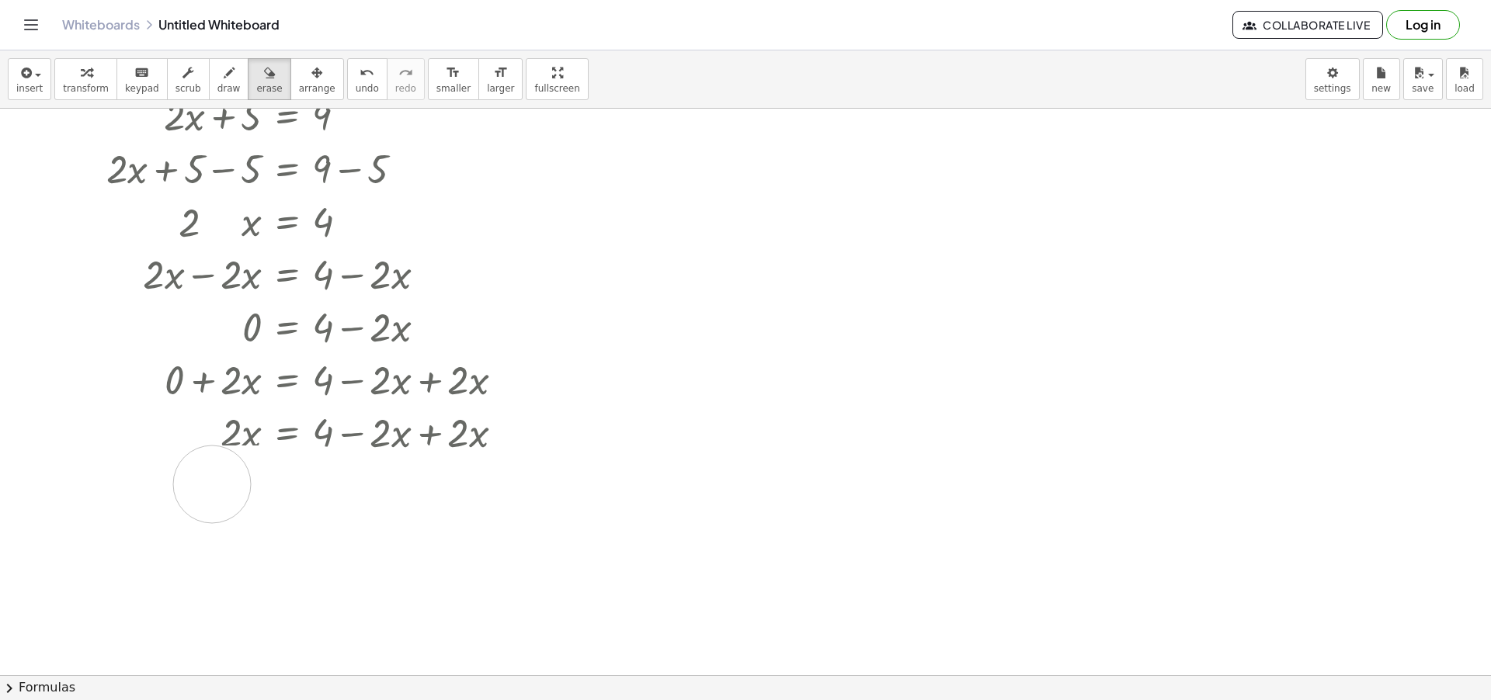
drag, startPoint x: 431, startPoint y: 507, endPoint x: 212, endPoint y: 485, distance: 220.1
click at [212, 485] on div at bounding box center [745, 489] width 1491 height 1134
click at [838, 370] on div at bounding box center [745, 489] width 1491 height 1134
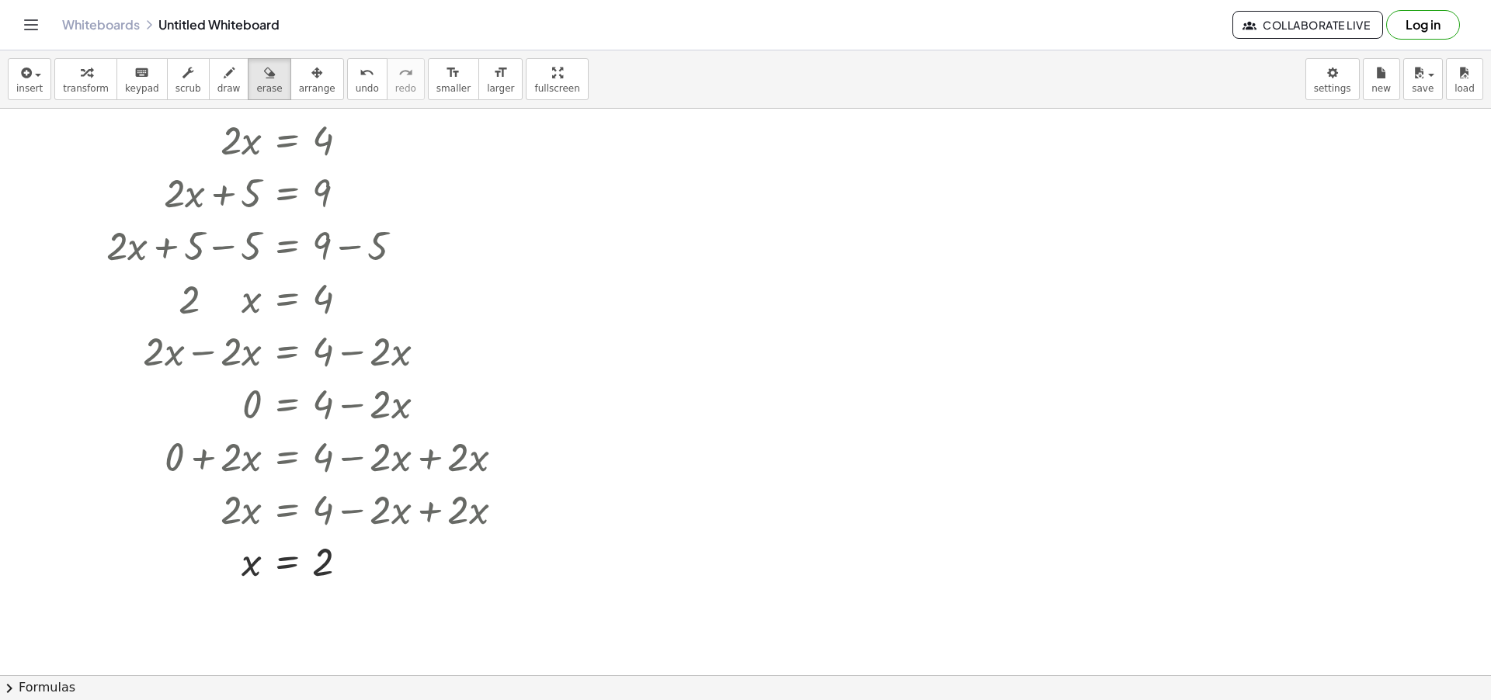
scroll to position [0, 0]
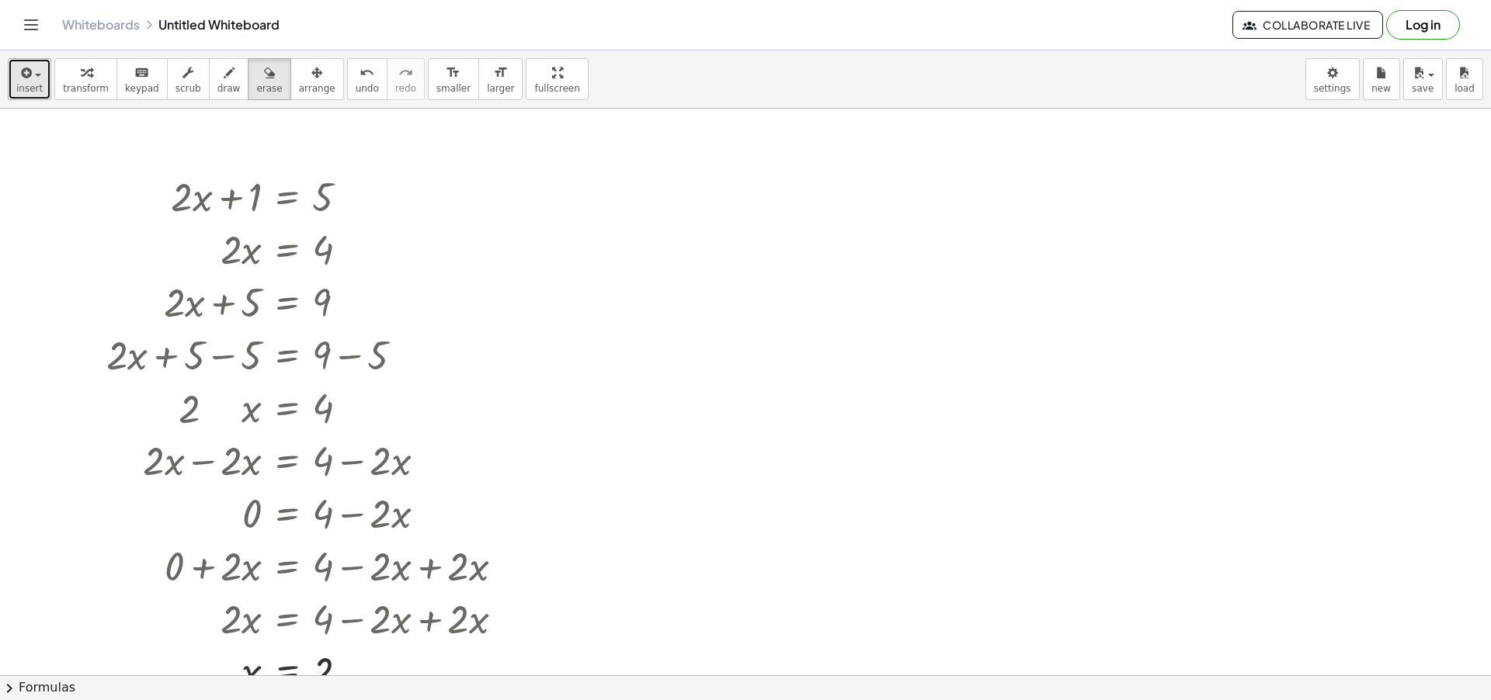
click at [12, 85] on button "insert" at bounding box center [29, 79] width 43 height 42
click at [523, 337] on div at bounding box center [745, 676] width 1491 height 1134
click at [85, 82] on icon "button" at bounding box center [86, 73] width 11 height 19
click at [392, 225] on div at bounding box center [311, 248] width 425 height 53
click at [412, 252] on div at bounding box center [311, 248] width 425 height 53
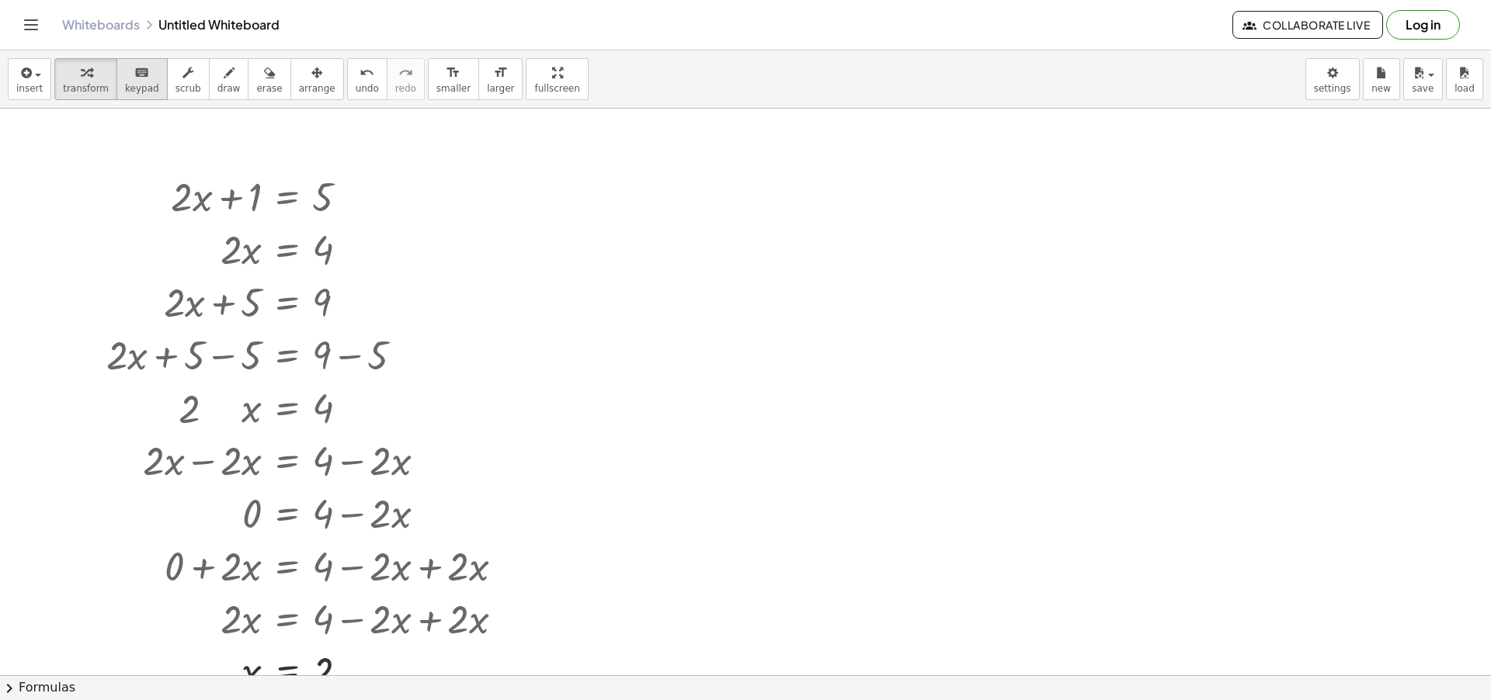
click at [134, 89] on span "keypad" at bounding box center [142, 88] width 34 height 11
click at [536, 232] on div at bounding box center [745, 676] width 1491 height 1134
click at [228, 419] on div at bounding box center [311, 407] width 425 height 53
click at [252, 412] on div at bounding box center [311, 407] width 425 height 53
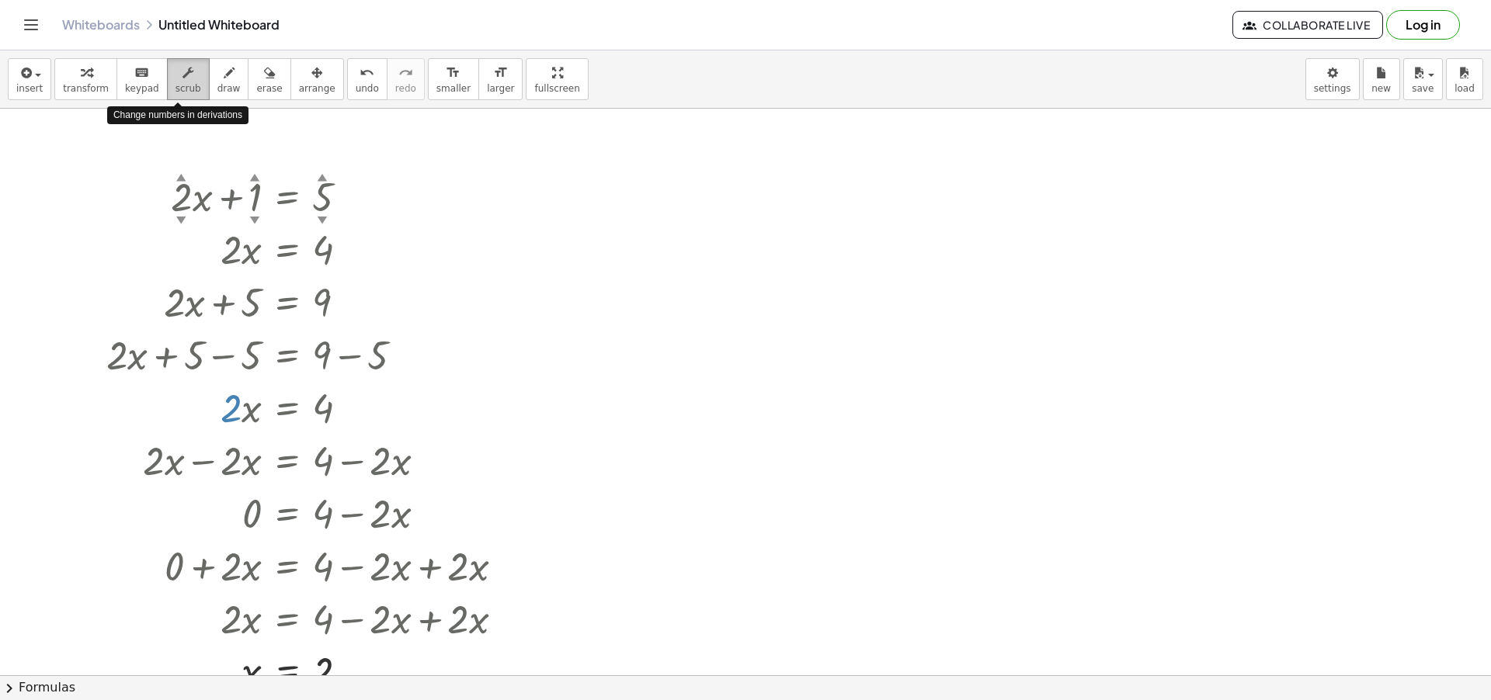
click at [195, 85] on button "scrub" at bounding box center [188, 79] width 43 height 42
click at [181, 215] on div "▼" at bounding box center [181, 220] width 10 height 14
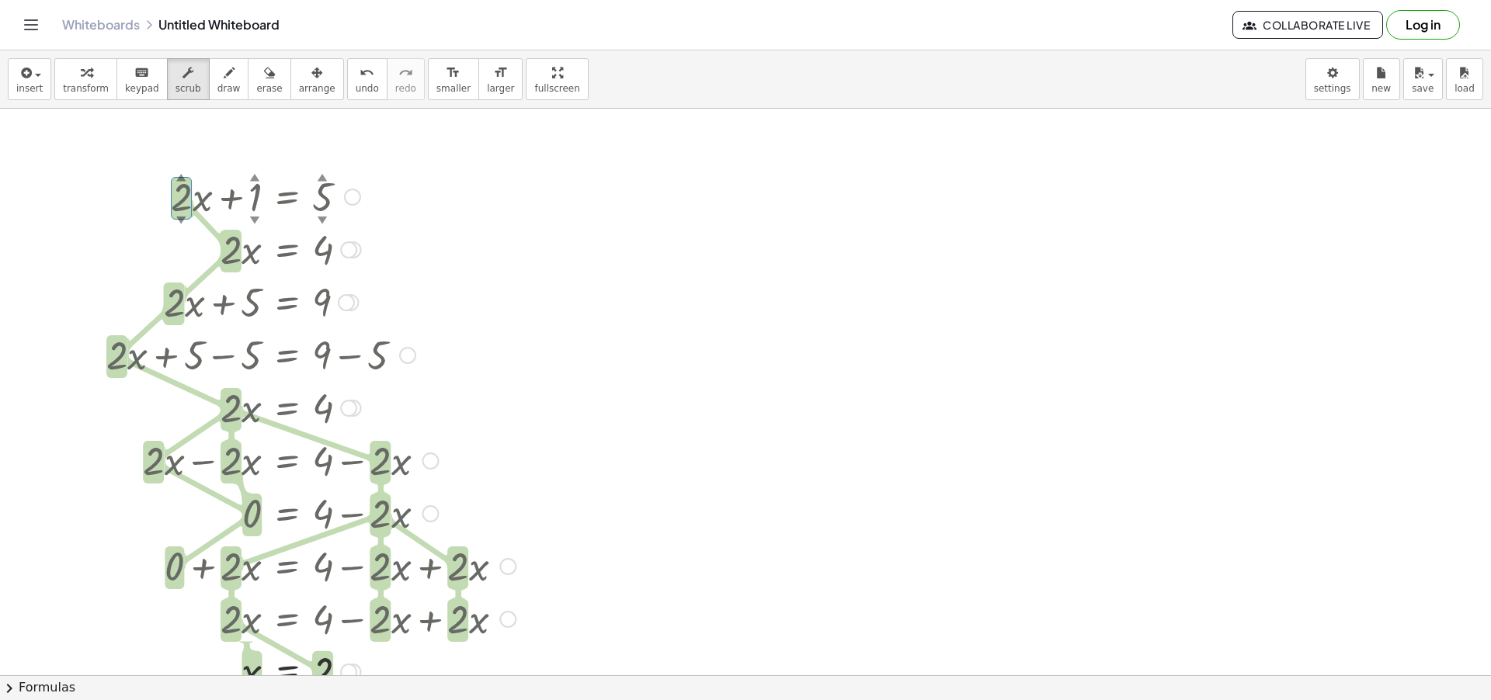
click at [523, 388] on div at bounding box center [311, 407] width 425 height 53
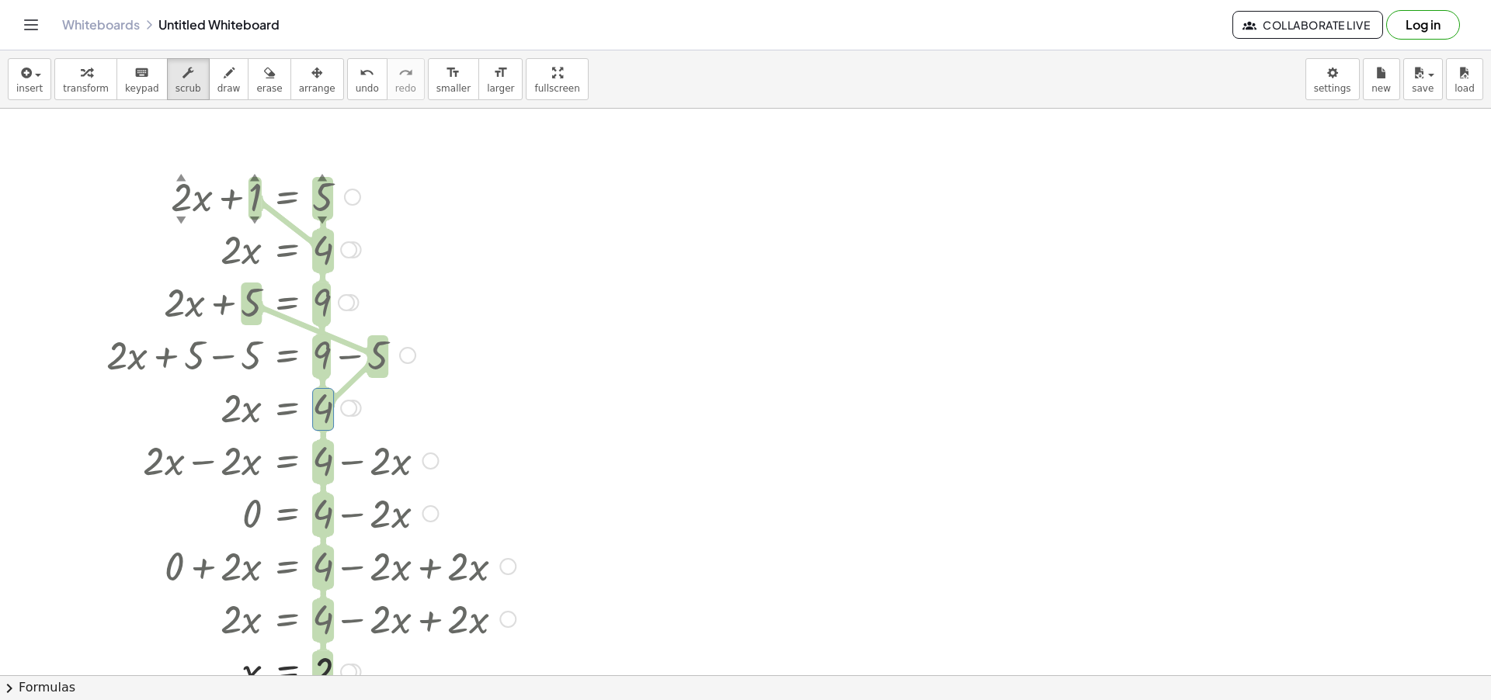
click at [523, 388] on div at bounding box center [311, 407] width 425 height 53
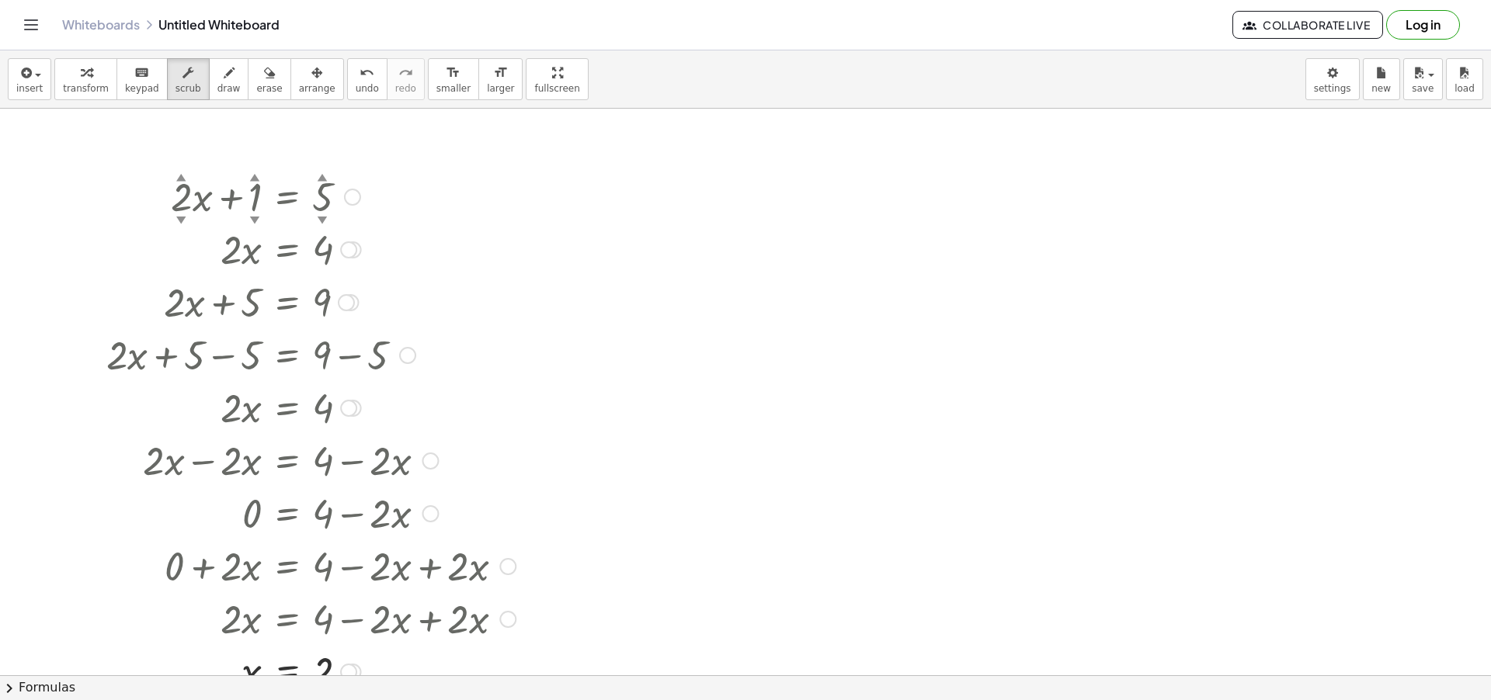
click at [522, 381] on div at bounding box center [311, 407] width 425 height 53
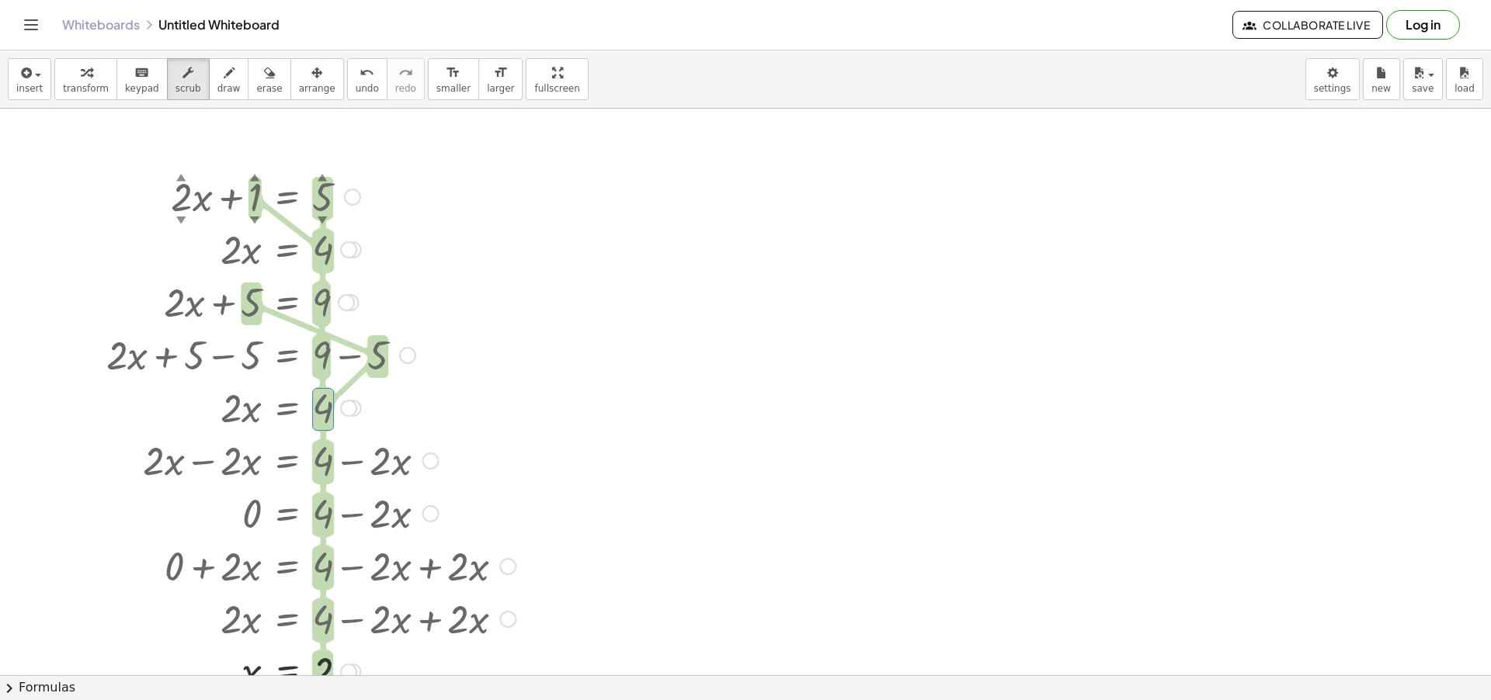
click at [489, 359] on div at bounding box center [311, 354] width 425 height 53
click at [352, 196] on div "Go back to this line Copy line as LaTeX Copy derivation as LaTeX" at bounding box center [352, 197] width 17 height 17
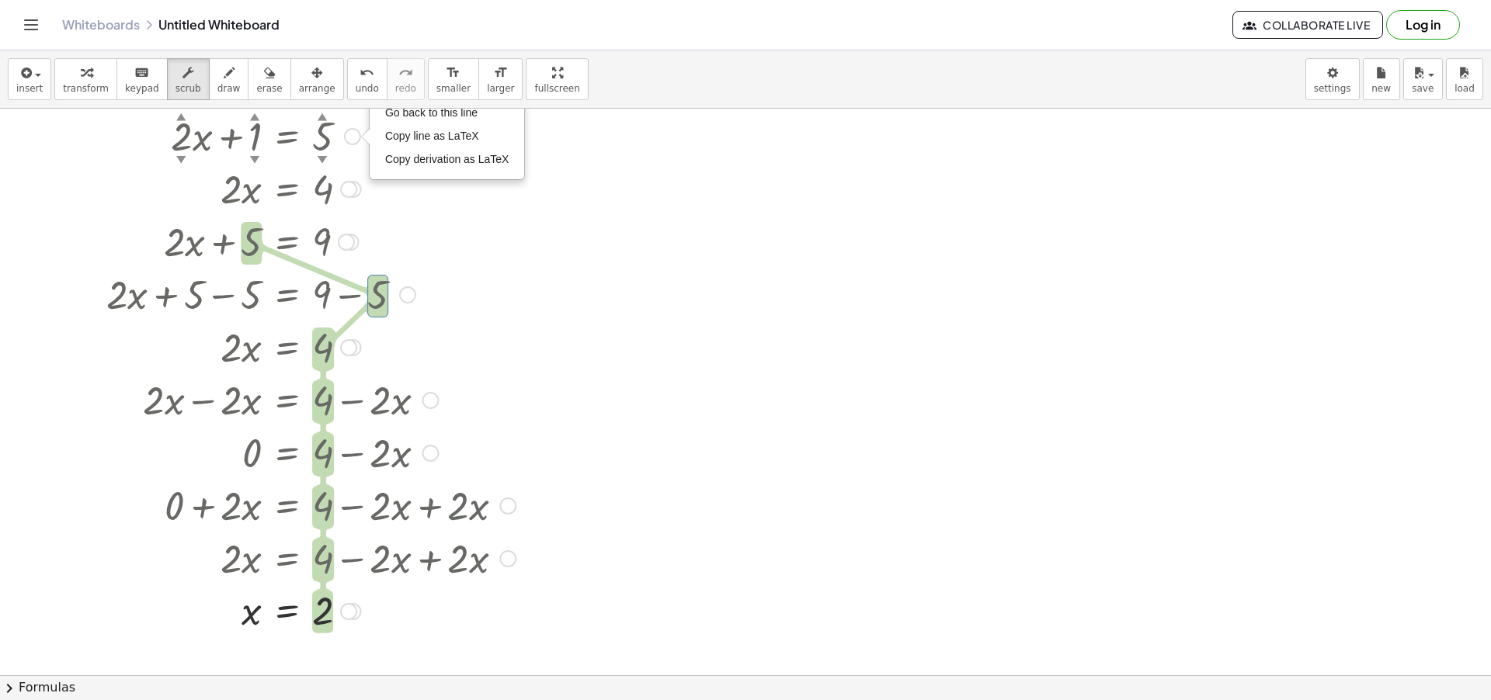
scroll to position [93, 0]
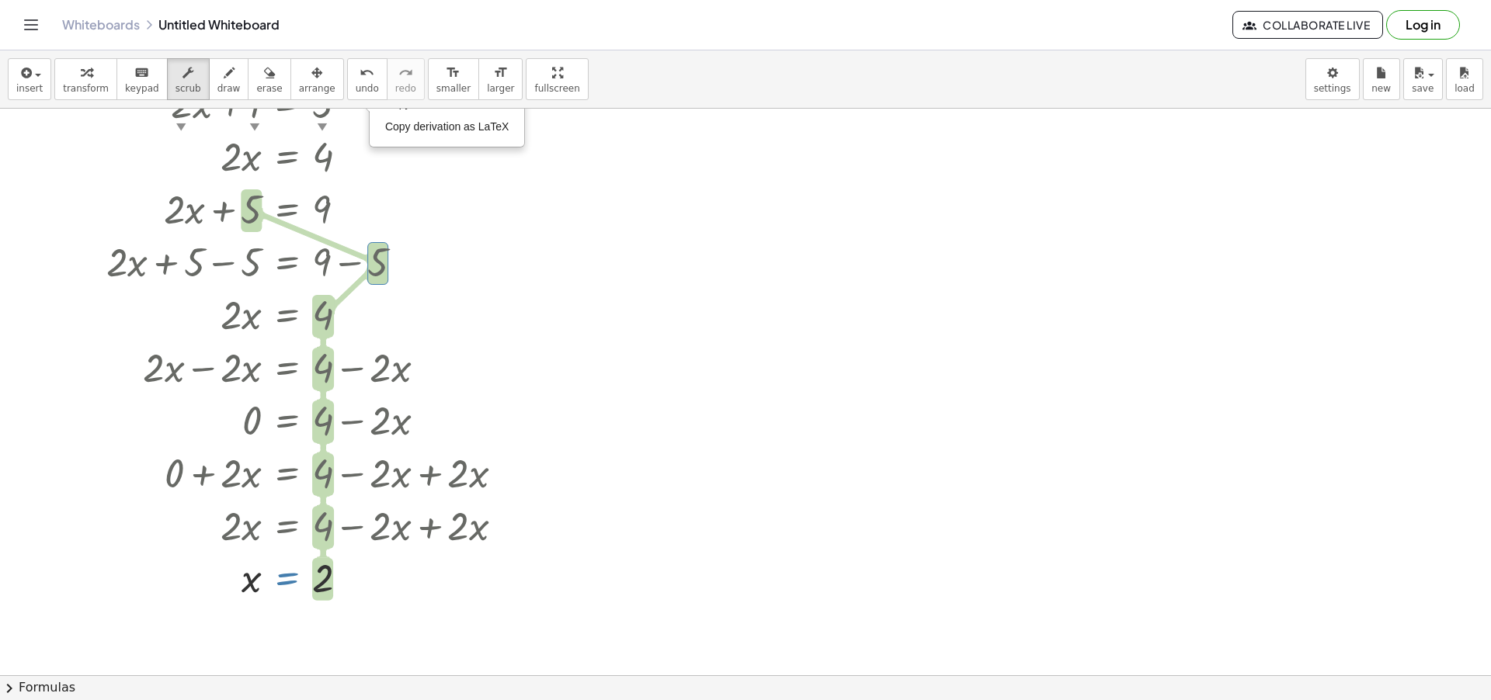
drag, startPoint x: 289, startPoint y: 573, endPoint x: 296, endPoint y: 353, distance: 220.7
click at [287, 104] on div "+ · 2 ▲ ▼ · x + 1 ▲ ▼ = 5 ▲ ▼ Go back to this line Copy line as LaTeX Copy deri…" at bounding box center [287, 104] width 0 height 0
click at [503, 593] on div at bounding box center [311, 577] width 425 height 51
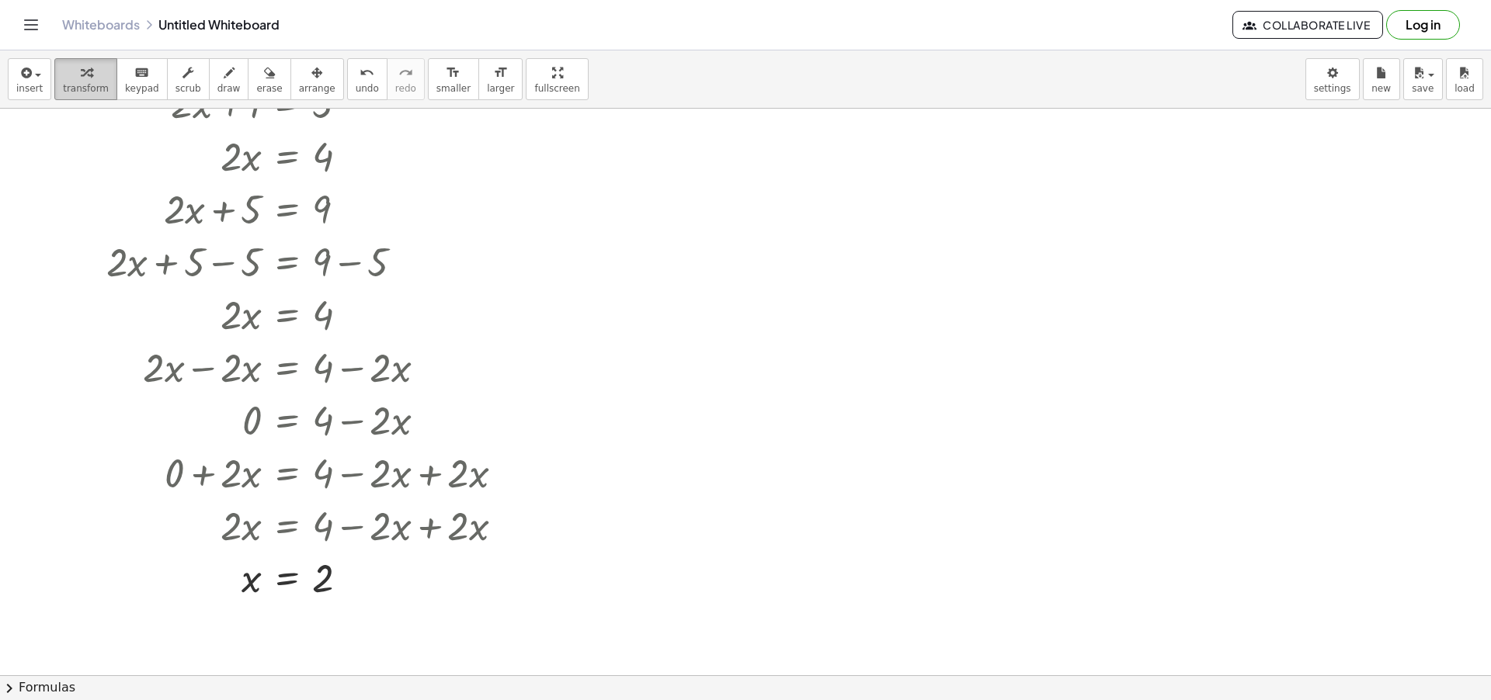
click at [91, 84] on span "transform" at bounding box center [86, 88] width 46 height 11
drag, startPoint x: 280, startPoint y: 579, endPoint x: 300, endPoint y: 401, distance: 178.9
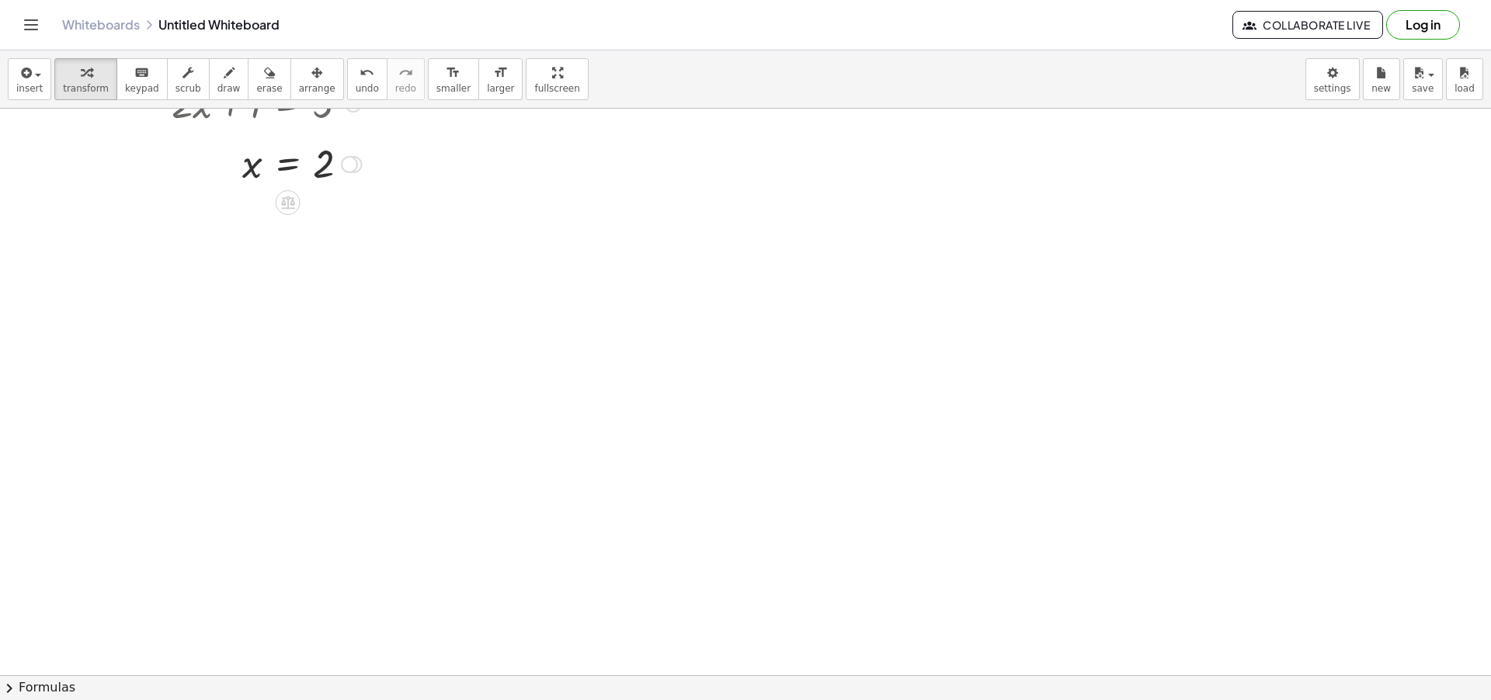
drag, startPoint x: 351, startPoint y: 576, endPoint x: 349, endPoint y: 155, distance: 421.7
click at [288, 165] on div "= x 2 Transform line Copy line as LaTeX Copy derivation as LaTeX Expand new lin…" at bounding box center [288, 165] width 0 height 0
drag, startPoint x: 349, startPoint y: 248, endPoint x: 353, endPoint y: 170, distance: 78.5
click at [287, 197] on div "= x 2 Transform line Copy line as LaTeX Copy derivation as LaTeX Expand new lin…" at bounding box center [287, 197] width 0 height 0
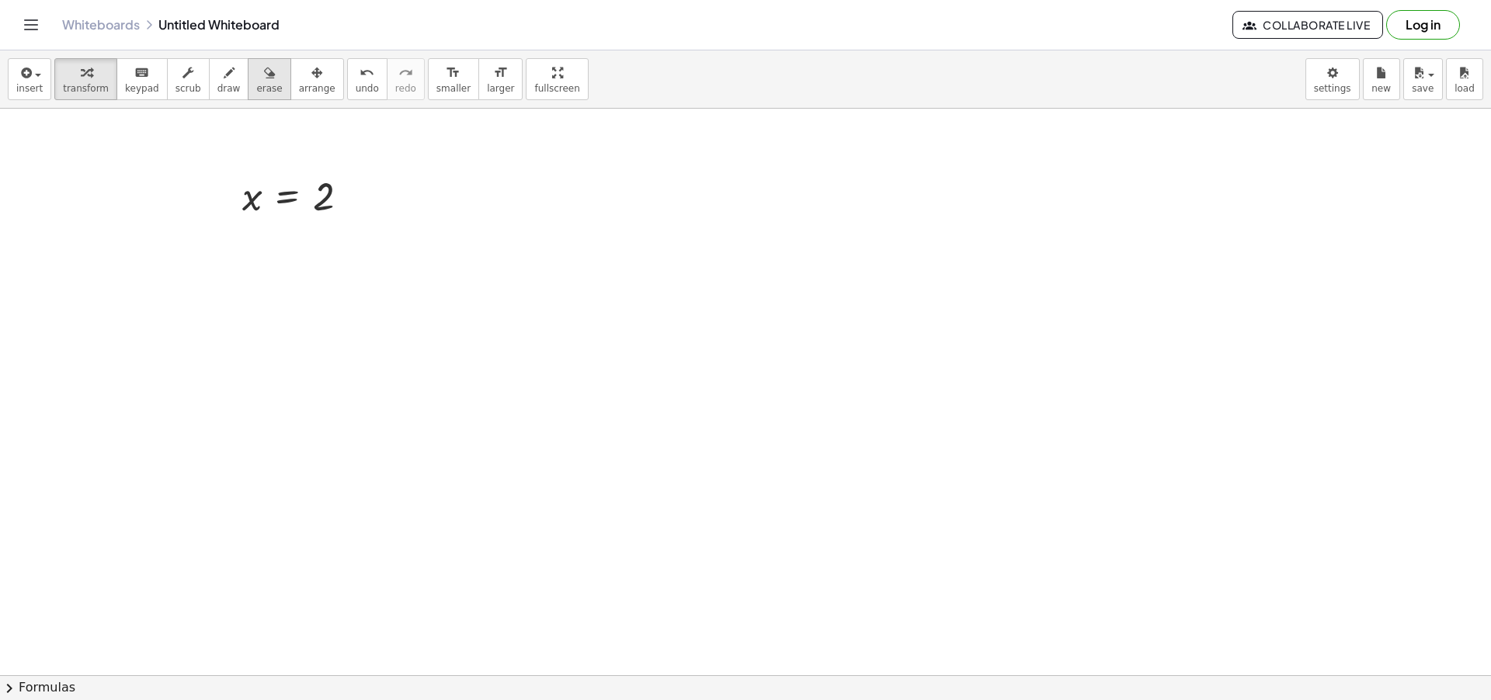
click at [259, 86] on span "erase" at bounding box center [269, 88] width 26 height 11
click at [294, 202] on div at bounding box center [745, 676] width 1491 height 1134
drag, startPoint x: 302, startPoint y: 209, endPoint x: 317, endPoint y: 209, distance: 14.8
click at [317, 209] on div at bounding box center [745, 676] width 1491 height 1134
click at [372, 264] on div at bounding box center [745, 676] width 1491 height 1134
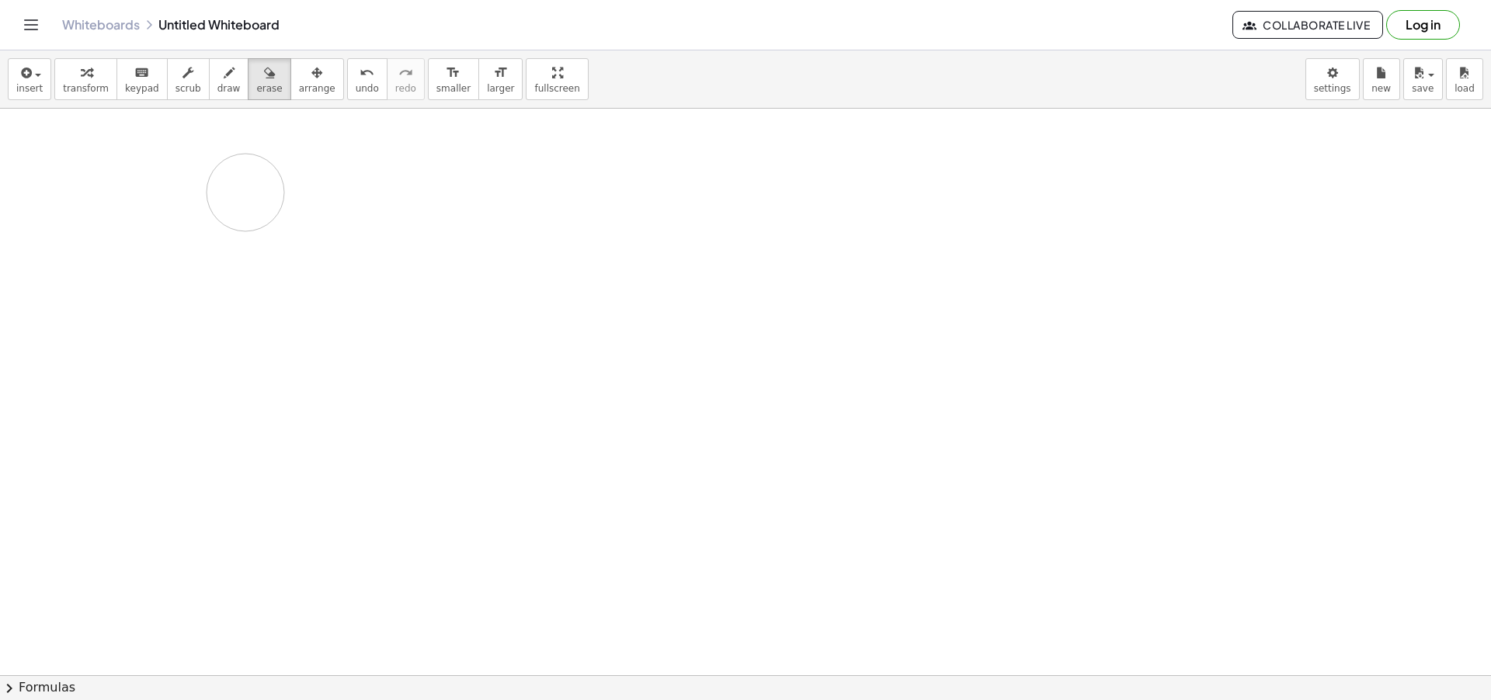
drag, startPoint x: 355, startPoint y: 202, endPoint x: 245, endPoint y: 193, distance: 109.9
click at [245, 193] on div at bounding box center [745, 676] width 1491 height 1134
click at [224, 82] on button "draw" at bounding box center [229, 79] width 40 height 42
drag, startPoint x: 431, startPoint y: 228, endPoint x: 505, endPoint y: 329, distance: 125.7
click at [505, 329] on div at bounding box center [745, 676] width 1491 height 1134
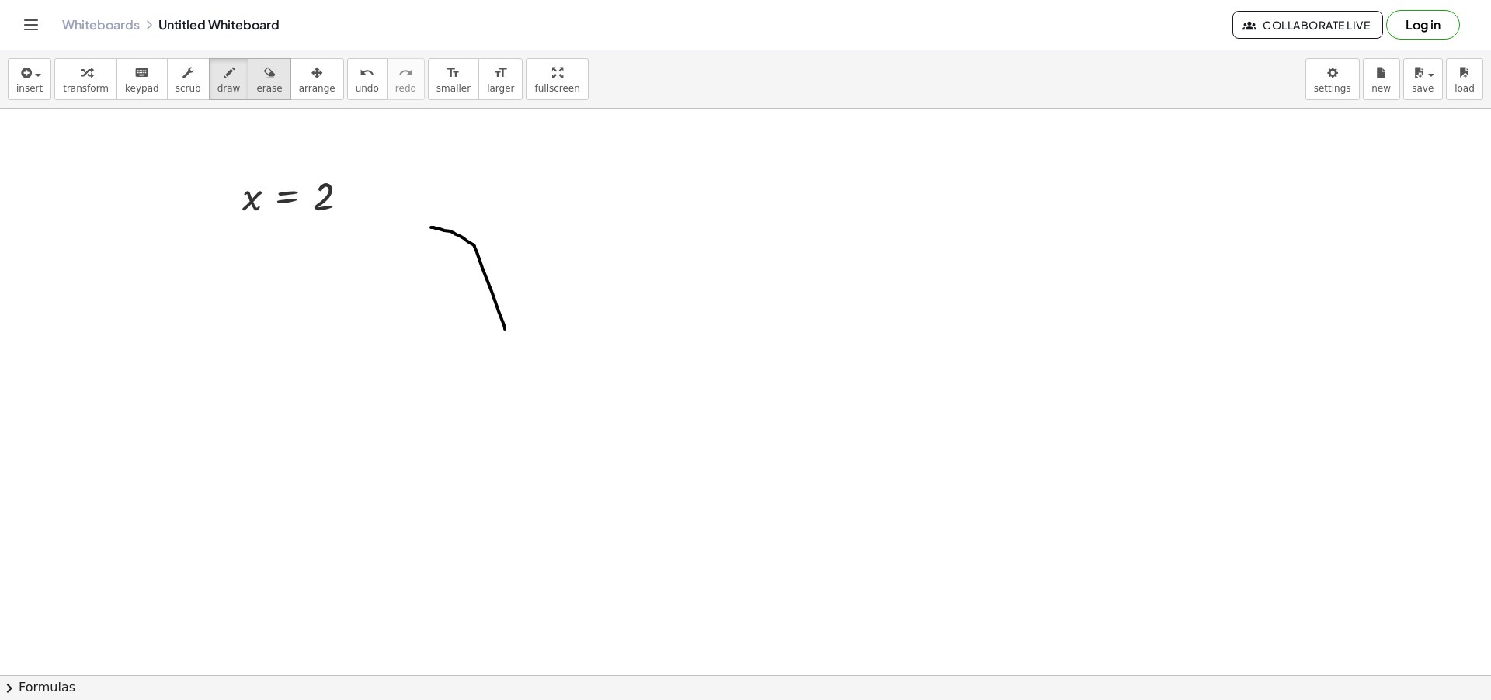
click at [256, 89] on span "erase" at bounding box center [269, 88] width 26 height 11
drag, startPoint x: 507, startPoint y: 353, endPoint x: 437, endPoint y: 214, distance: 155.6
click at [437, 214] on div at bounding box center [745, 676] width 1491 height 1134
drag, startPoint x: 342, startPoint y: 217, endPoint x: 221, endPoint y: 210, distance: 121.3
click at [221, 210] on div at bounding box center [745, 676] width 1491 height 1134
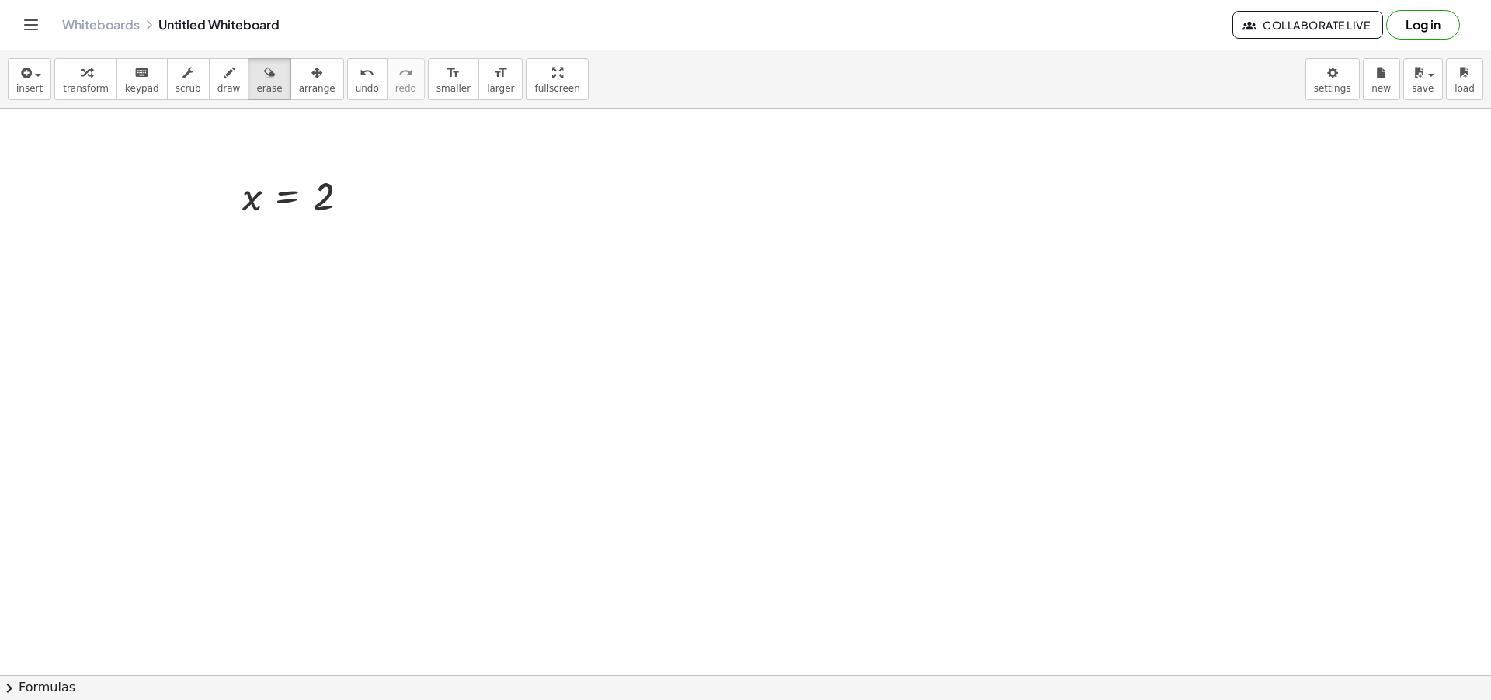
click at [337, 199] on div at bounding box center [745, 676] width 1491 height 1134
click at [103, 88] on span "transform" at bounding box center [86, 88] width 46 height 11
click at [357, 199] on div "Transform line Copy line as LaTeX Copy derivation as LaTeX Expand new lines: On" at bounding box center [349, 197] width 17 height 17
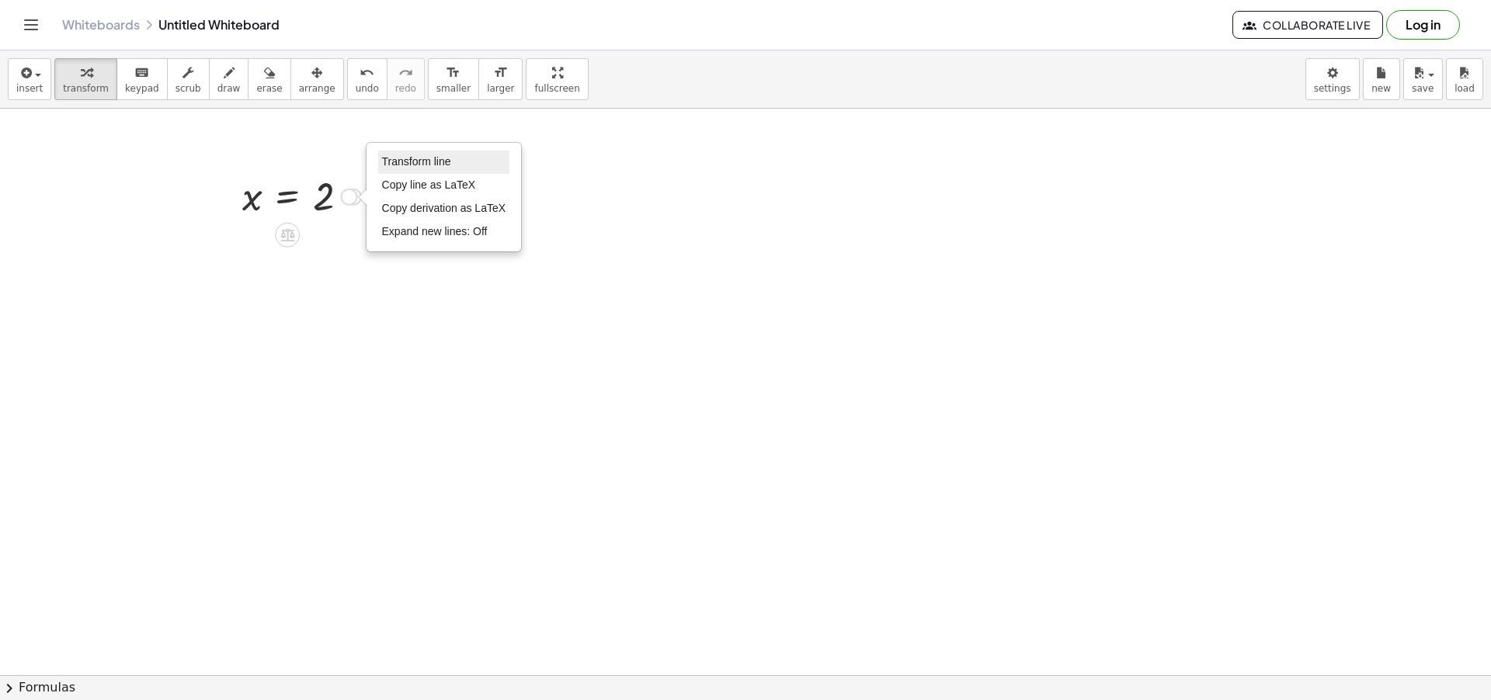
click at [387, 165] on span "Transform line" at bounding box center [416, 161] width 69 height 12
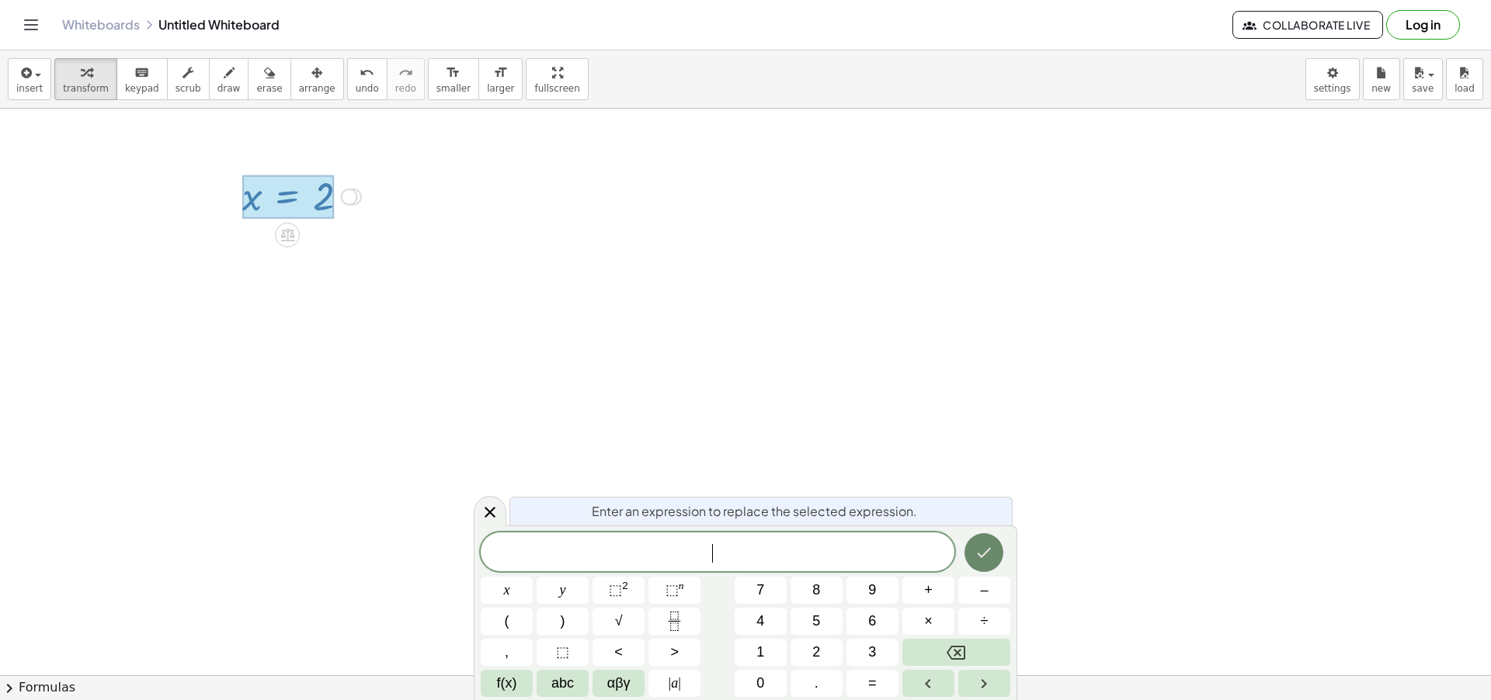
click at [996, 556] on button "Done" at bounding box center [983, 552] width 39 height 39
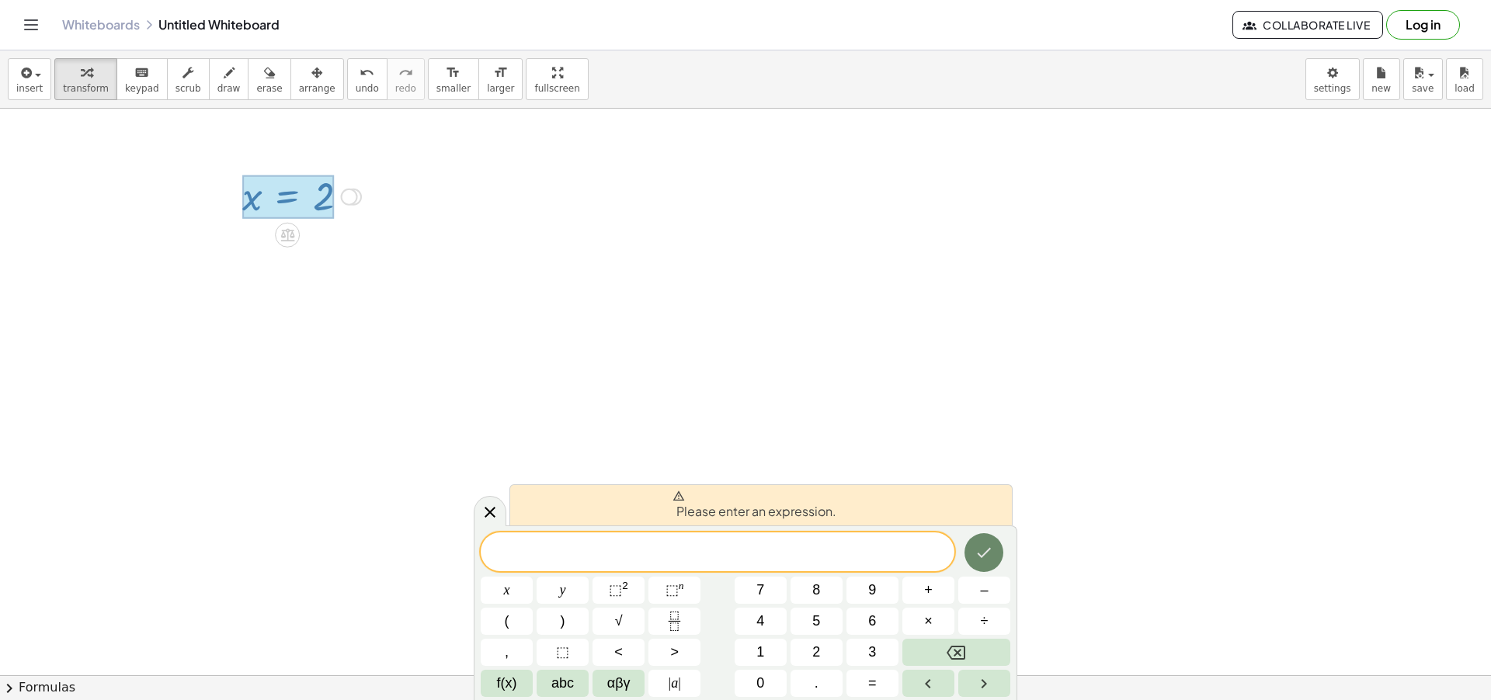
click at [996, 555] on button "Done" at bounding box center [983, 552] width 39 height 39
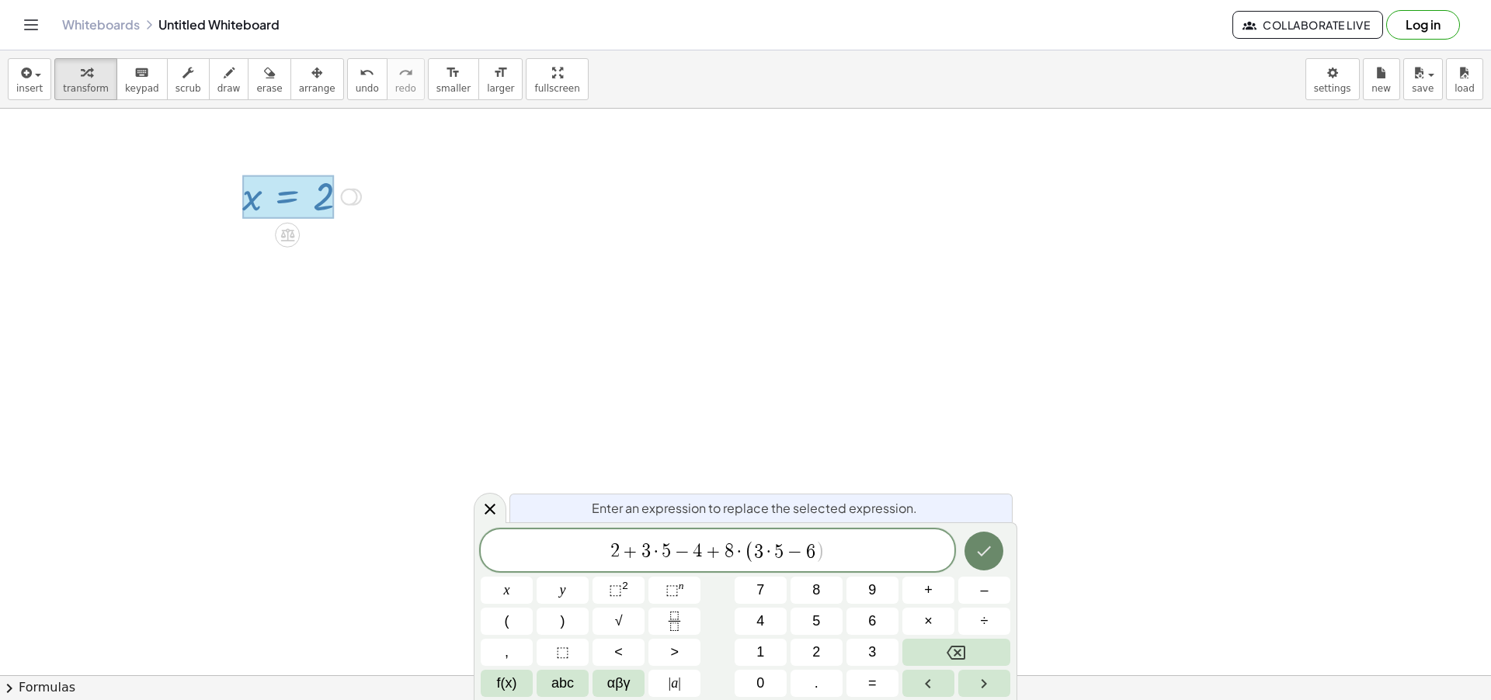
click at [985, 551] on icon "Done" at bounding box center [985, 552] width 14 height 10
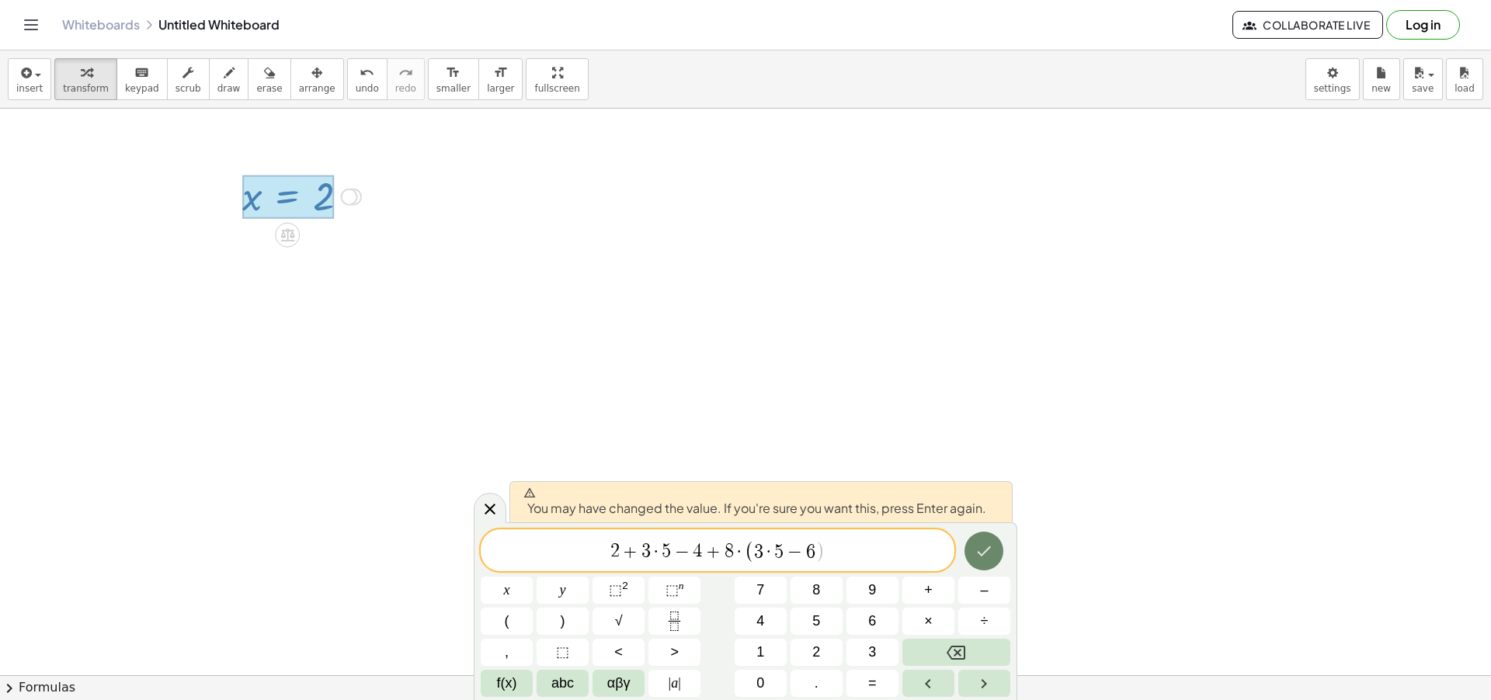
click at [980, 550] on icon "Done" at bounding box center [984, 551] width 19 height 19
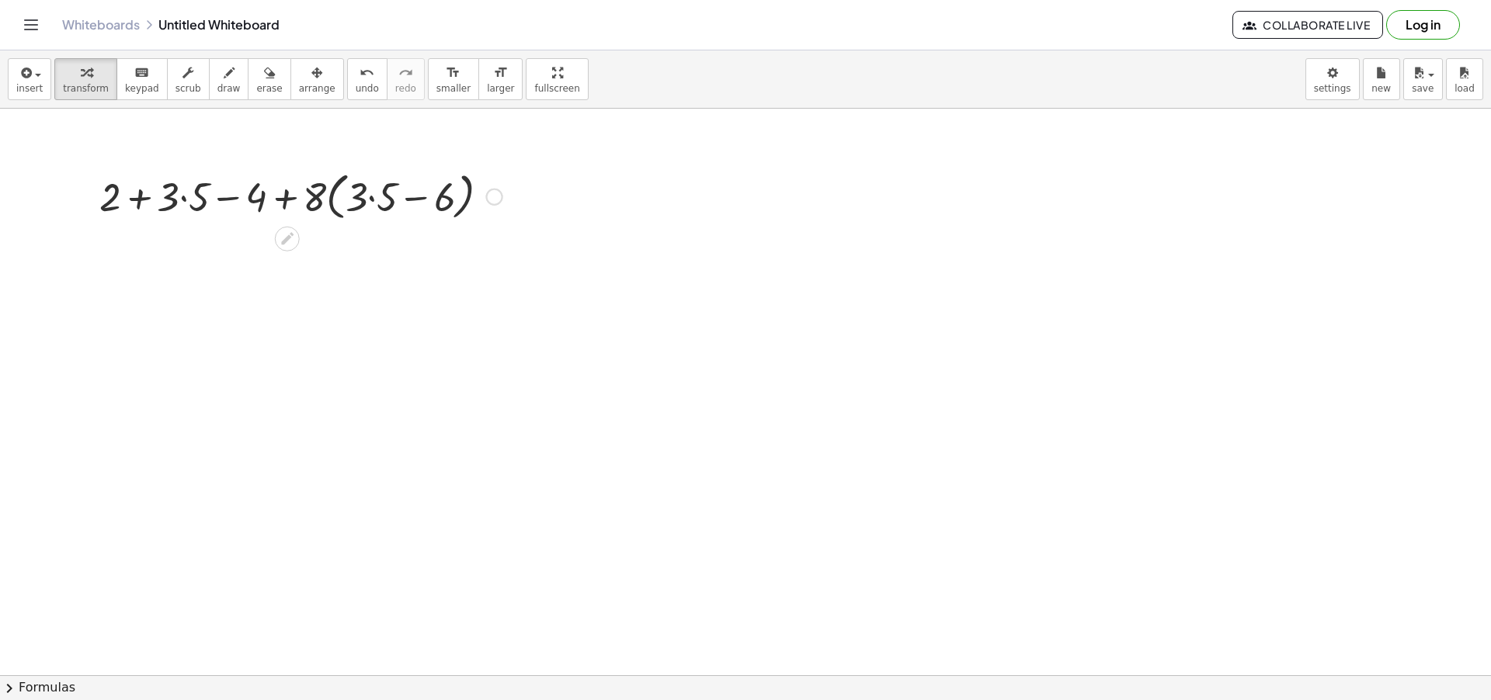
click at [752, 498] on div at bounding box center [745, 676] width 1491 height 1134
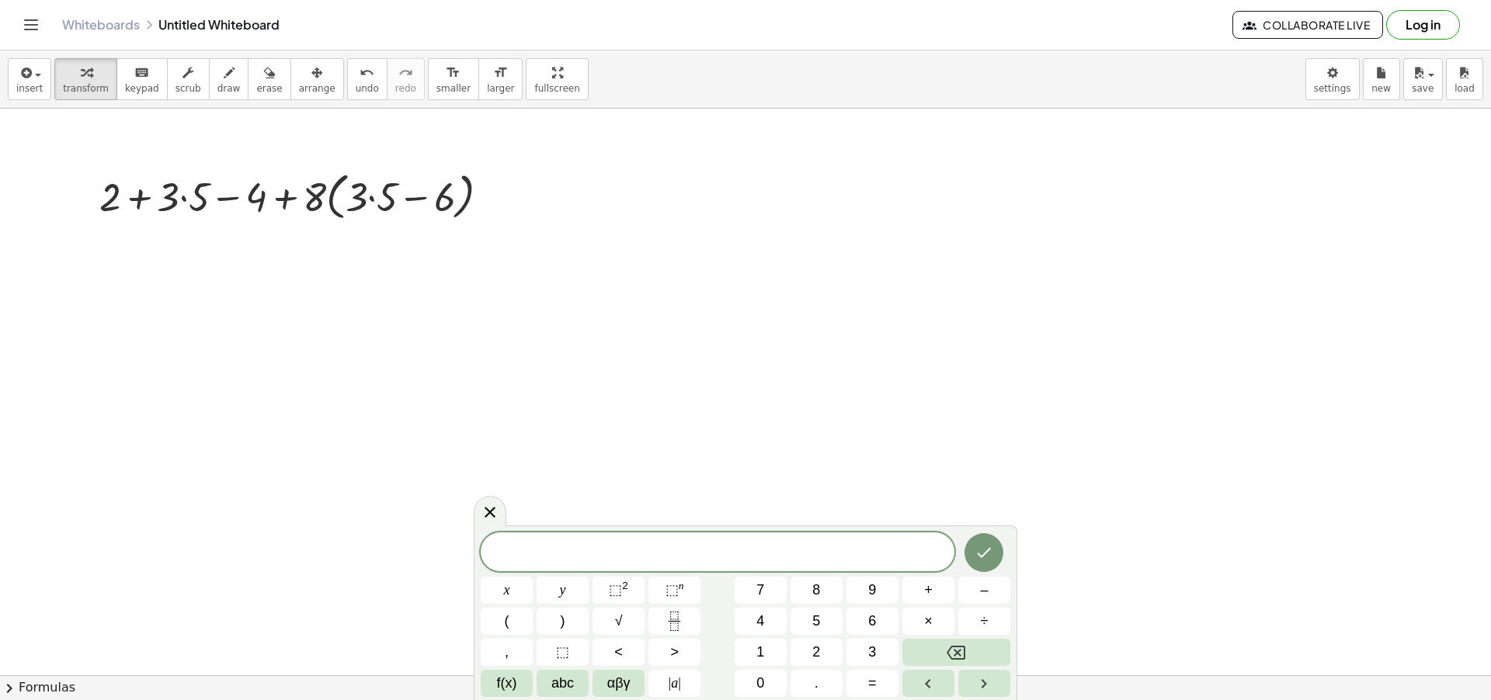
click at [848, 374] on div at bounding box center [745, 676] width 1491 height 1134
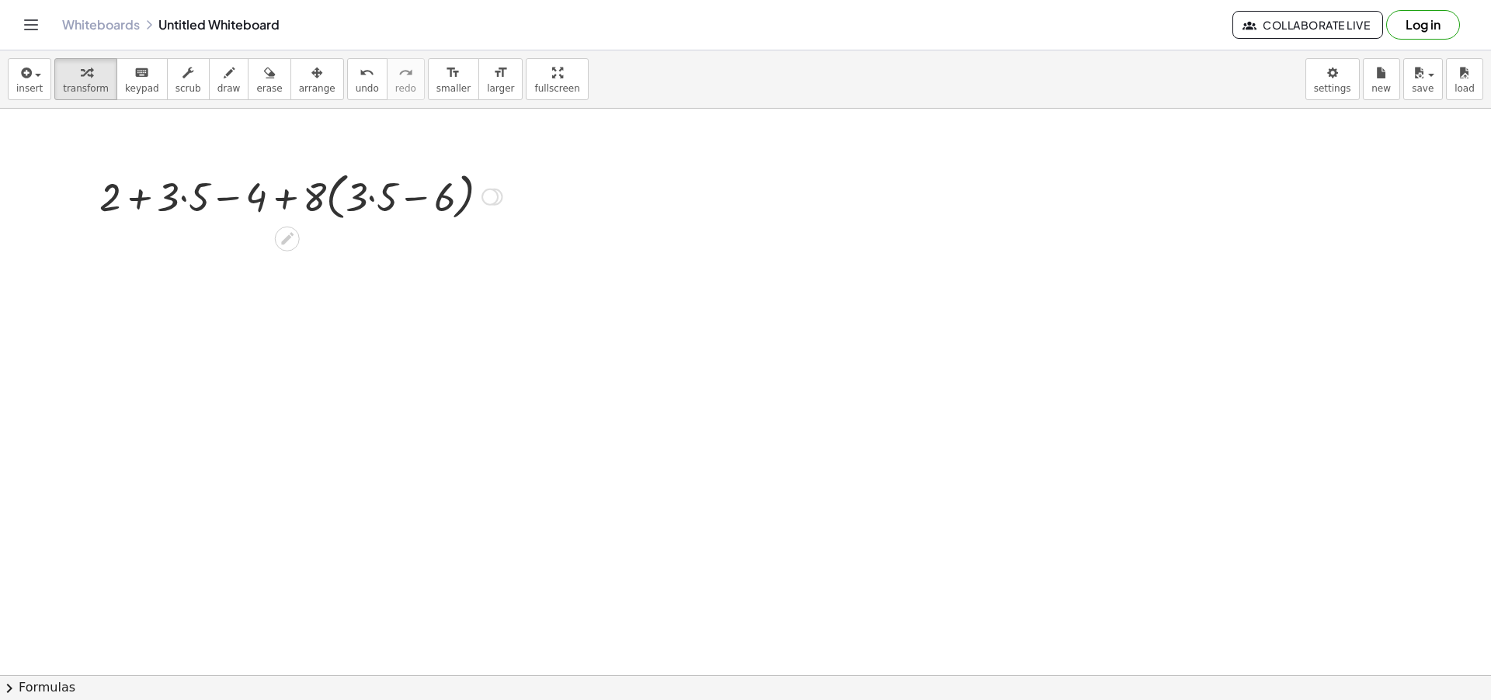
click at [361, 205] on div at bounding box center [301, 195] width 419 height 59
click at [371, 200] on div at bounding box center [301, 195] width 419 height 59
click at [371, 200] on div at bounding box center [301, 195] width 400 height 59
click at [405, 198] on div at bounding box center [301, 195] width 400 height 59
click at [391, 200] on div at bounding box center [301, 195] width 298 height 53
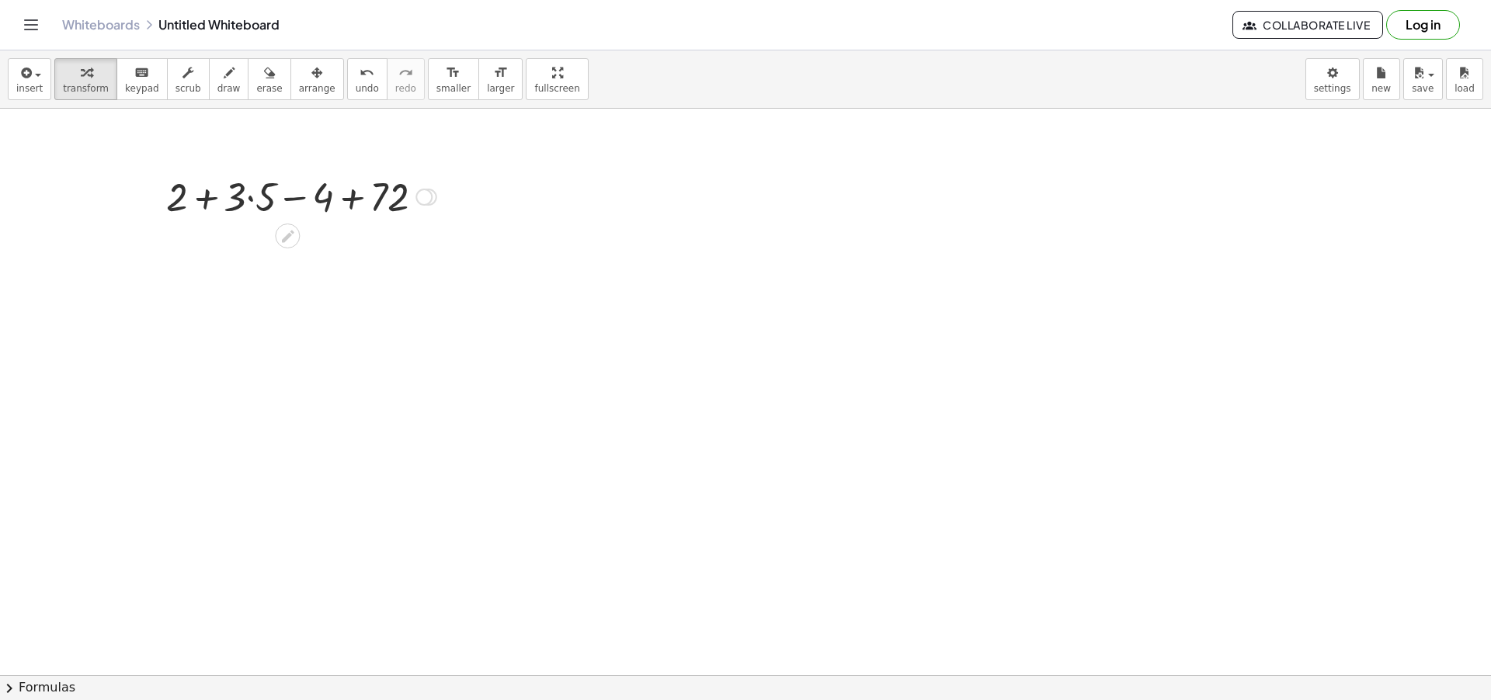
click at [249, 195] on div at bounding box center [301, 195] width 286 height 53
click at [213, 198] on div at bounding box center [301, 195] width 268 height 53
click at [258, 195] on div at bounding box center [300, 195] width 207 height 53
click at [283, 197] on div at bounding box center [301, 195] width 154 height 53
click at [312, 275] on div at bounding box center [745, 676] width 1491 height 1134
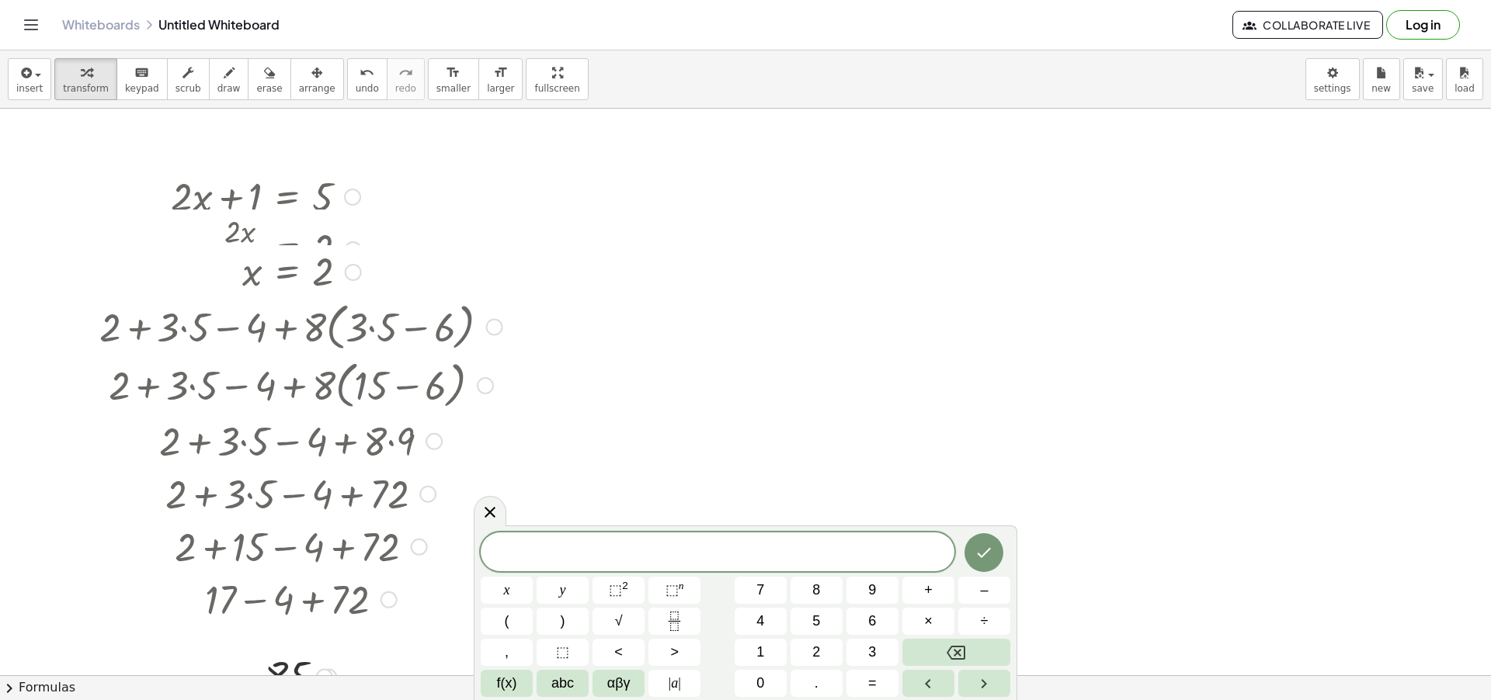
drag, startPoint x: 325, startPoint y: 202, endPoint x: 341, endPoint y: 666, distance: 463.9
click at [342, 690] on div "insert select one: Math Expression Function Text Youtube Video Graphing Geometr…" at bounding box center [745, 375] width 1491 height 650
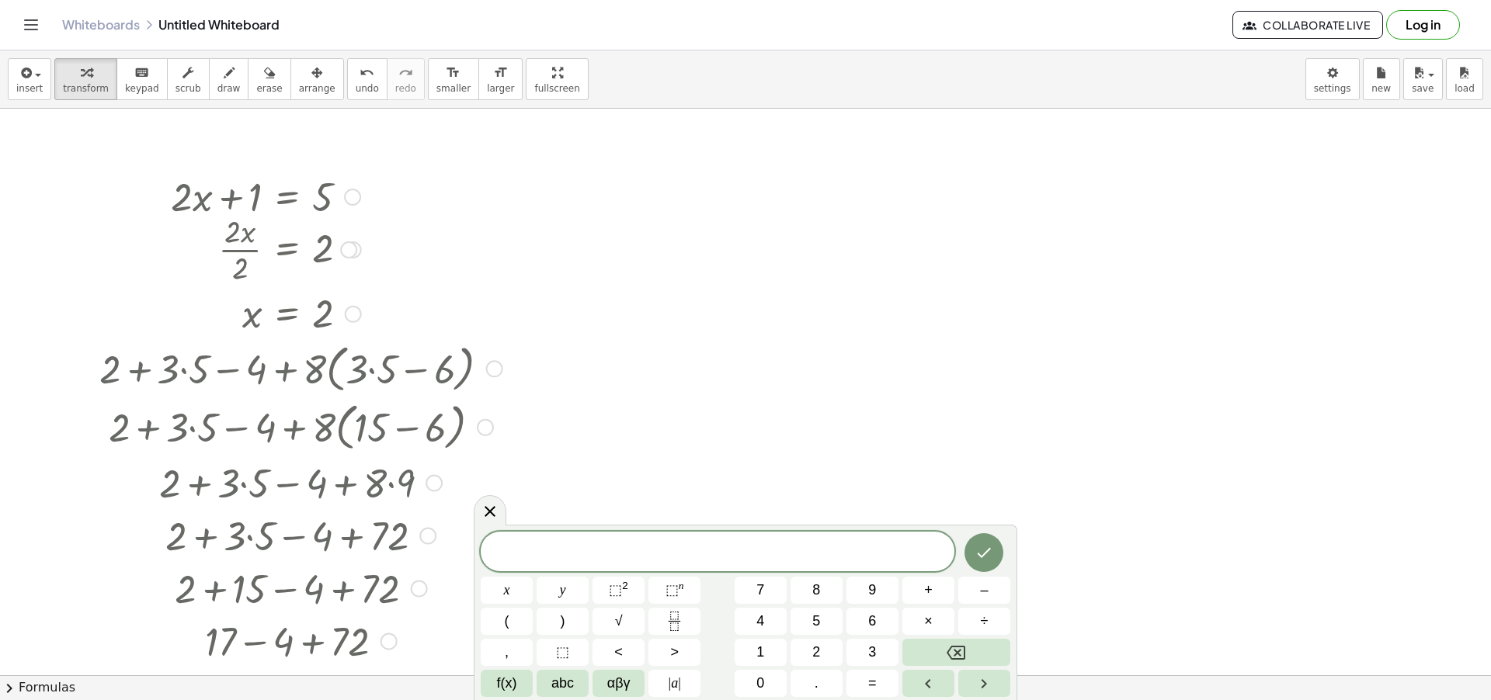
drag, startPoint x: 339, startPoint y: 373, endPoint x: 339, endPoint y: 306, distance: 66.8
click at [287, 197] on div "+ · 2 · x + 1 = 5 Go back to this line Copy line as LaTeX Copy derivation as La…" at bounding box center [287, 197] width 0 height 0
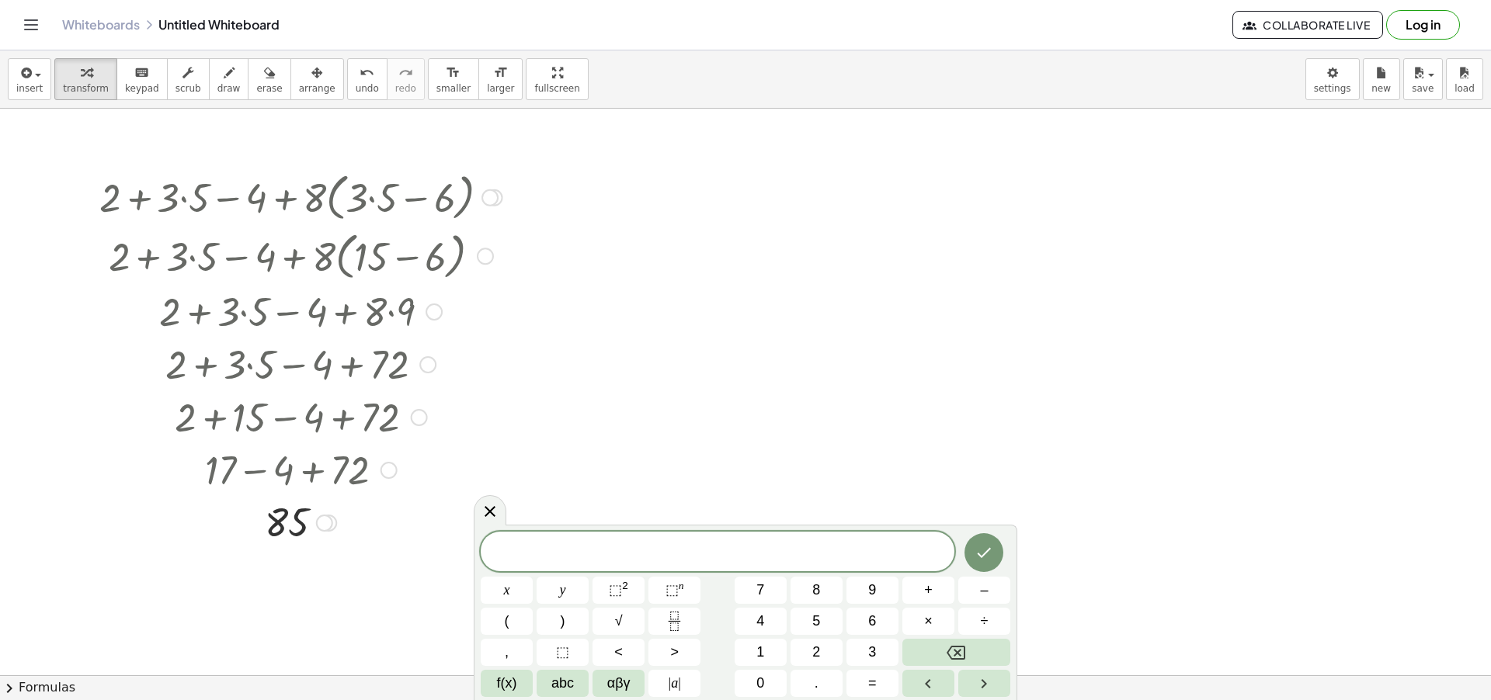
drag, startPoint x: 491, startPoint y: 370, endPoint x: 493, endPoint y: 189, distance: 181.0
click at [287, 198] on div "+ 2 + · 3 · 5 − 4 + · 8 · ( + · 3 · 5 − 6 )" at bounding box center [287, 198] width 0 height 0
click at [689, 294] on div at bounding box center [745, 676] width 1491 height 1134
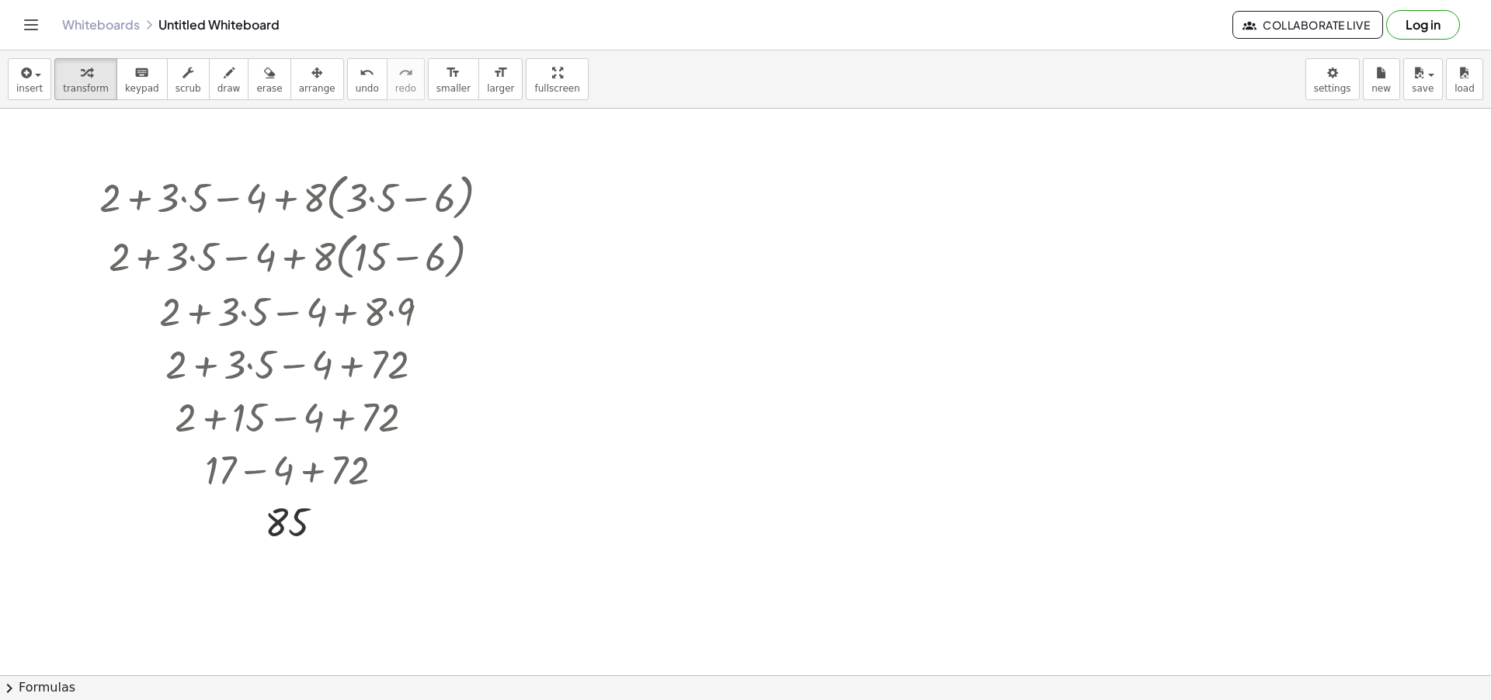
click at [689, 294] on div at bounding box center [745, 676] width 1491 height 1134
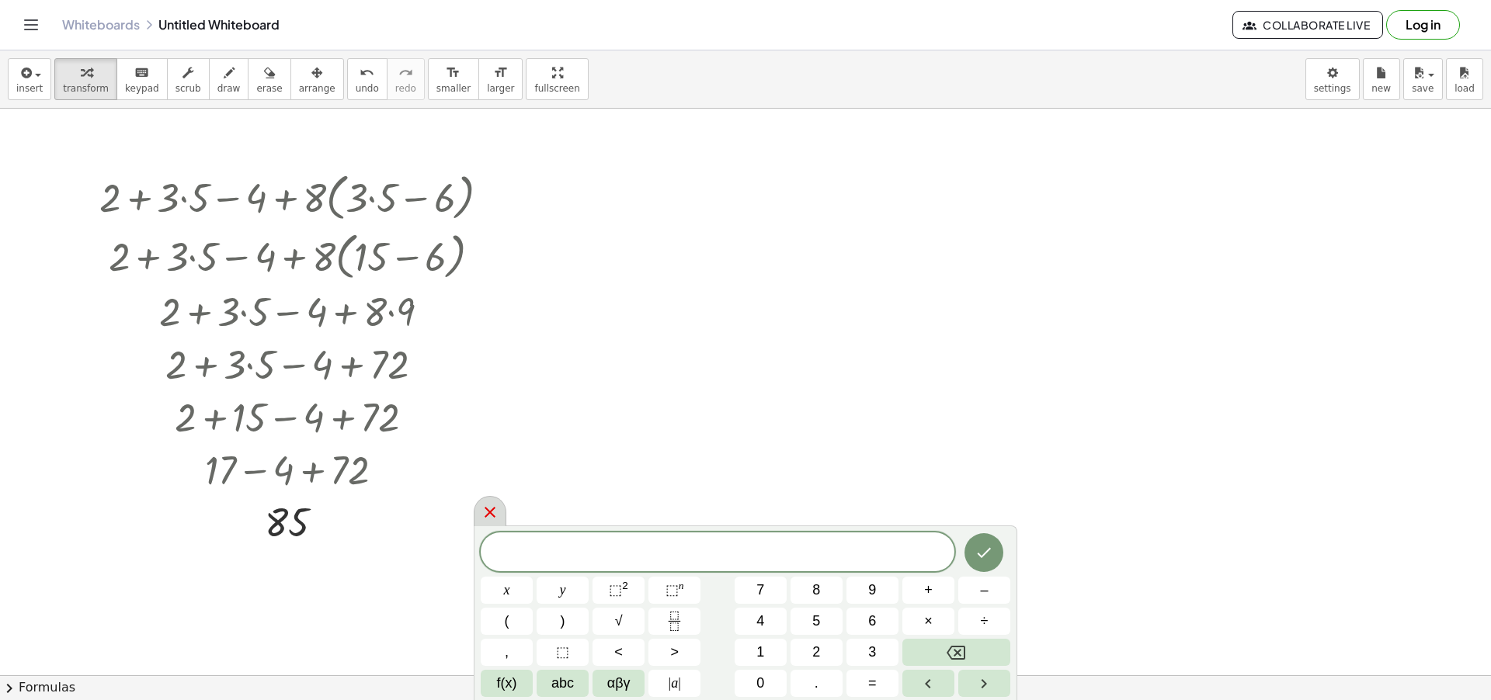
click at [492, 508] on icon at bounding box center [490, 512] width 19 height 19
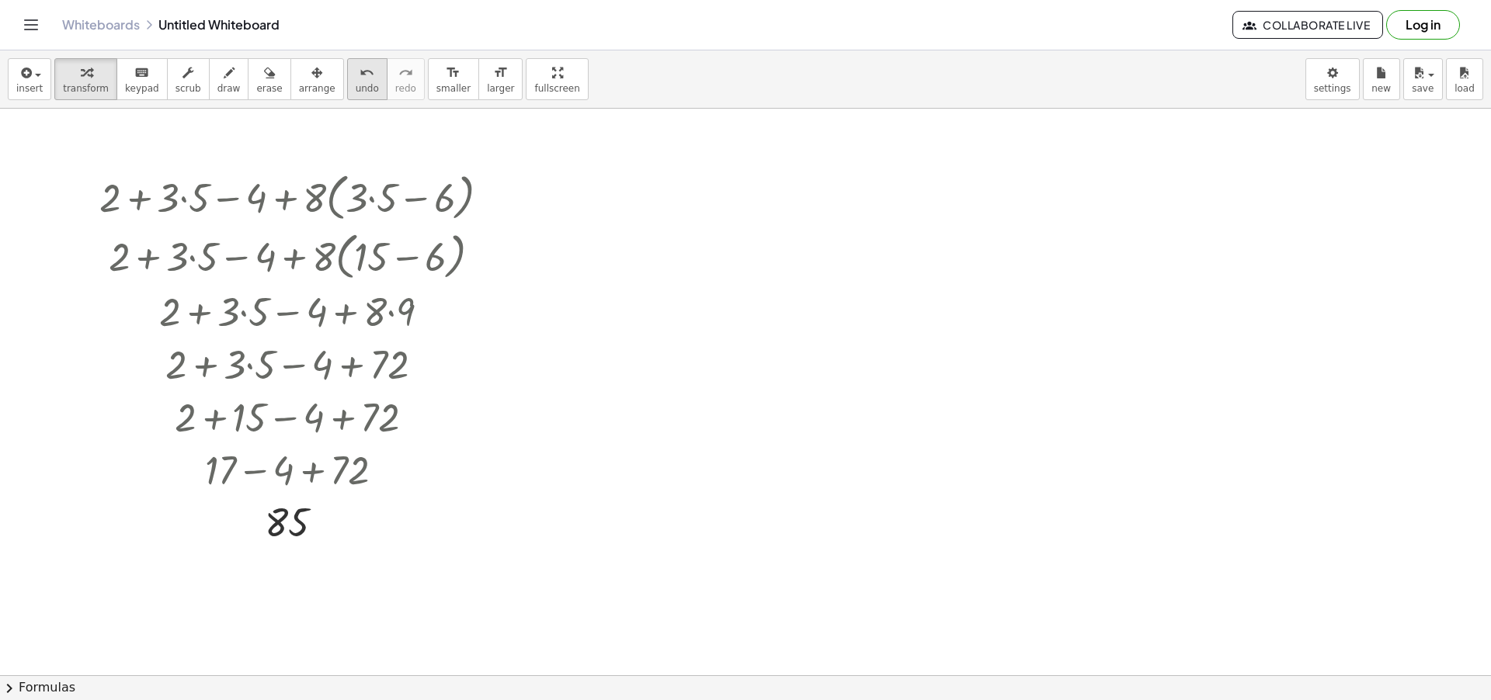
click at [356, 92] on span "undo" at bounding box center [367, 88] width 23 height 11
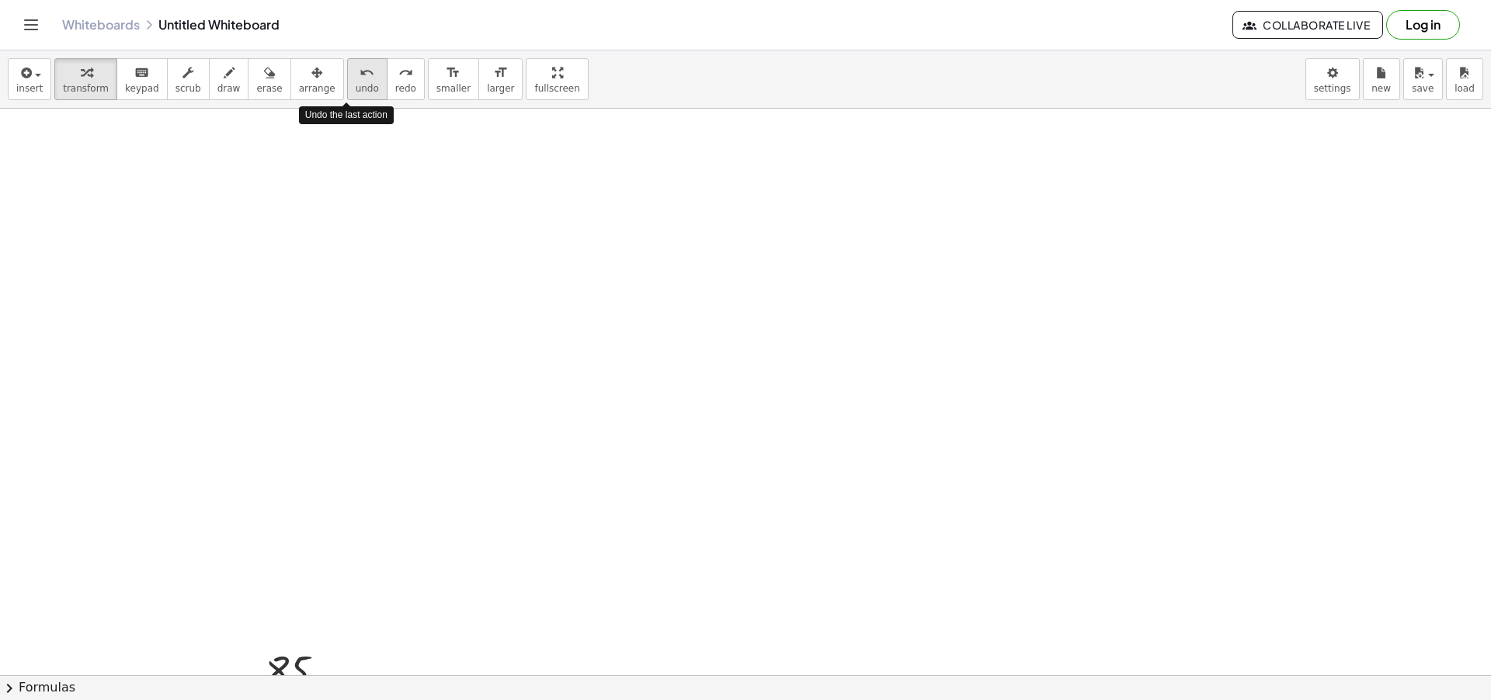
click at [349, 96] on button "undo undo" at bounding box center [367, 79] width 40 height 42
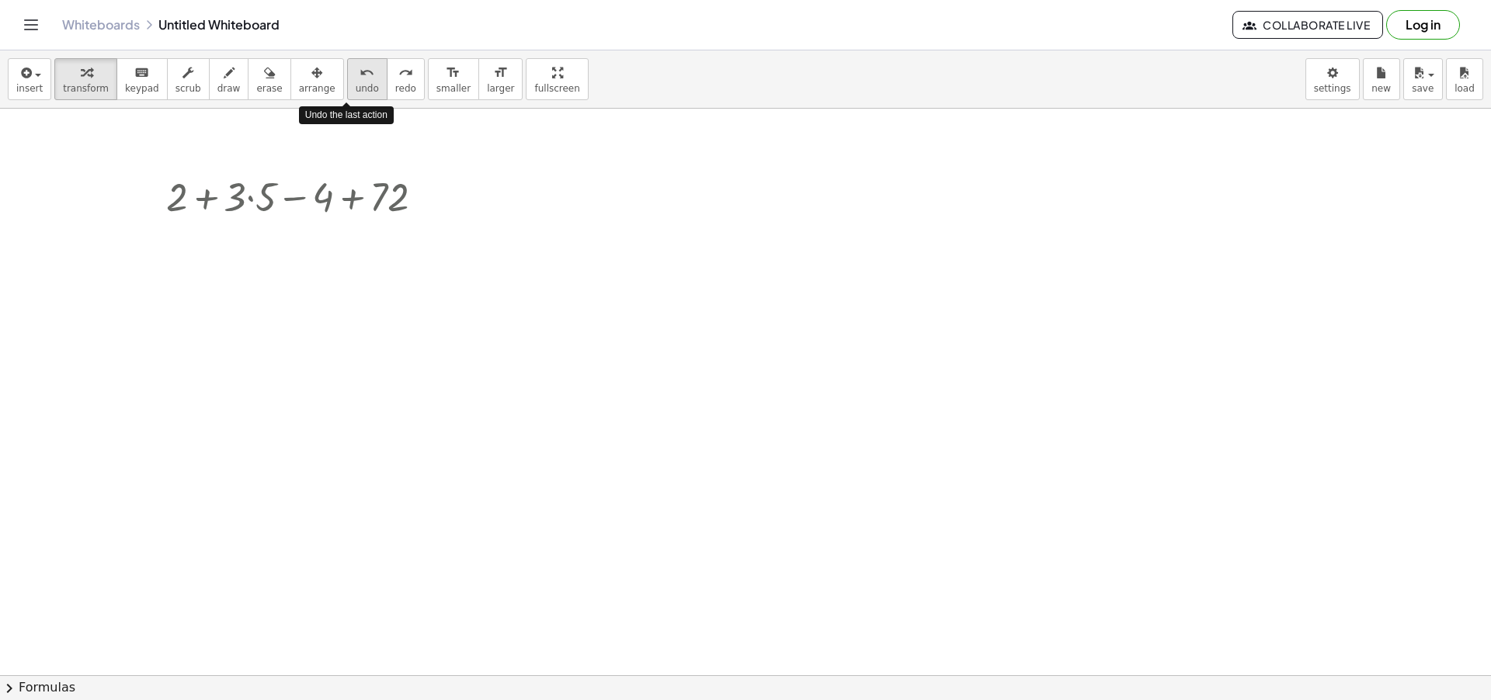
click at [349, 96] on button "undo undo" at bounding box center [367, 79] width 40 height 42
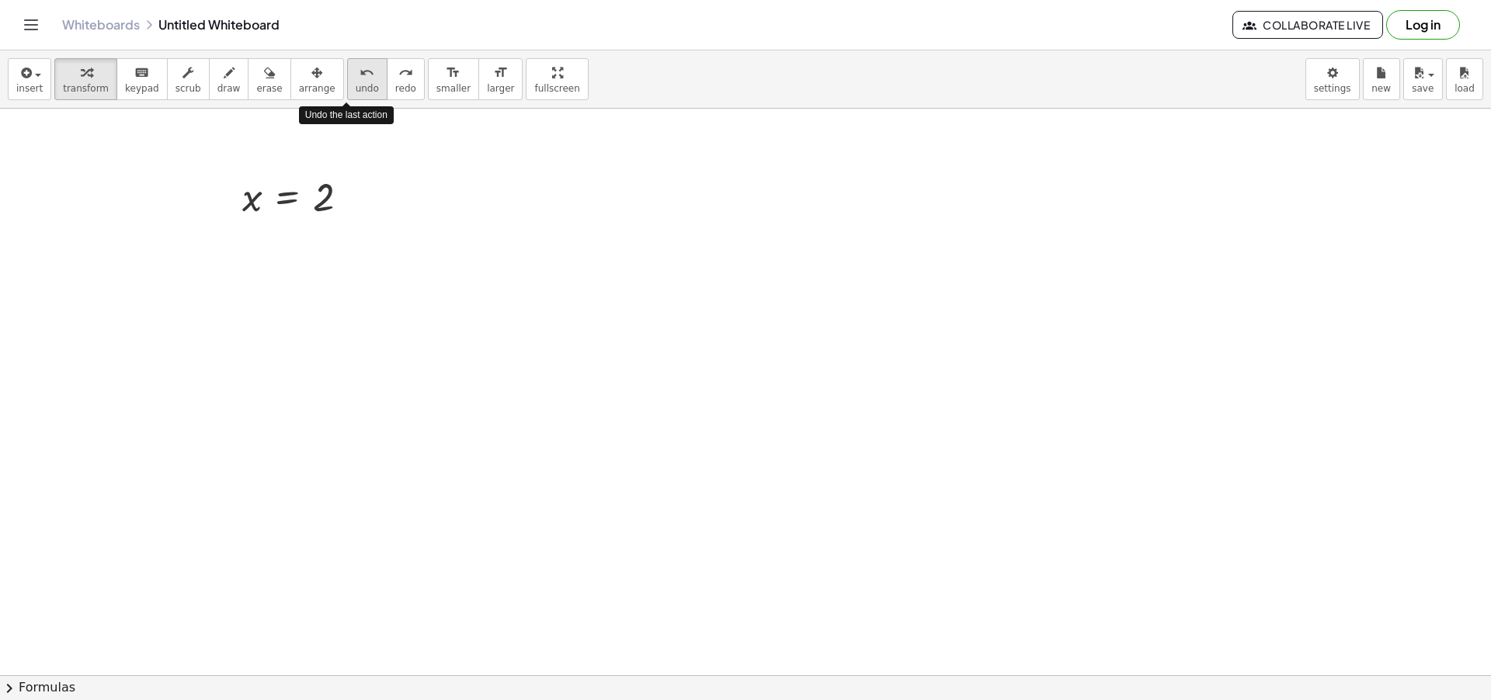
click at [349, 96] on button "undo undo" at bounding box center [367, 79] width 40 height 42
click at [395, 92] on span "redo" at bounding box center [405, 88] width 21 height 11
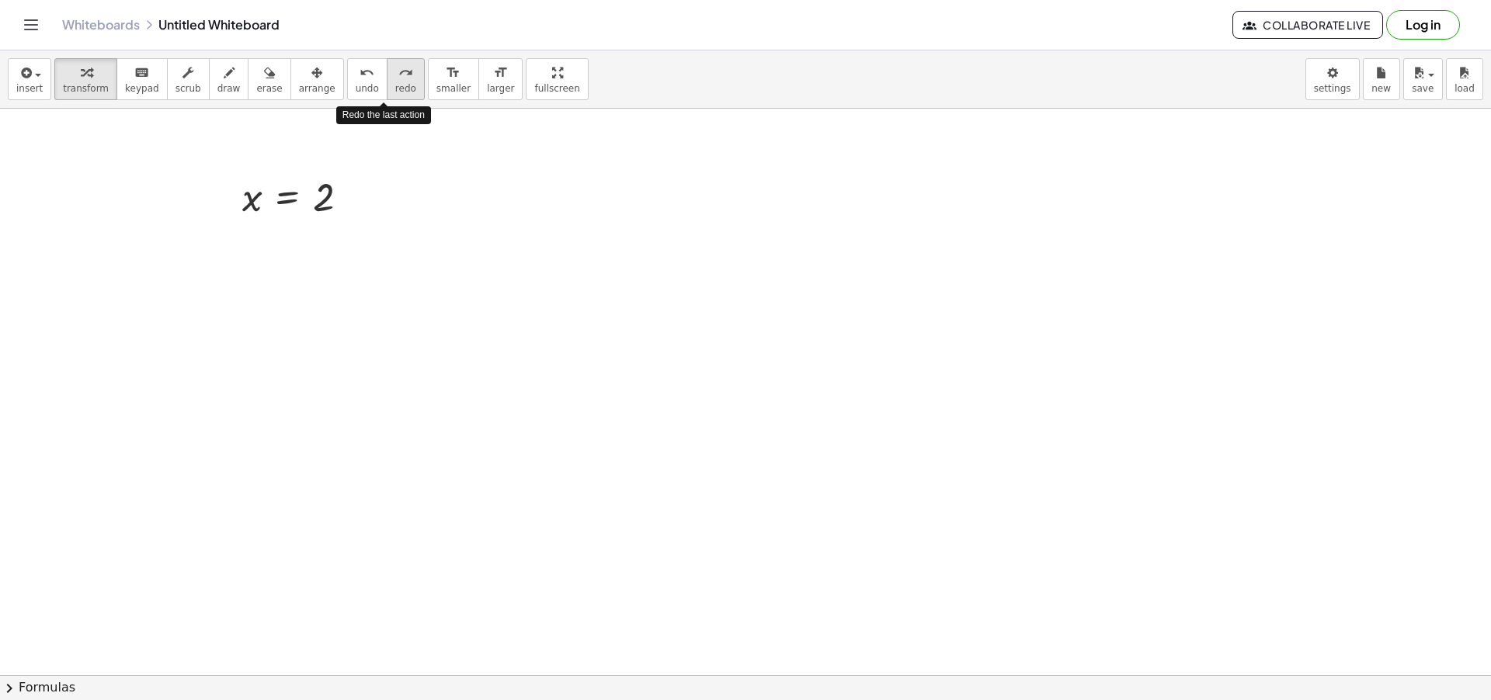
click at [395, 92] on span "redo" at bounding box center [405, 88] width 21 height 11
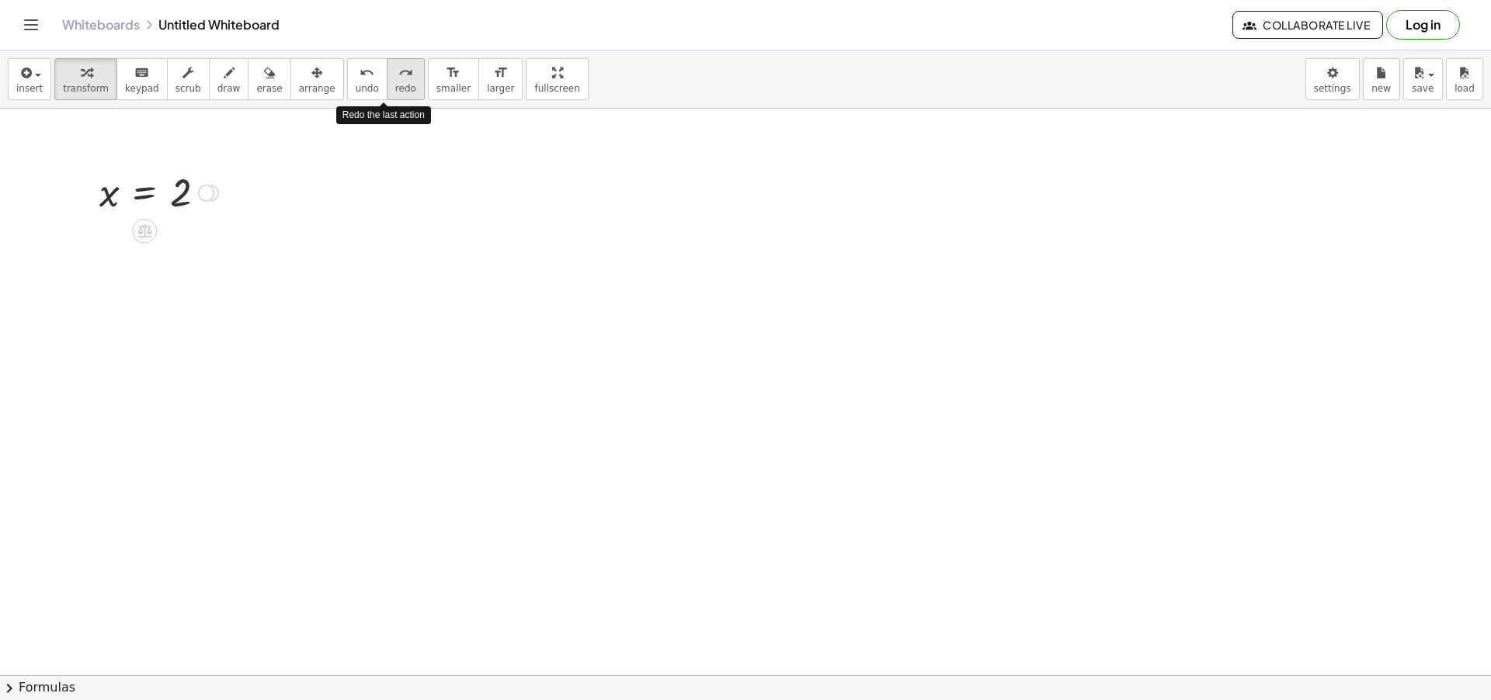
click at [395, 92] on span "redo" at bounding box center [405, 88] width 21 height 11
click at [356, 90] on span "undo" at bounding box center [367, 88] width 23 height 11
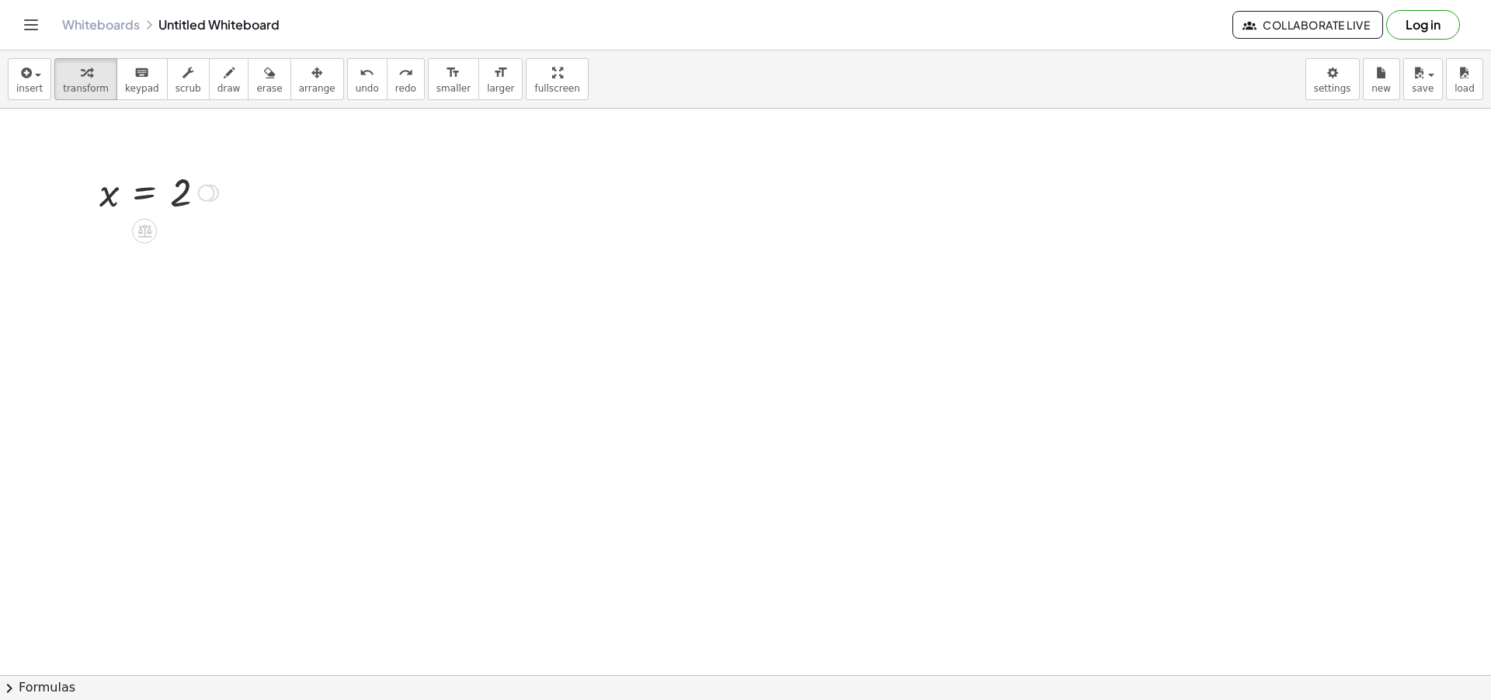
click at [451, 235] on div at bounding box center [745, 676] width 1491 height 1134
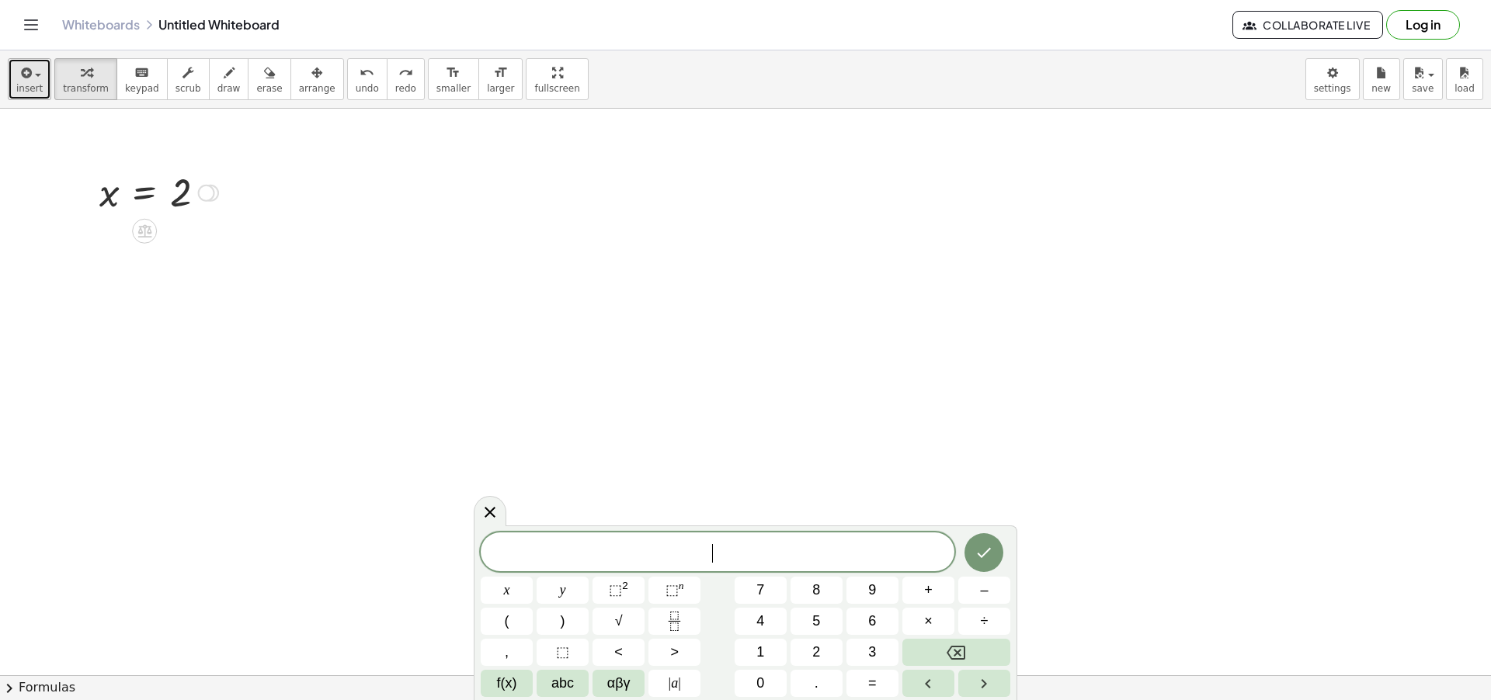
click at [30, 88] on span "insert" at bounding box center [29, 88] width 26 height 11
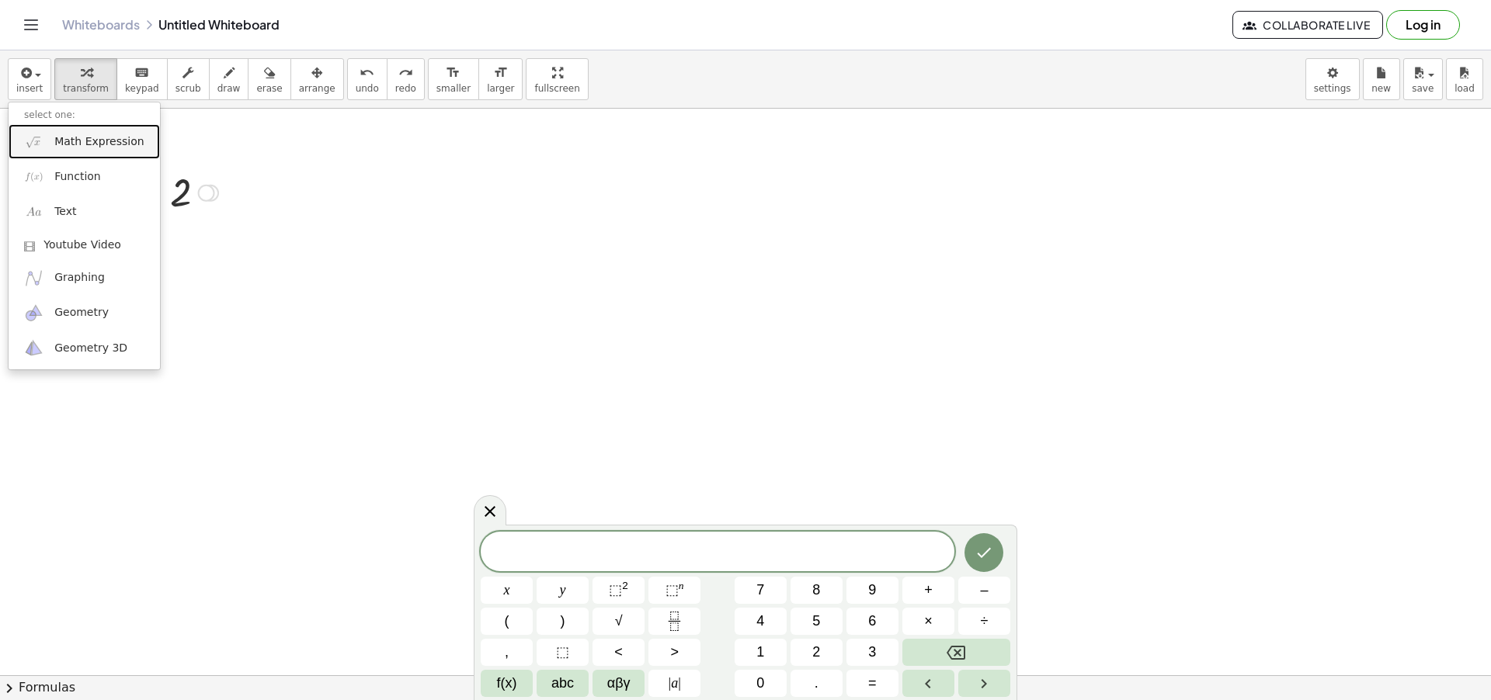
click at [113, 146] on span "Math Expression" at bounding box center [98, 142] width 89 height 16
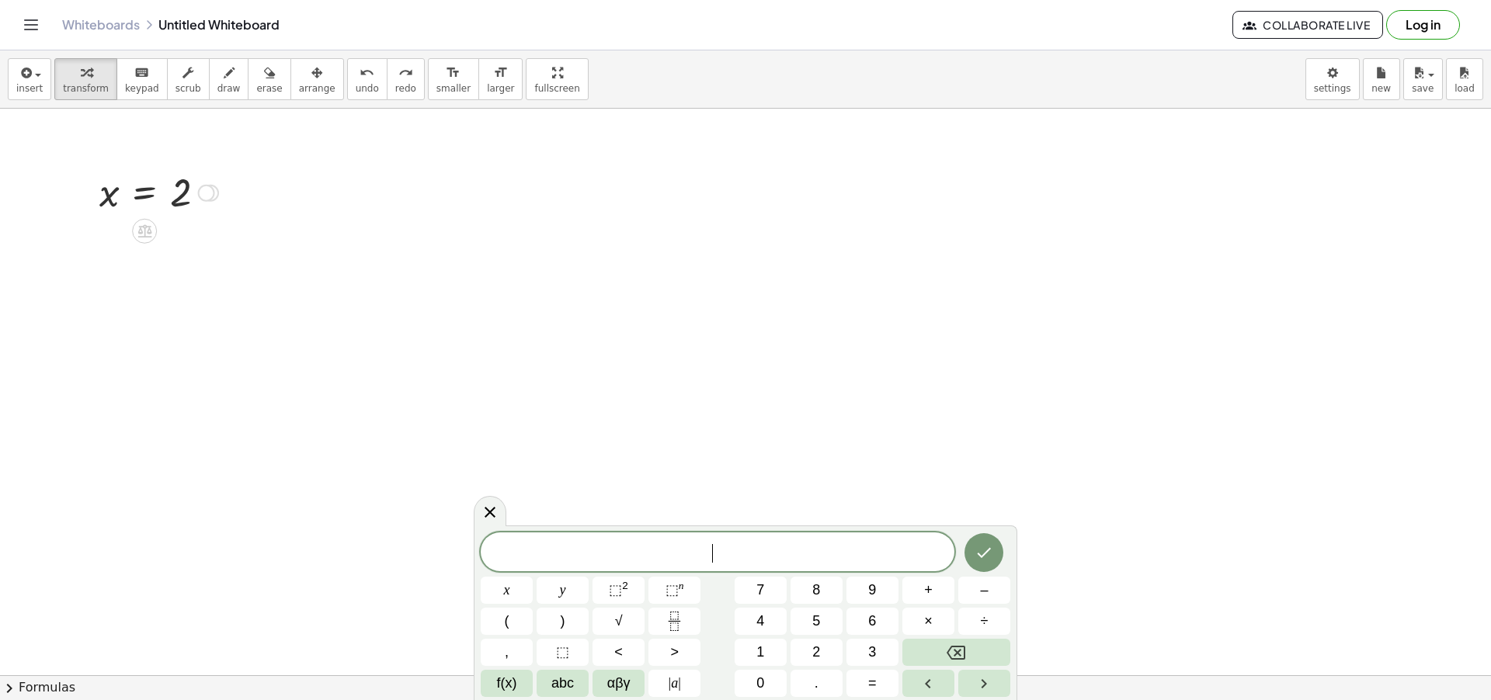
click at [563, 556] on span "​" at bounding box center [718, 554] width 474 height 22
click at [987, 558] on icon "Done" at bounding box center [984, 553] width 19 height 19
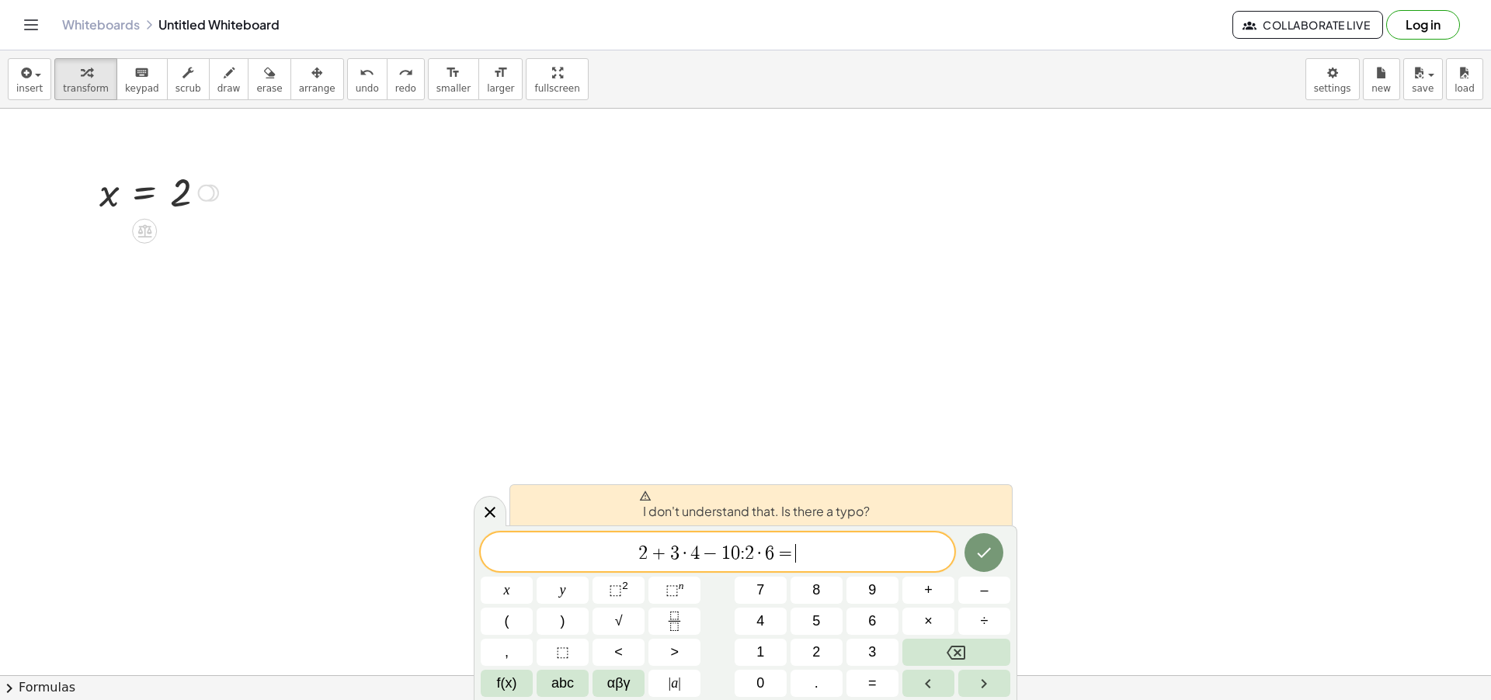
click at [884, 550] on span "2 + 3 · 4 − 1 0 : 2 · 6 = ​" at bounding box center [718, 554] width 474 height 22
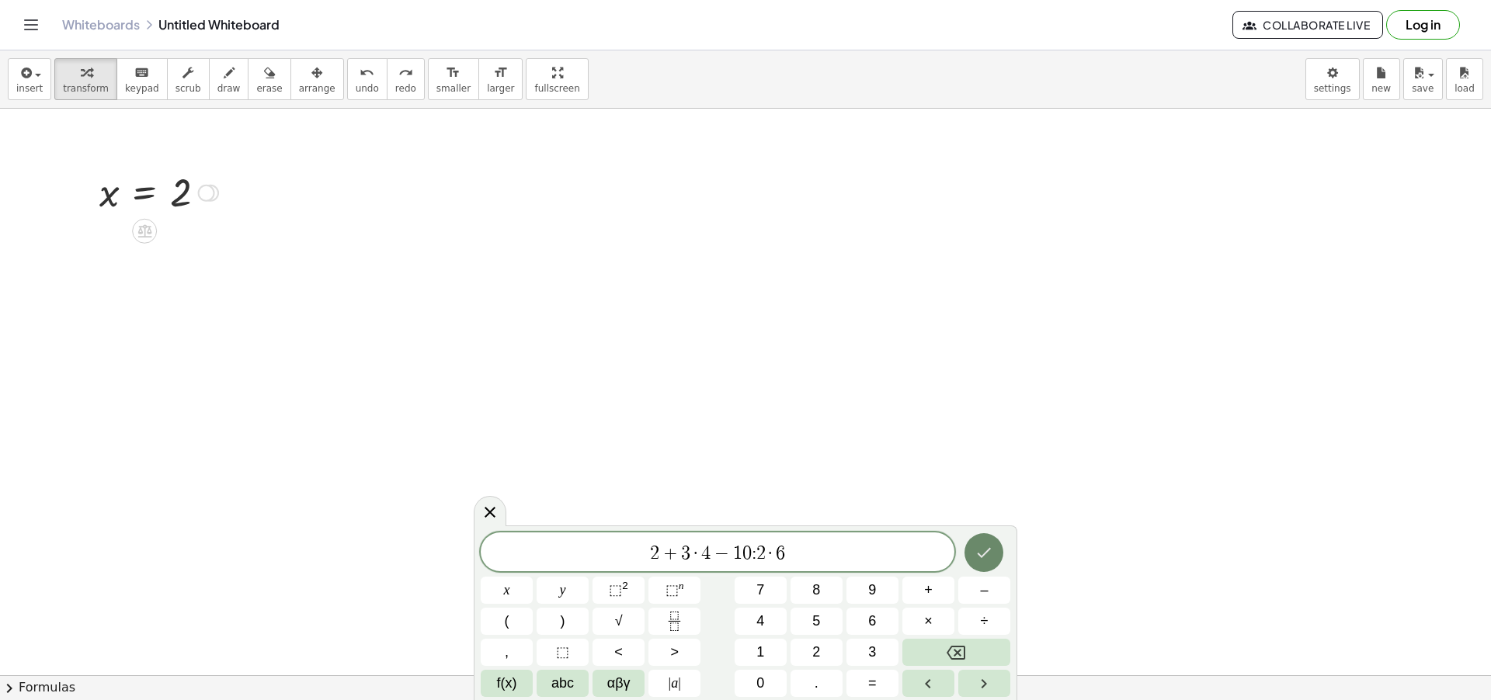
click at [990, 554] on icon "Done" at bounding box center [984, 553] width 19 height 19
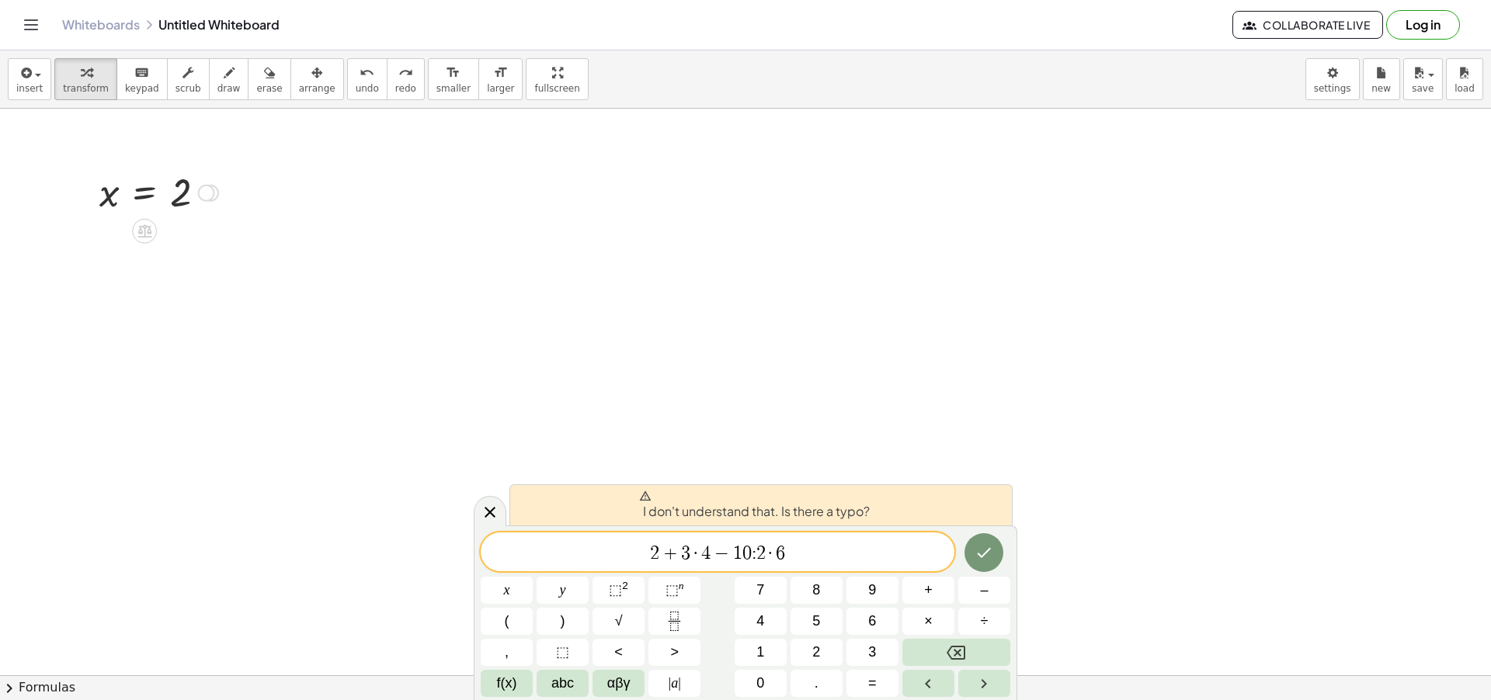
click at [641, 495] on icon at bounding box center [645, 496] width 12 height 12
click at [760, 552] on span "2" at bounding box center [760, 553] width 9 height 19
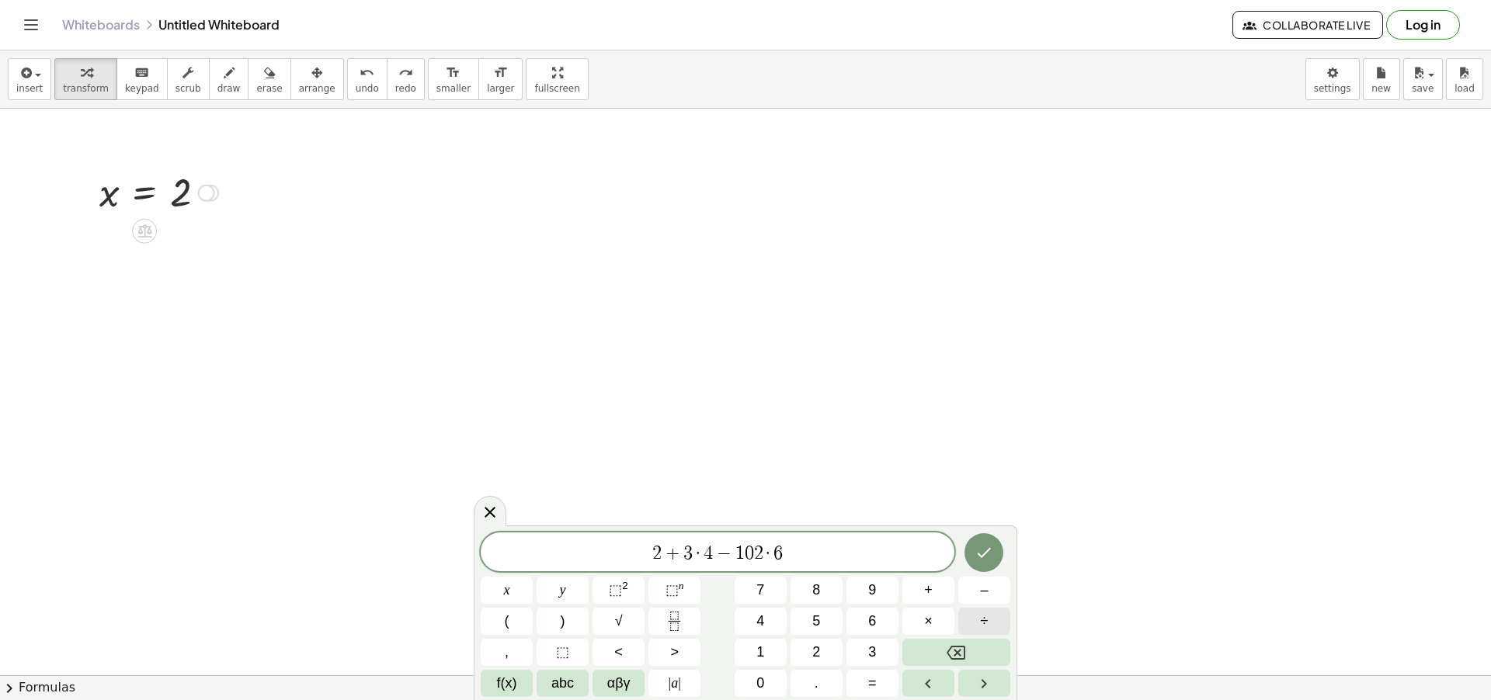
click at [982, 621] on span "÷" at bounding box center [985, 621] width 8 height 21
click at [989, 554] on icon "Done" at bounding box center [984, 553] width 19 height 19
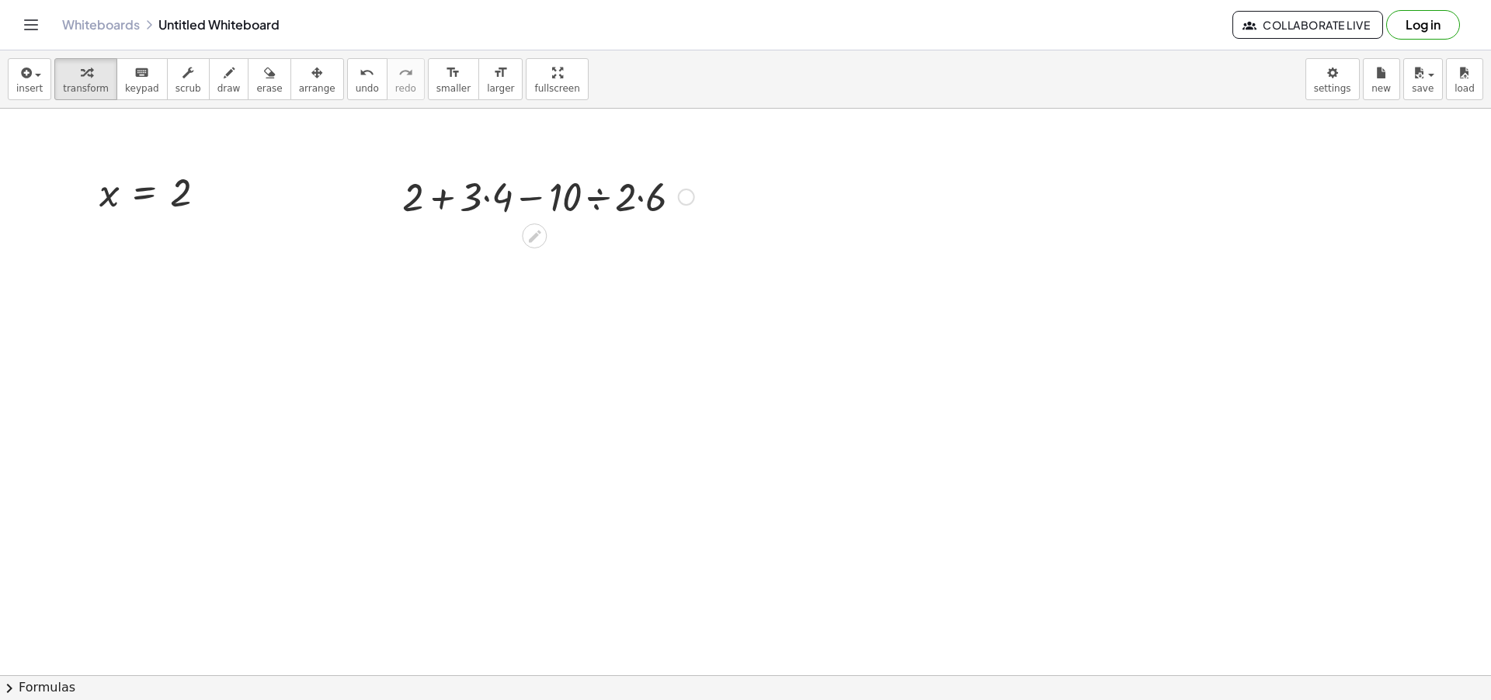
click at [527, 200] on div at bounding box center [548, 195] width 308 height 53
click at [532, 195] on div at bounding box center [548, 195] width 308 height 53
click at [442, 196] on div at bounding box center [548, 195] width 308 height 53
click at [542, 241] on icon at bounding box center [535, 236] width 16 height 16
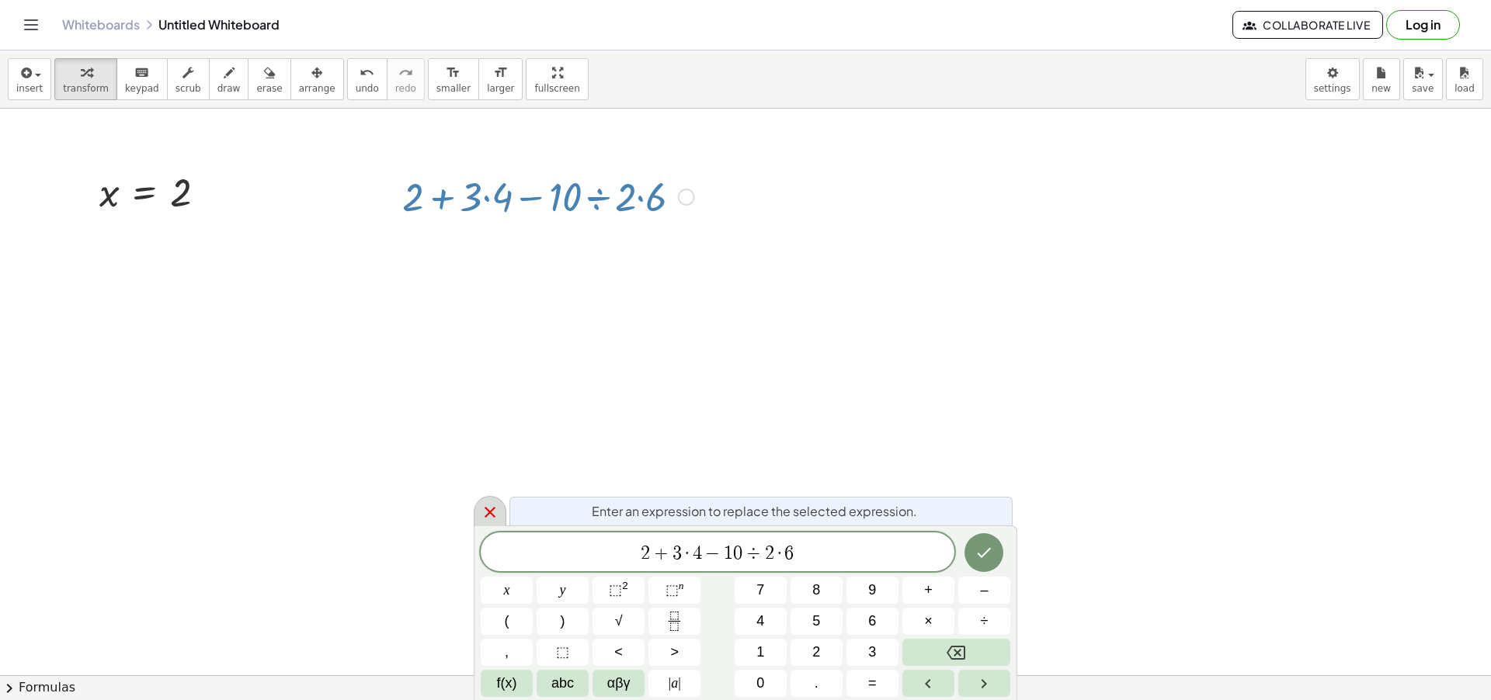
click at [488, 514] on icon at bounding box center [490, 512] width 11 height 11
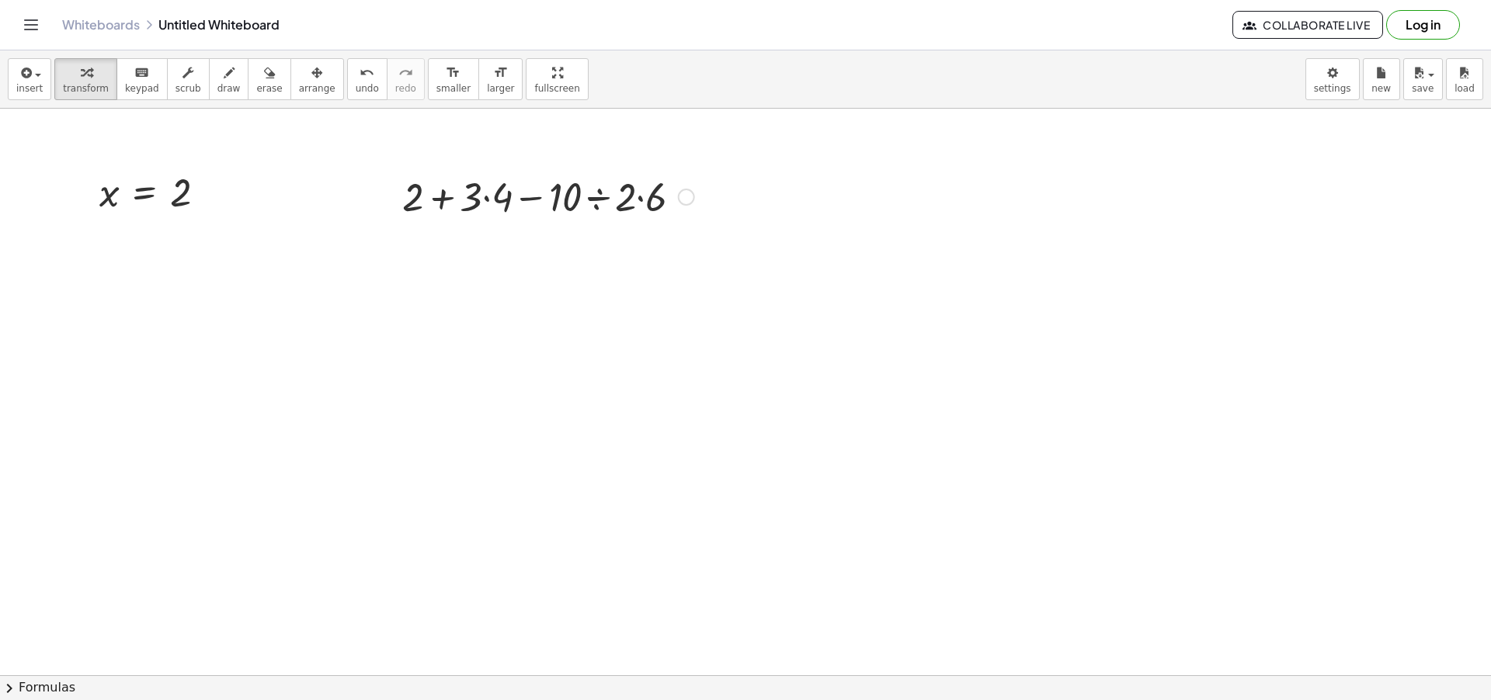
click at [588, 408] on div at bounding box center [745, 676] width 1491 height 1134
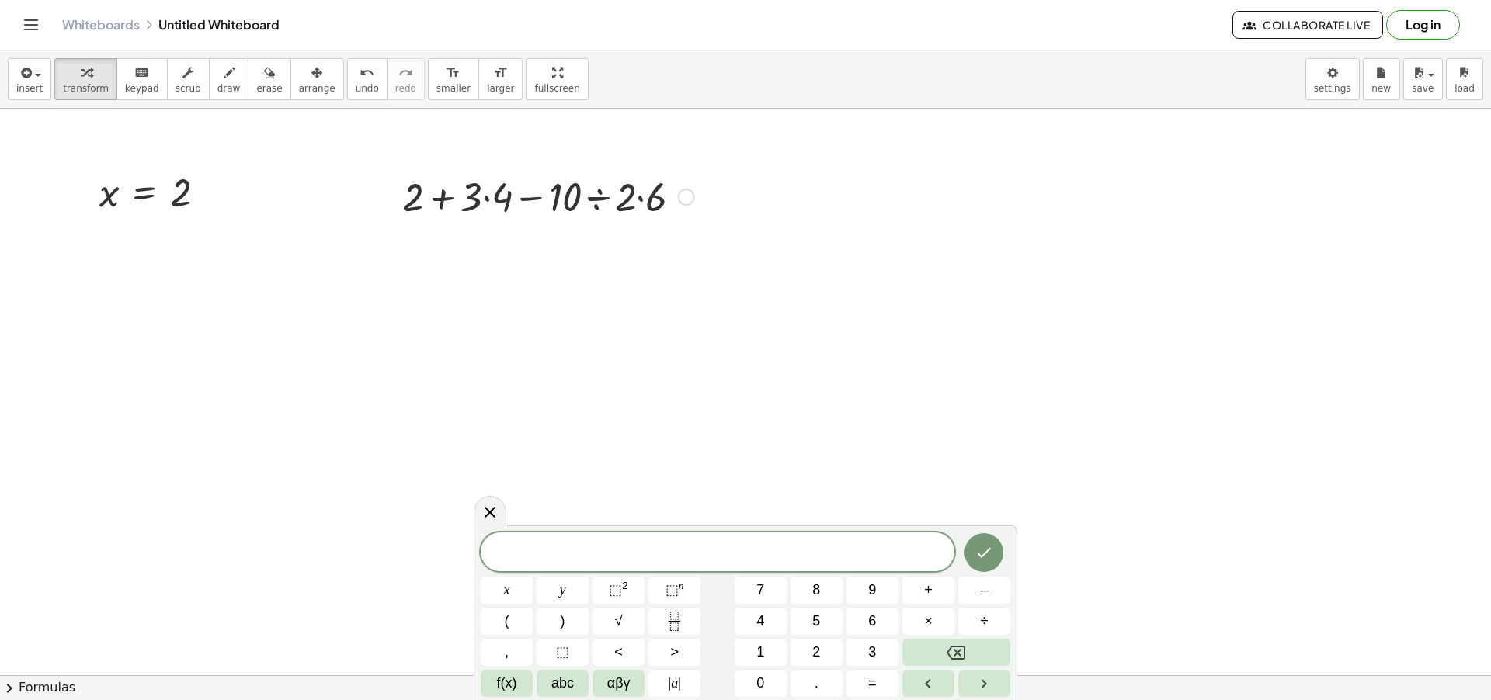
click at [653, 201] on div at bounding box center [548, 195] width 308 height 53
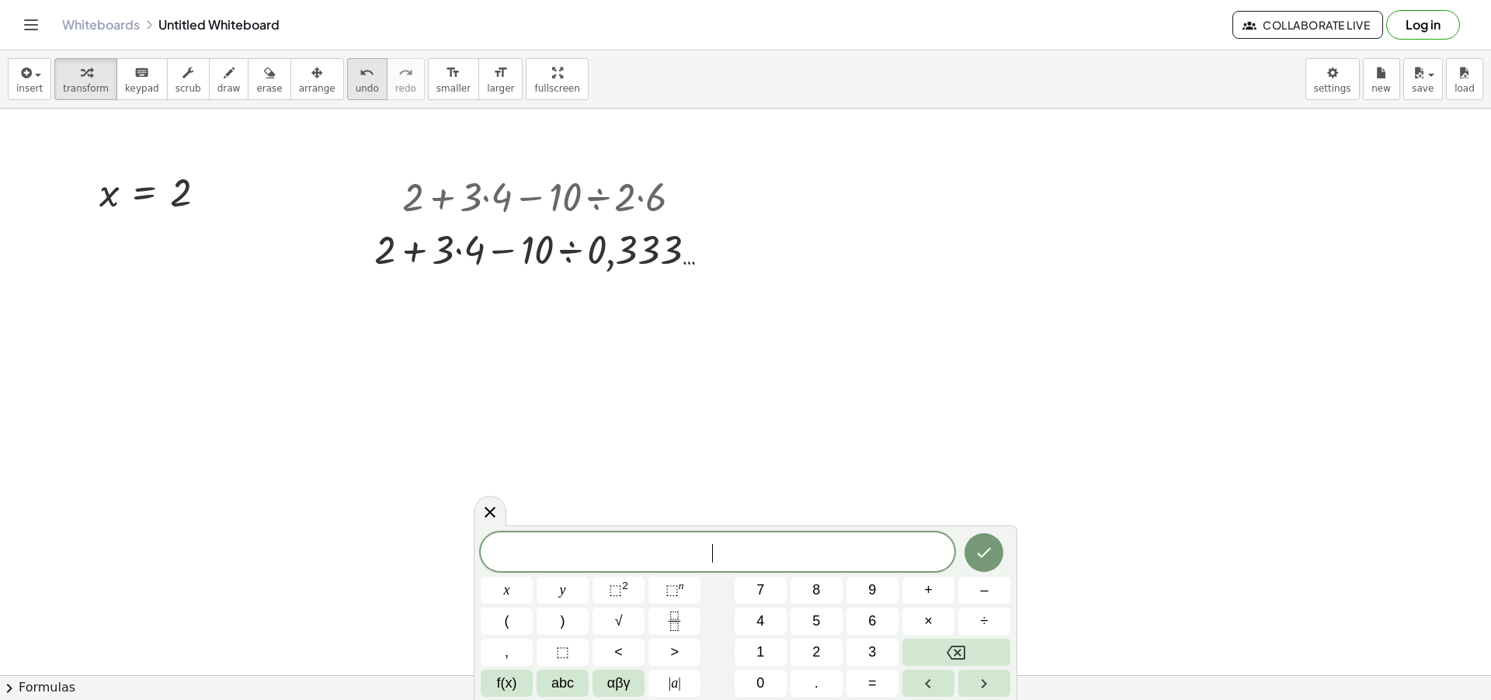
click at [356, 87] on span "undo" at bounding box center [367, 88] width 23 height 11
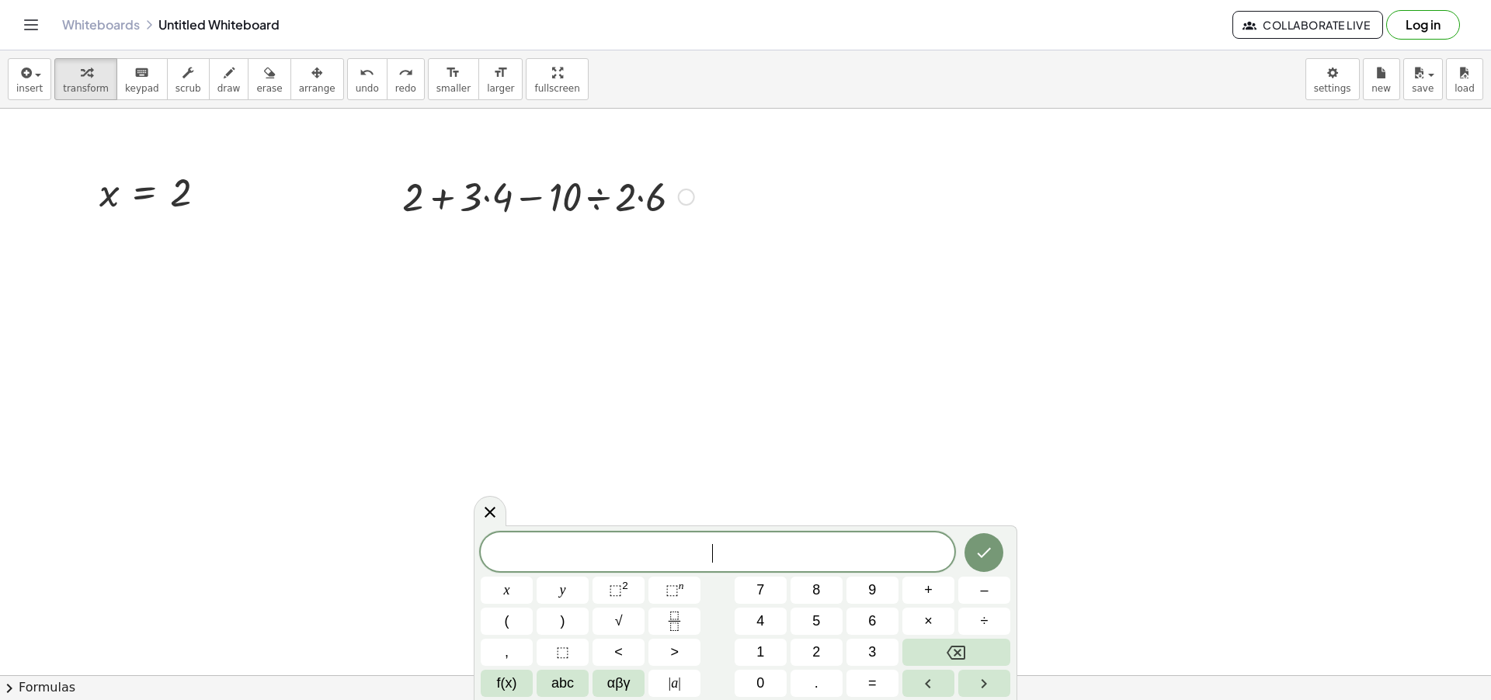
click at [488, 198] on div at bounding box center [548, 195] width 308 height 53
click at [631, 250] on div at bounding box center [548, 248] width 308 height 53
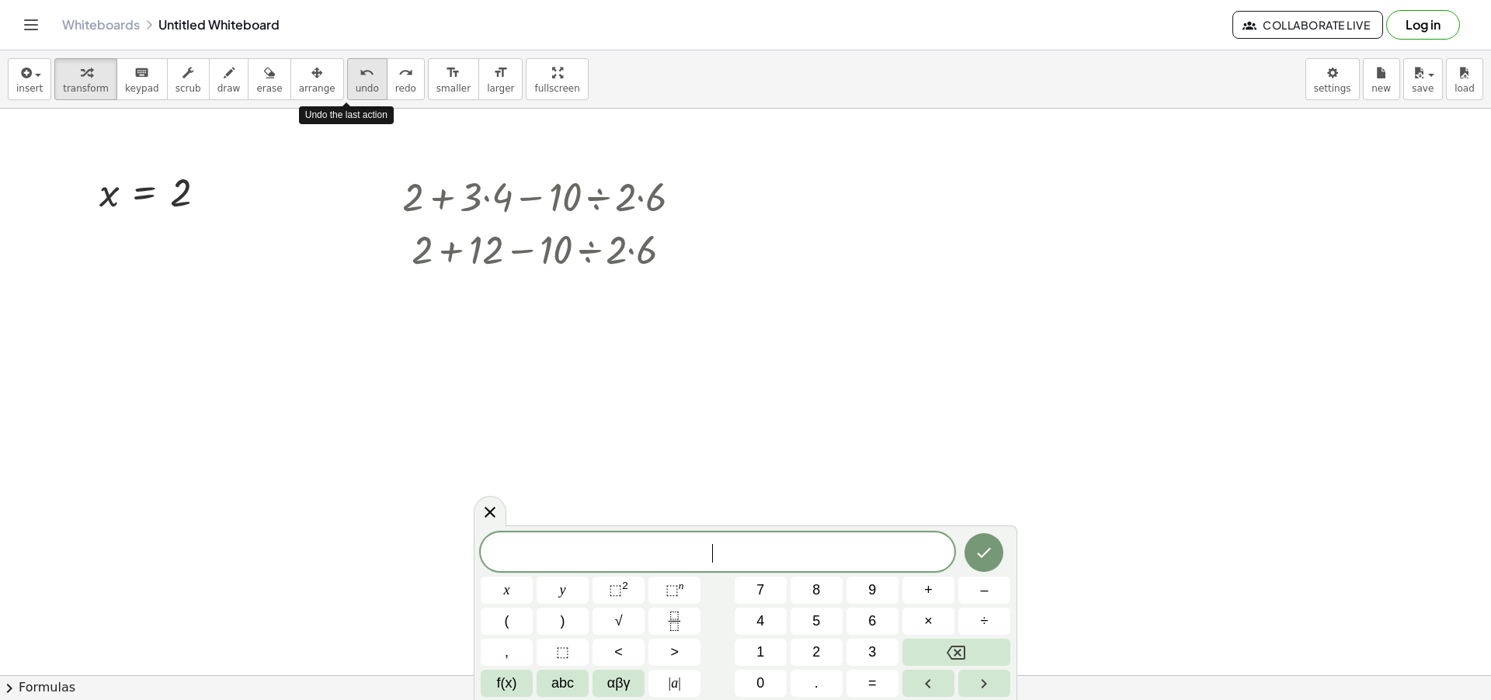
click at [352, 82] on button "undo undo" at bounding box center [367, 79] width 40 height 42
click at [632, 252] on div at bounding box center [548, 248] width 308 height 53
click at [356, 89] on span "undo" at bounding box center [367, 88] width 23 height 11
click at [593, 248] on div at bounding box center [548, 248] width 308 height 53
click at [598, 252] on div at bounding box center [548, 248] width 308 height 53
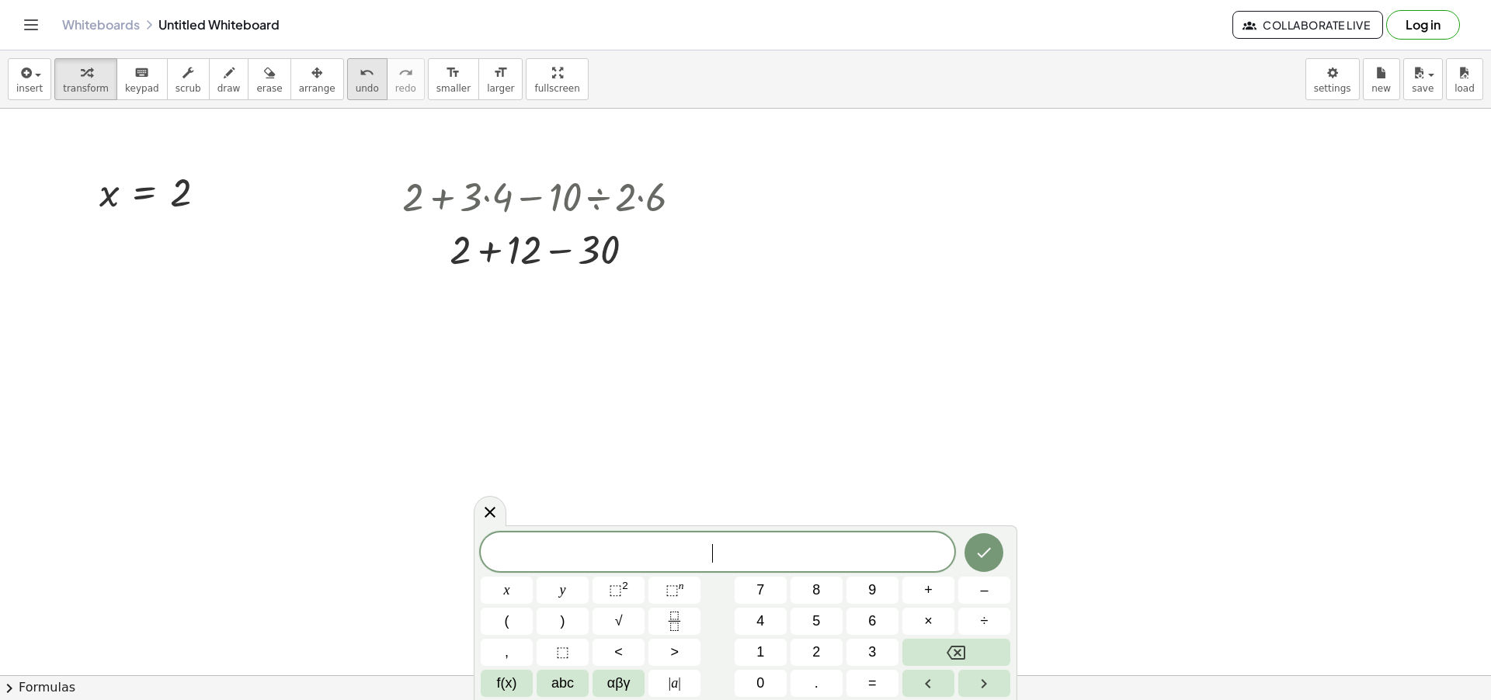
click at [360, 71] on icon "undo" at bounding box center [367, 73] width 15 height 19
click at [360, 76] on icon "undo" at bounding box center [367, 73] width 15 height 19
click at [640, 199] on div at bounding box center [548, 195] width 308 height 53
click at [573, 250] on div at bounding box center [548, 248] width 363 height 53
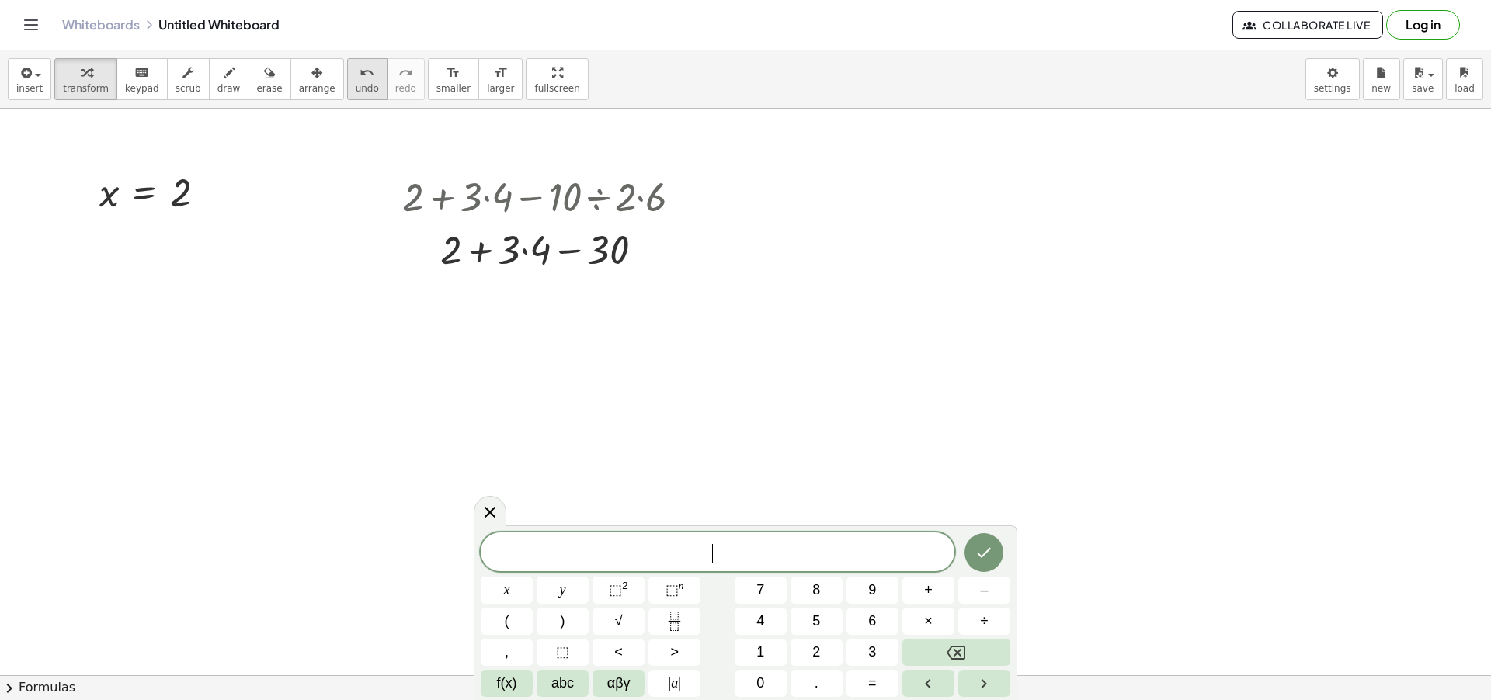
click at [347, 82] on button "undo undo" at bounding box center [367, 79] width 40 height 42
click at [638, 197] on div at bounding box center [548, 195] width 308 height 53
click at [356, 91] on span "undo" at bounding box center [367, 88] width 23 height 11
click at [598, 196] on div at bounding box center [548, 195] width 308 height 53
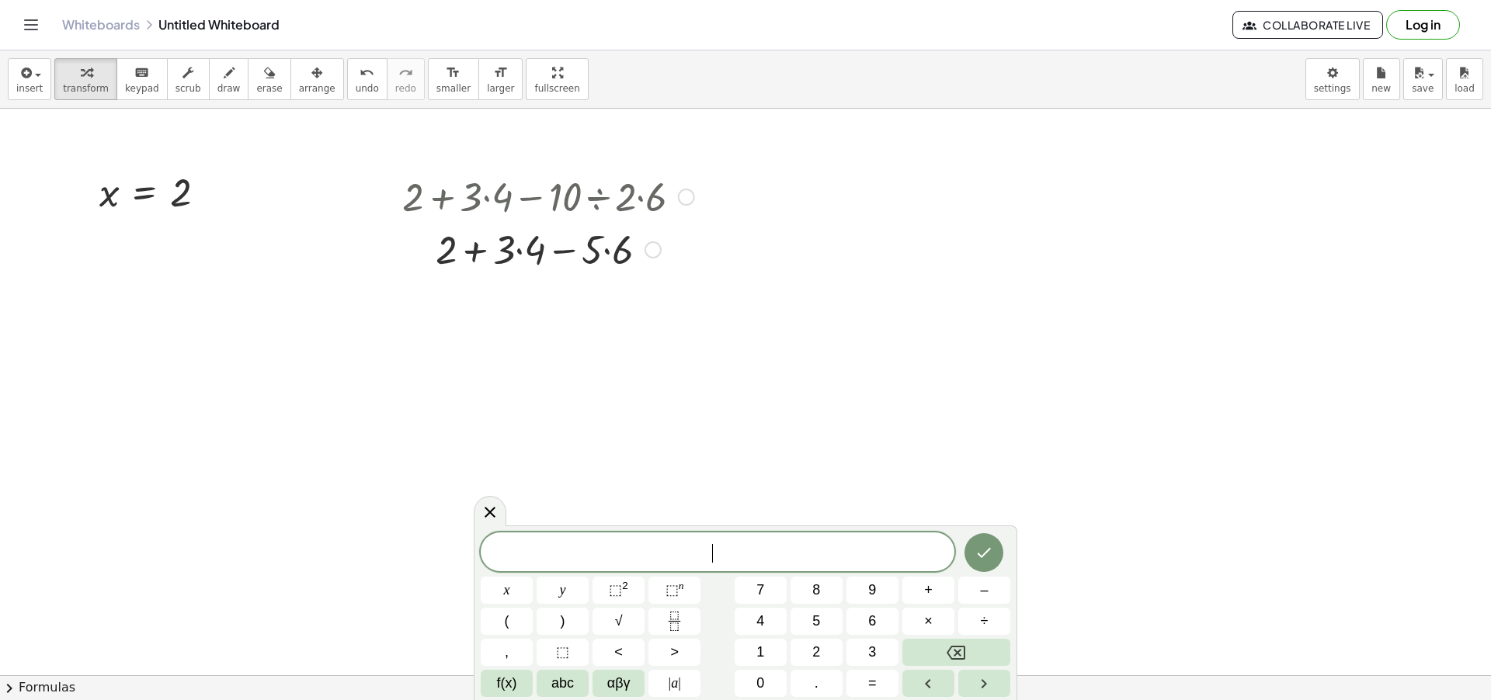
click at [606, 249] on div at bounding box center [548, 248] width 308 height 53
click at [356, 85] on span "undo" at bounding box center [367, 88] width 23 height 11
click at [641, 194] on div at bounding box center [548, 195] width 308 height 53
click at [568, 245] on div at bounding box center [548, 248] width 363 height 53
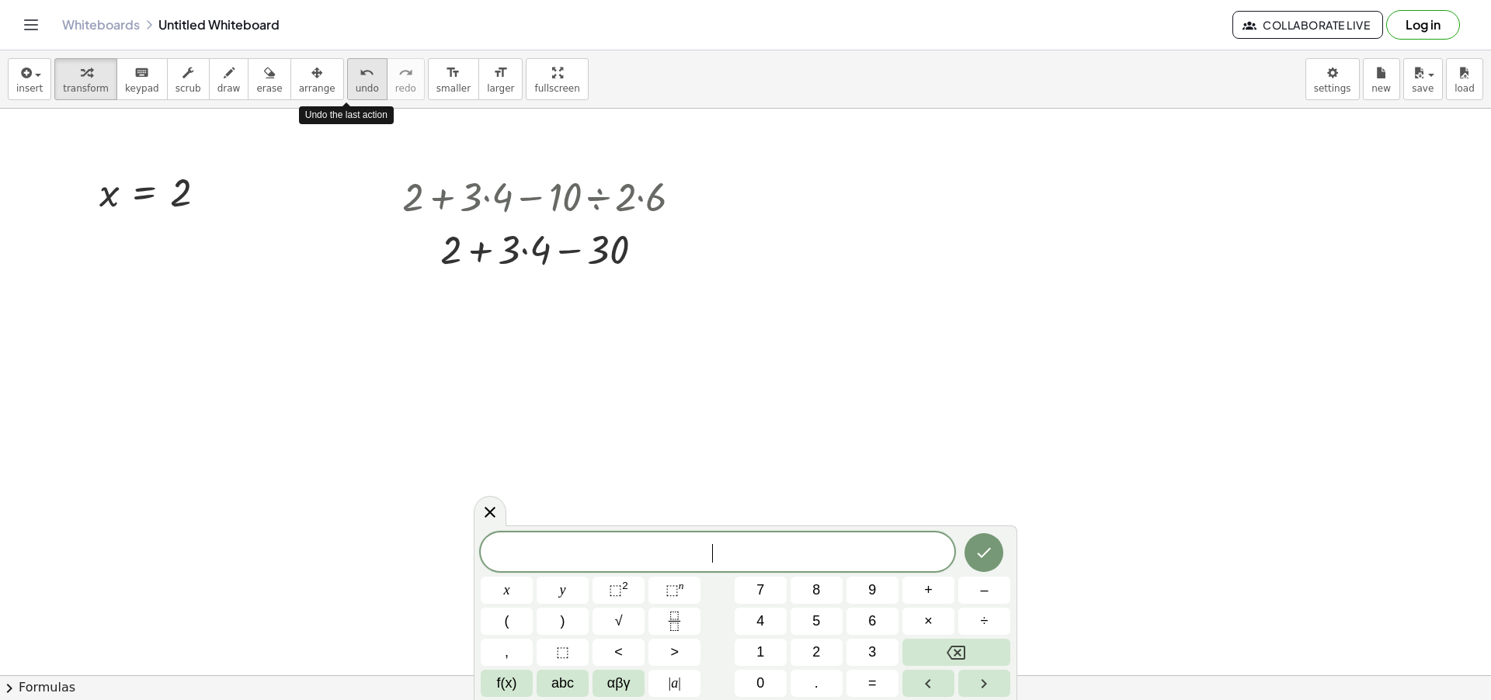
click at [356, 92] on span "undo" at bounding box center [367, 88] width 23 height 11
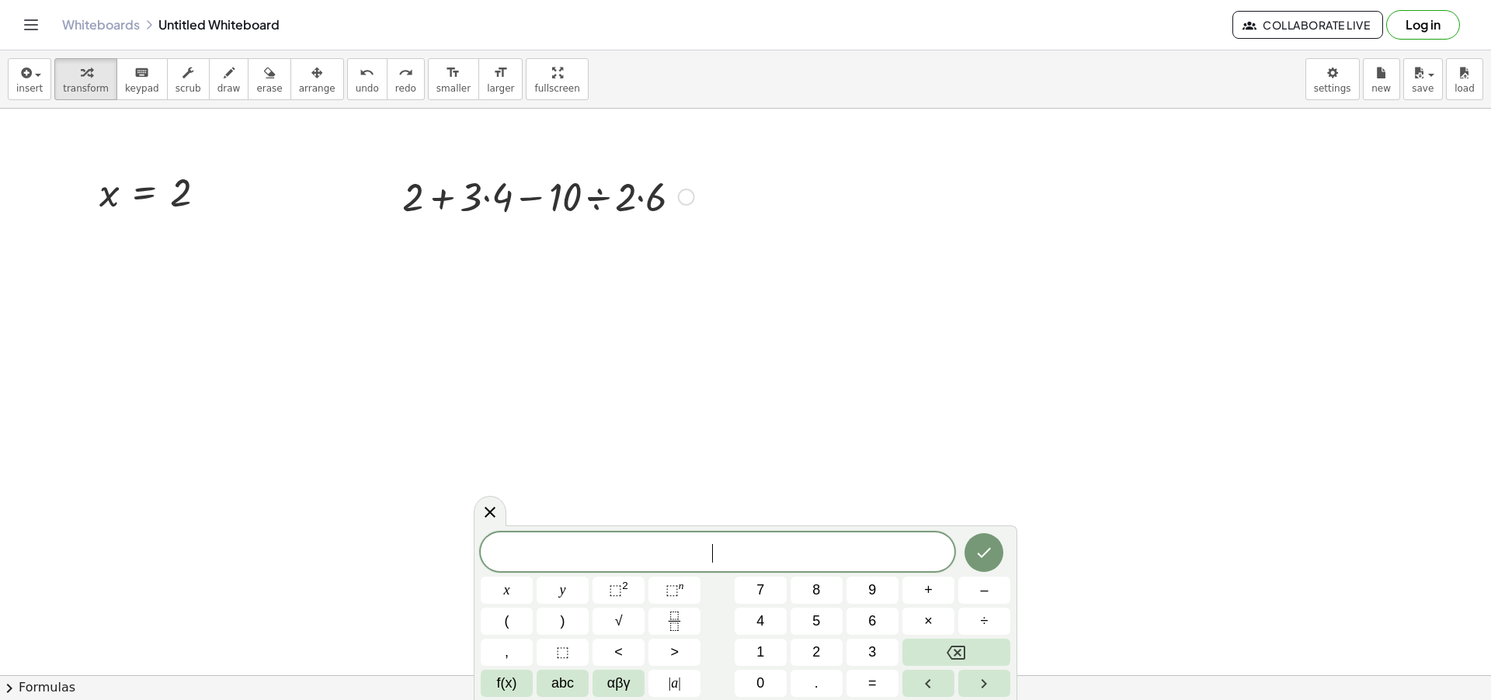
click at [641, 199] on div at bounding box center [548, 195] width 308 height 53
